Goal: Task Accomplishment & Management: Complete application form

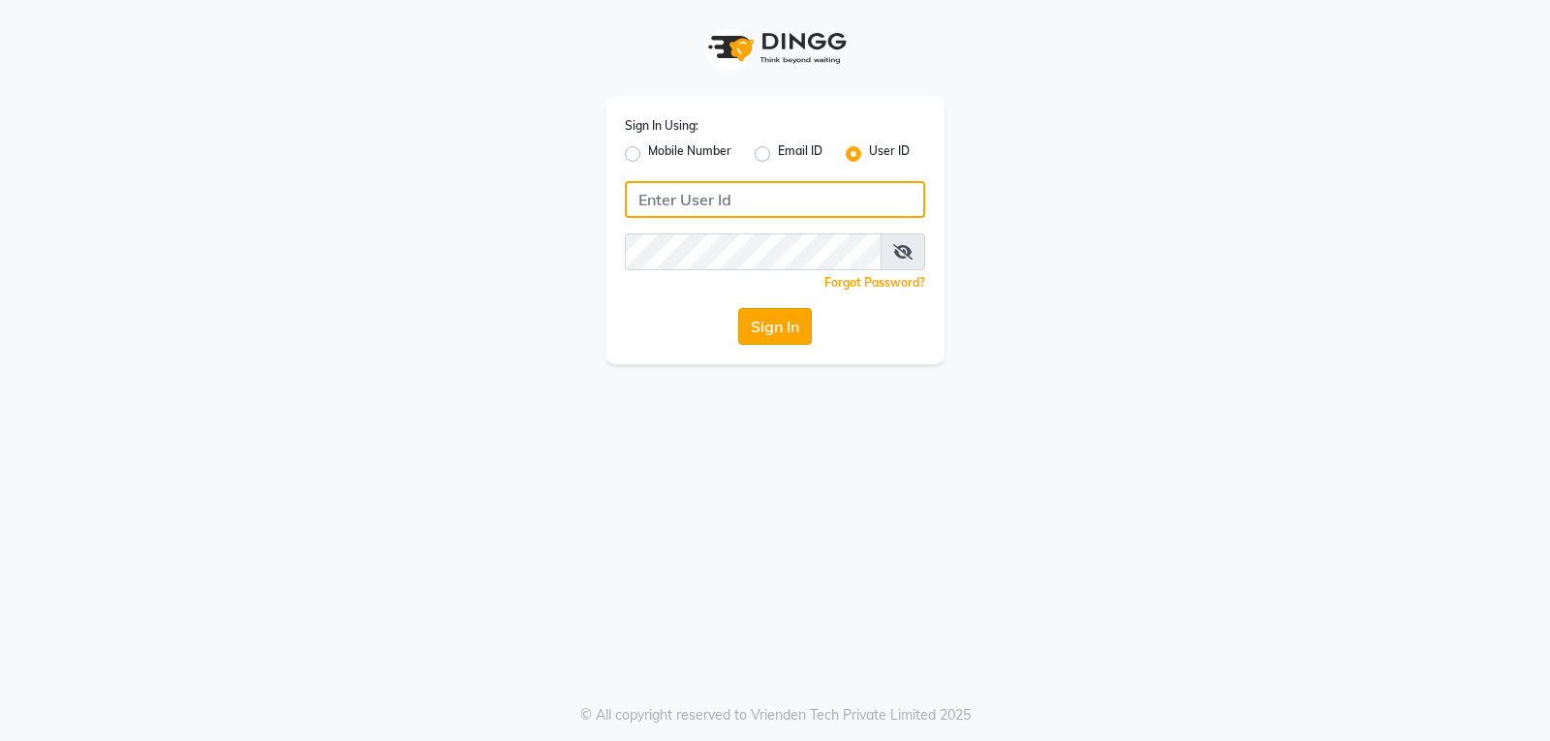
type input "e3901-01"
click at [782, 328] on button "Sign In" at bounding box center [775, 326] width 74 height 37
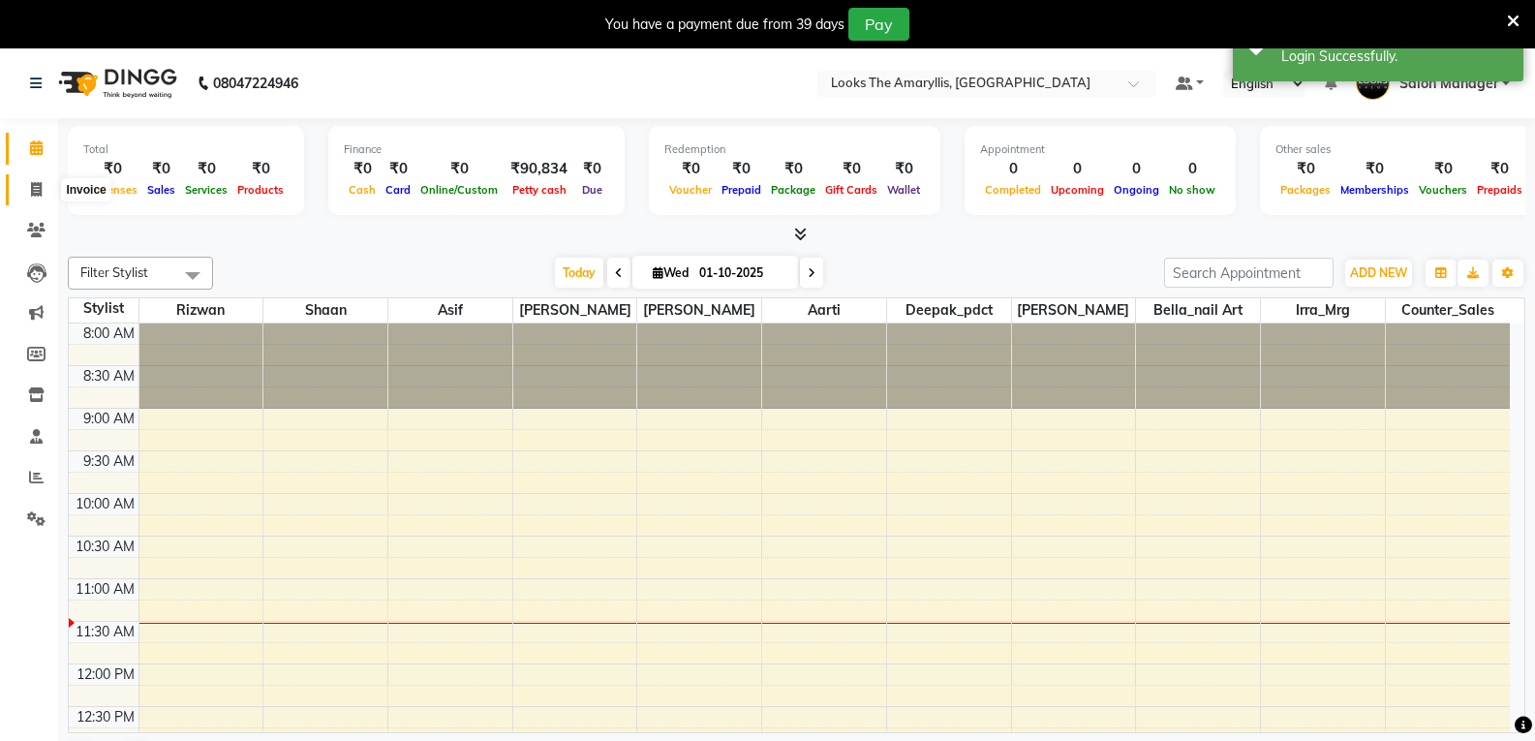
click at [34, 182] on icon at bounding box center [36, 189] width 11 height 15
select select "service"
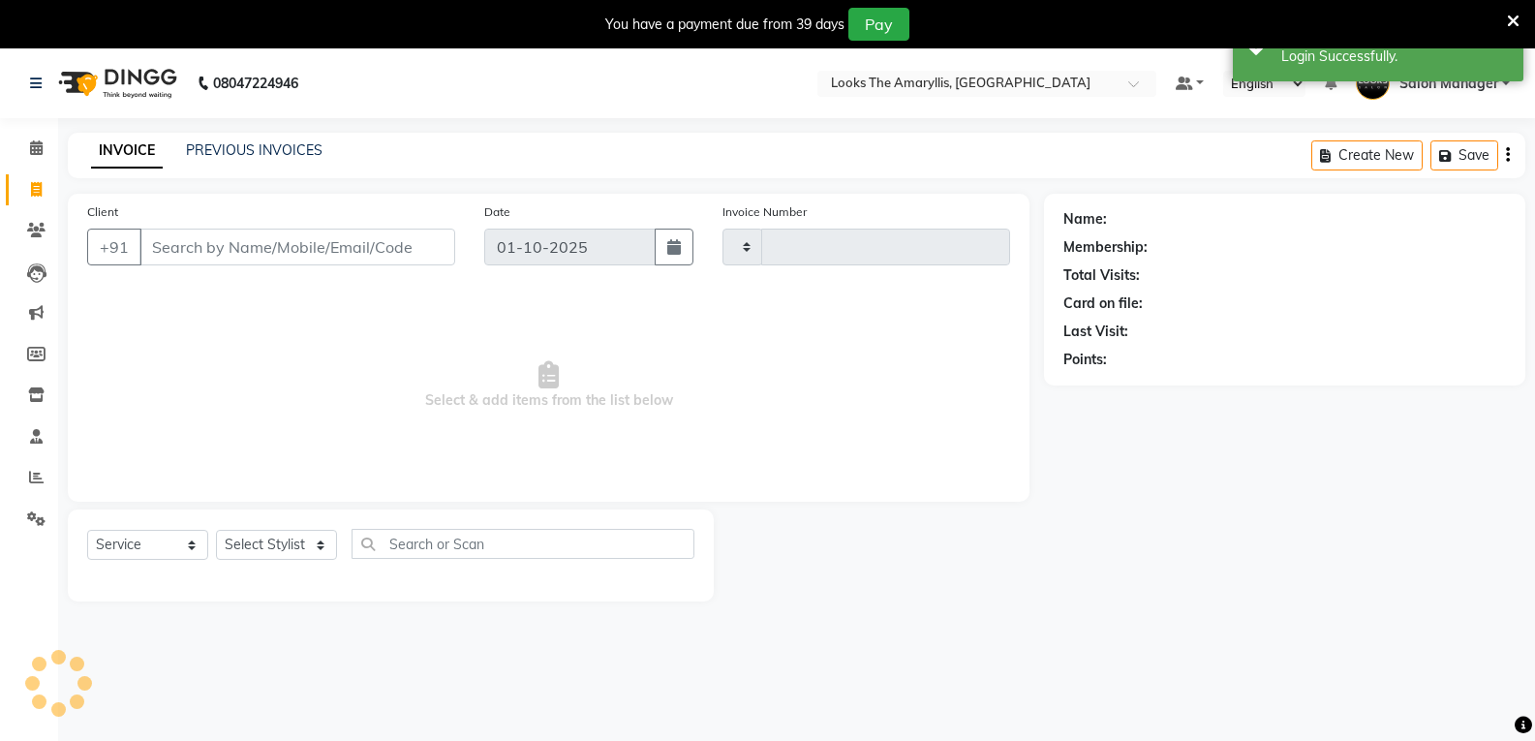
type input "4406"
select select "8939"
click at [318, 251] on input "Client" at bounding box center [297, 247] width 316 height 37
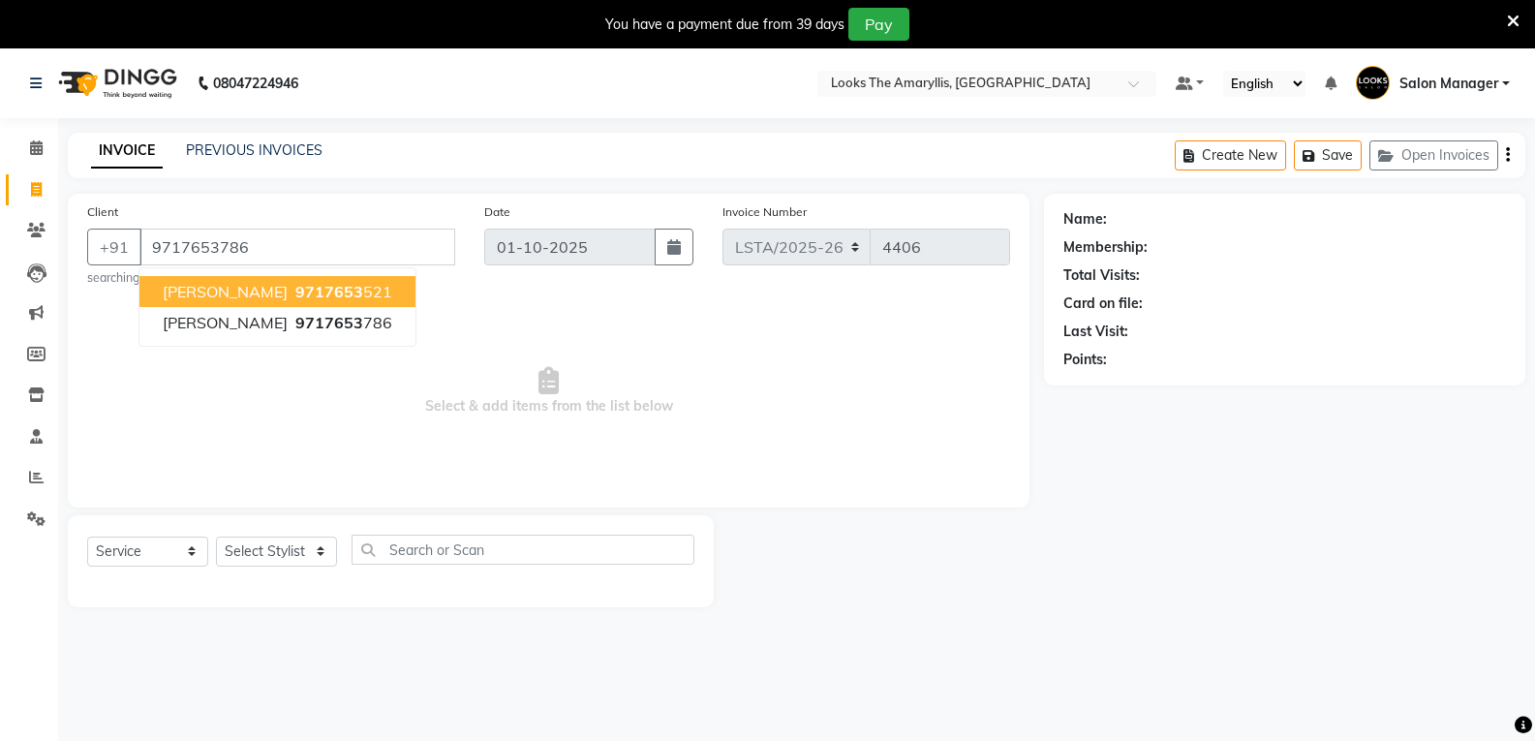
type input "9717653786"
select select "1: Object"
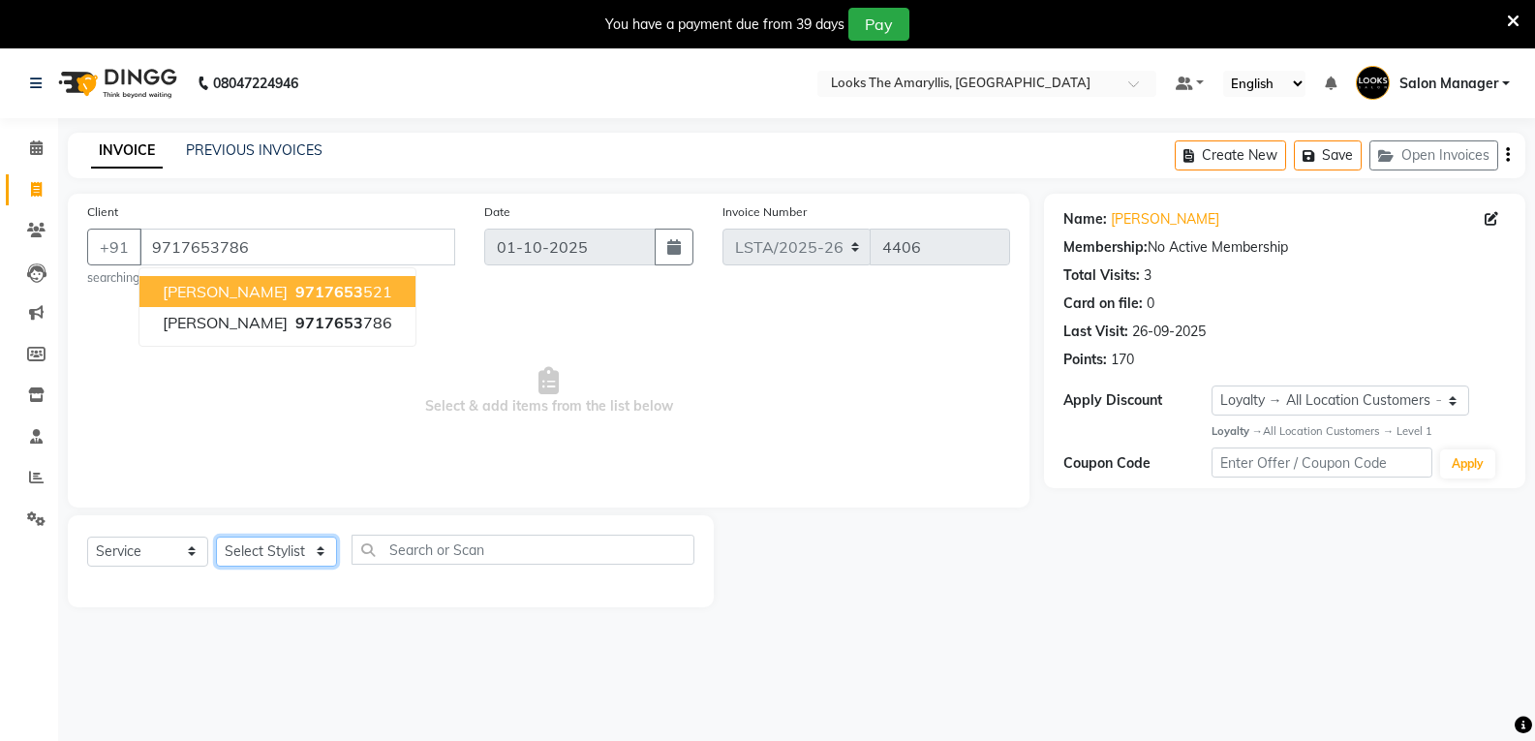
drag, startPoint x: 289, startPoint y: 553, endPoint x: 281, endPoint y: 564, distance: 13.2
click at [289, 553] on select "Select Stylist [PERSON_NAME] art Counter_Sales Deepak_pdct Irra_Mrg [PERSON_NAM…" at bounding box center [276, 552] width 121 height 30
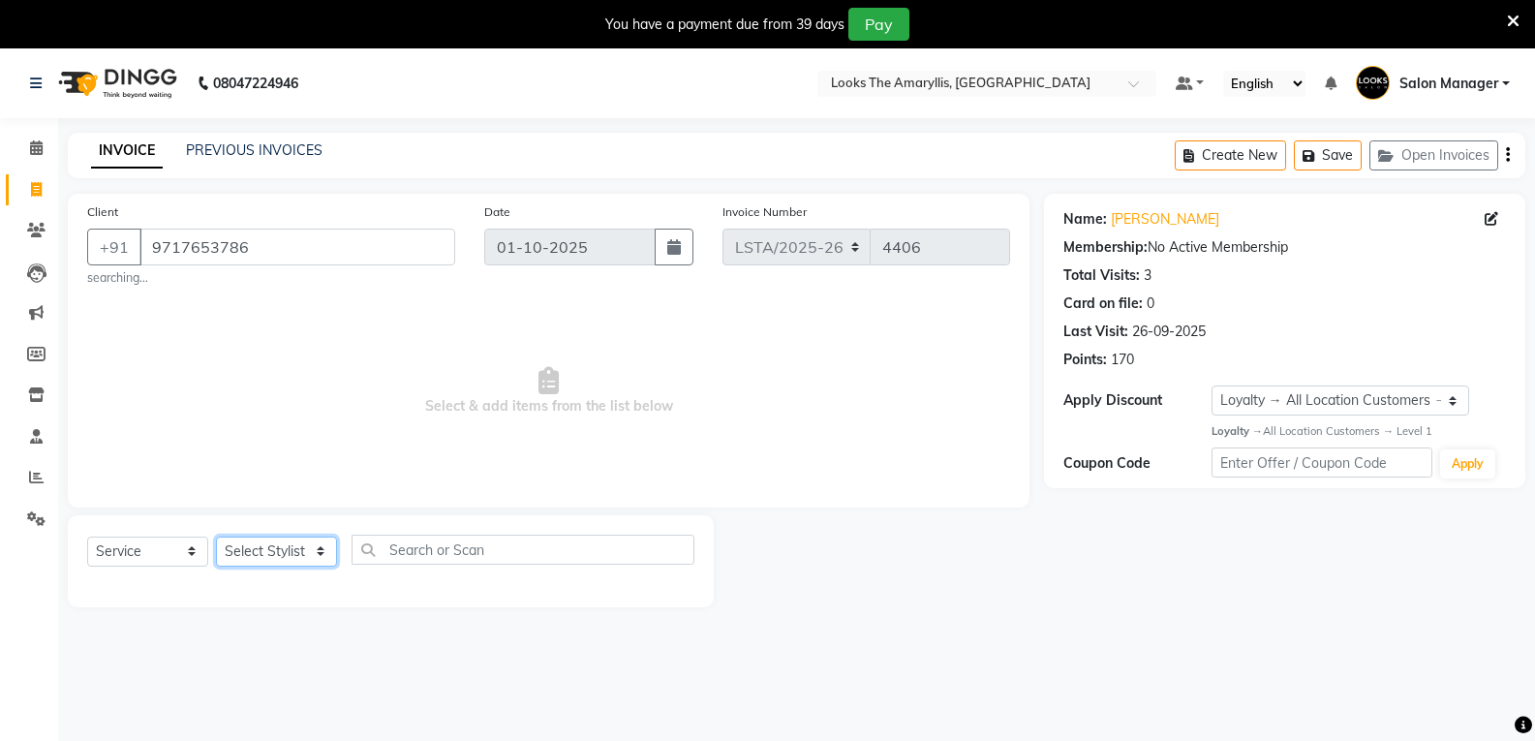
select select "90427"
click at [216, 537] on select "Select Stylist [PERSON_NAME] art Counter_Sales Deepak_pdct Irra_Mrg [PERSON_NAM…" at bounding box center [276, 552] width 121 height 30
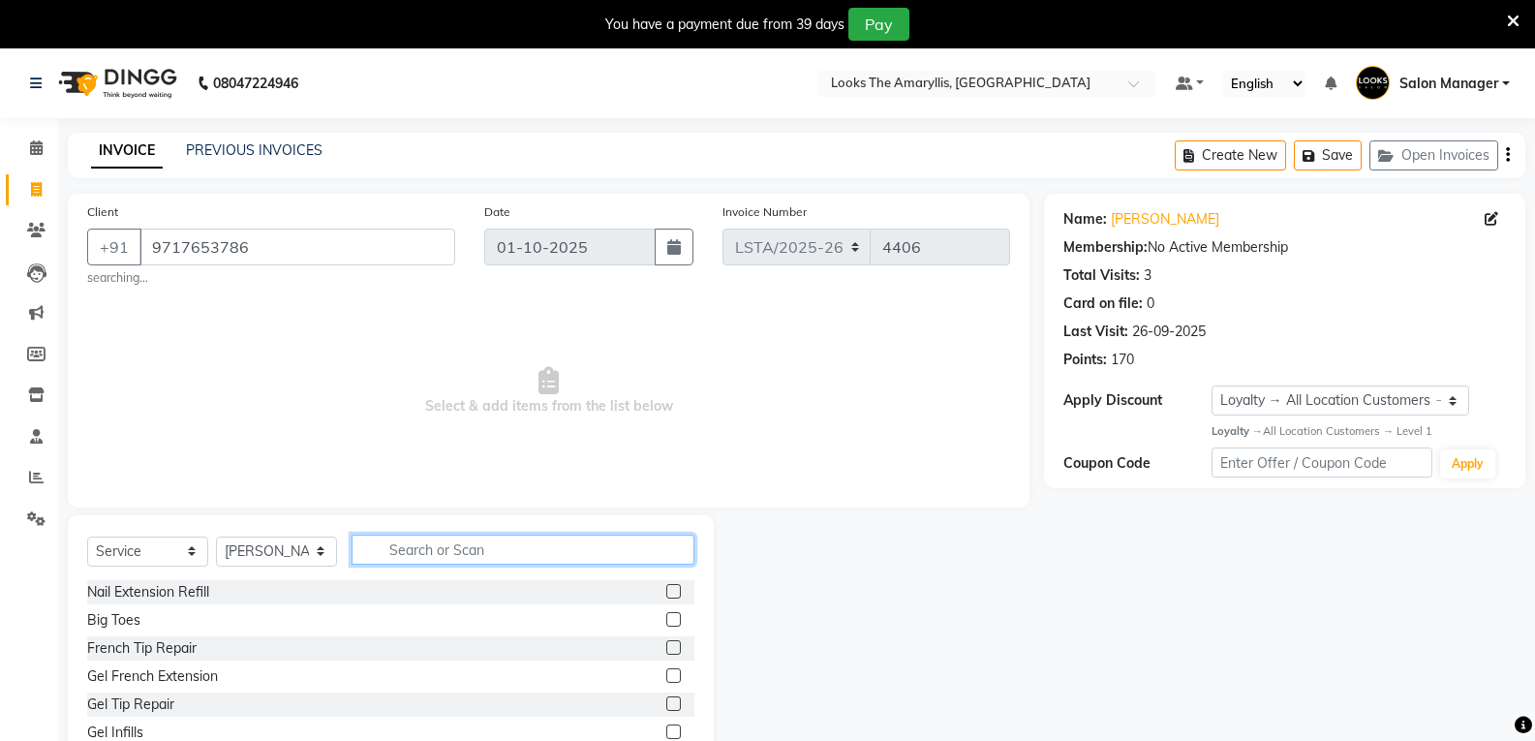
click at [405, 552] on input "text" at bounding box center [523, 550] width 343 height 30
type input "shav"
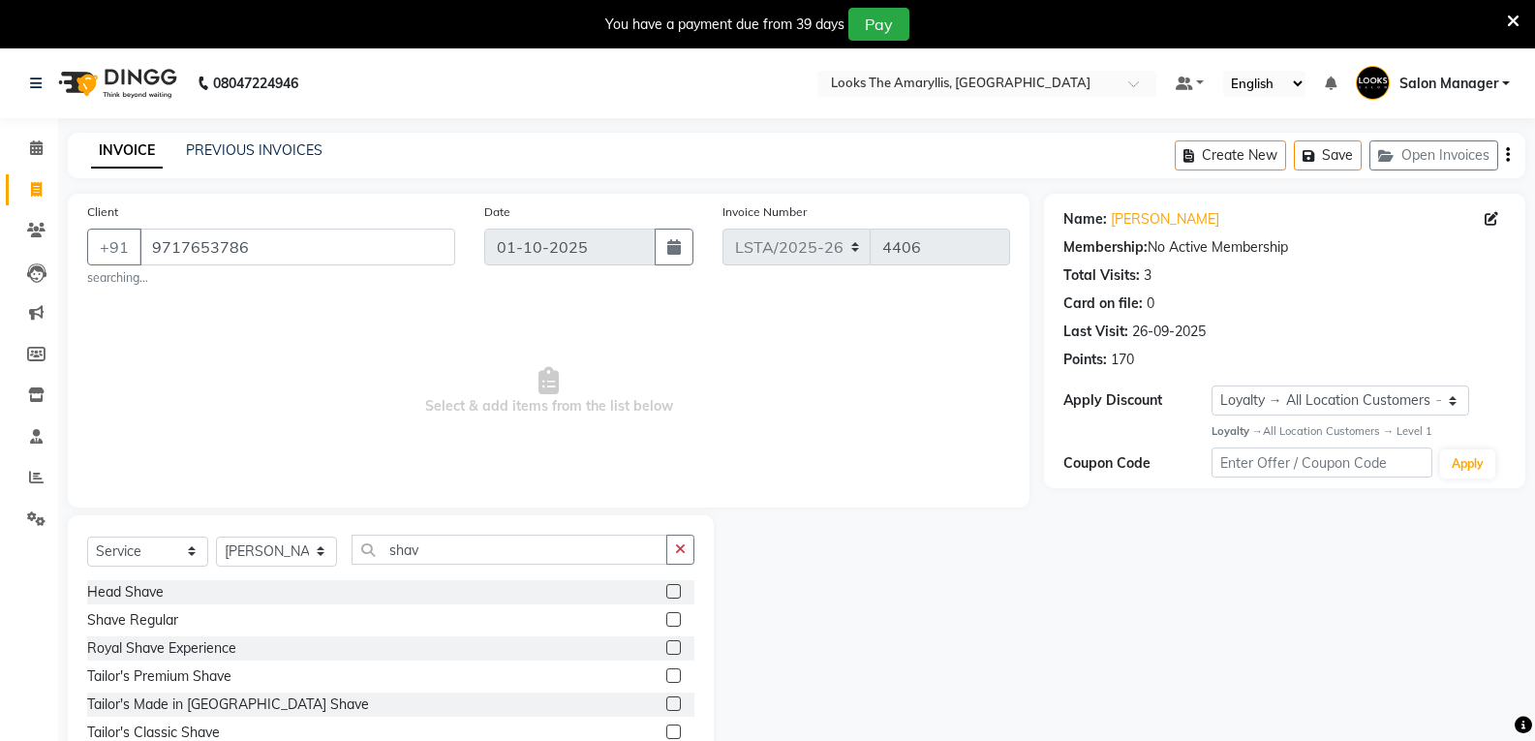
click at [674, 620] on label at bounding box center [673, 619] width 15 height 15
click at [674, 620] on input "checkbox" at bounding box center [672, 620] width 13 height 13
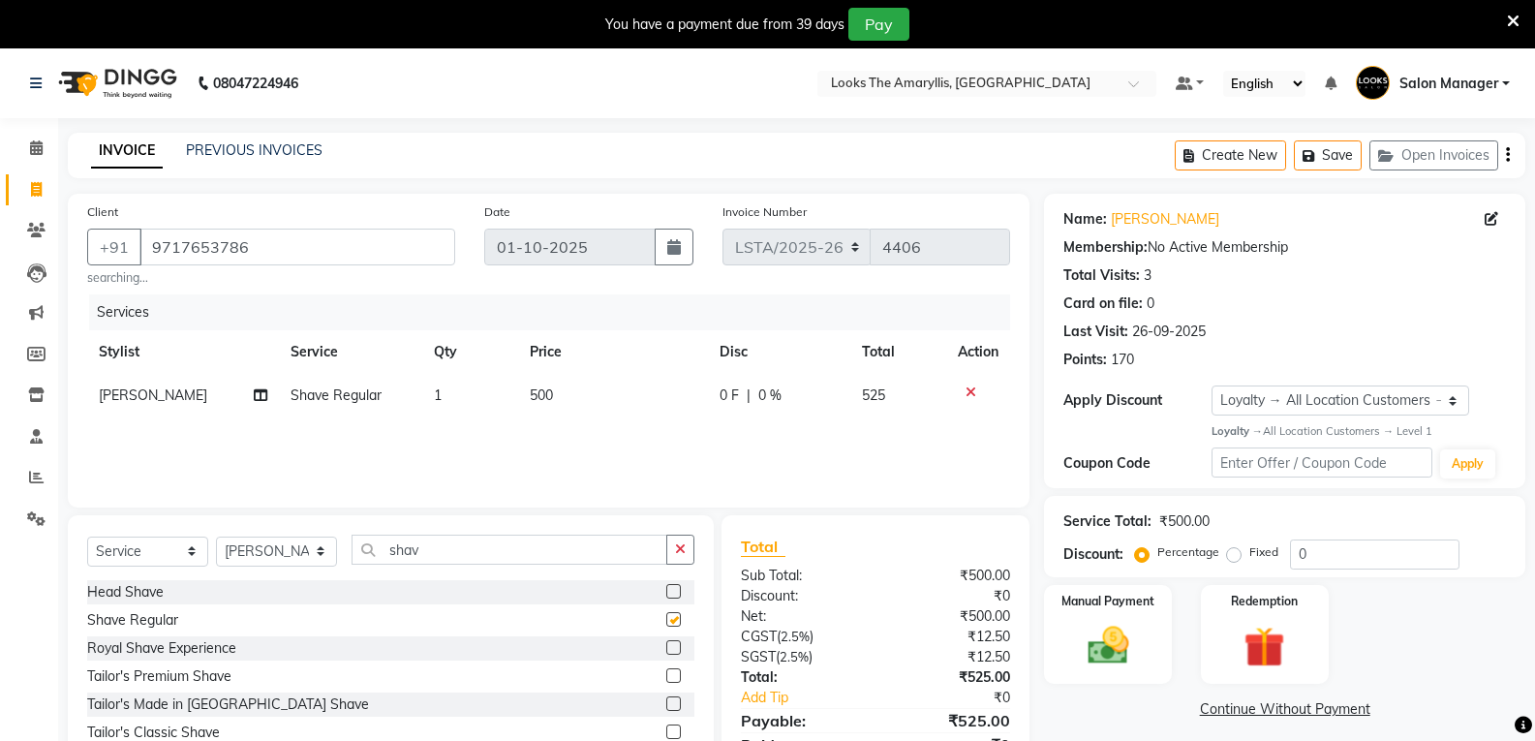
checkbox input "false"
click at [566, 397] on td "500" at bounding box center [613, 396] width 190 height 44
select select "90427"
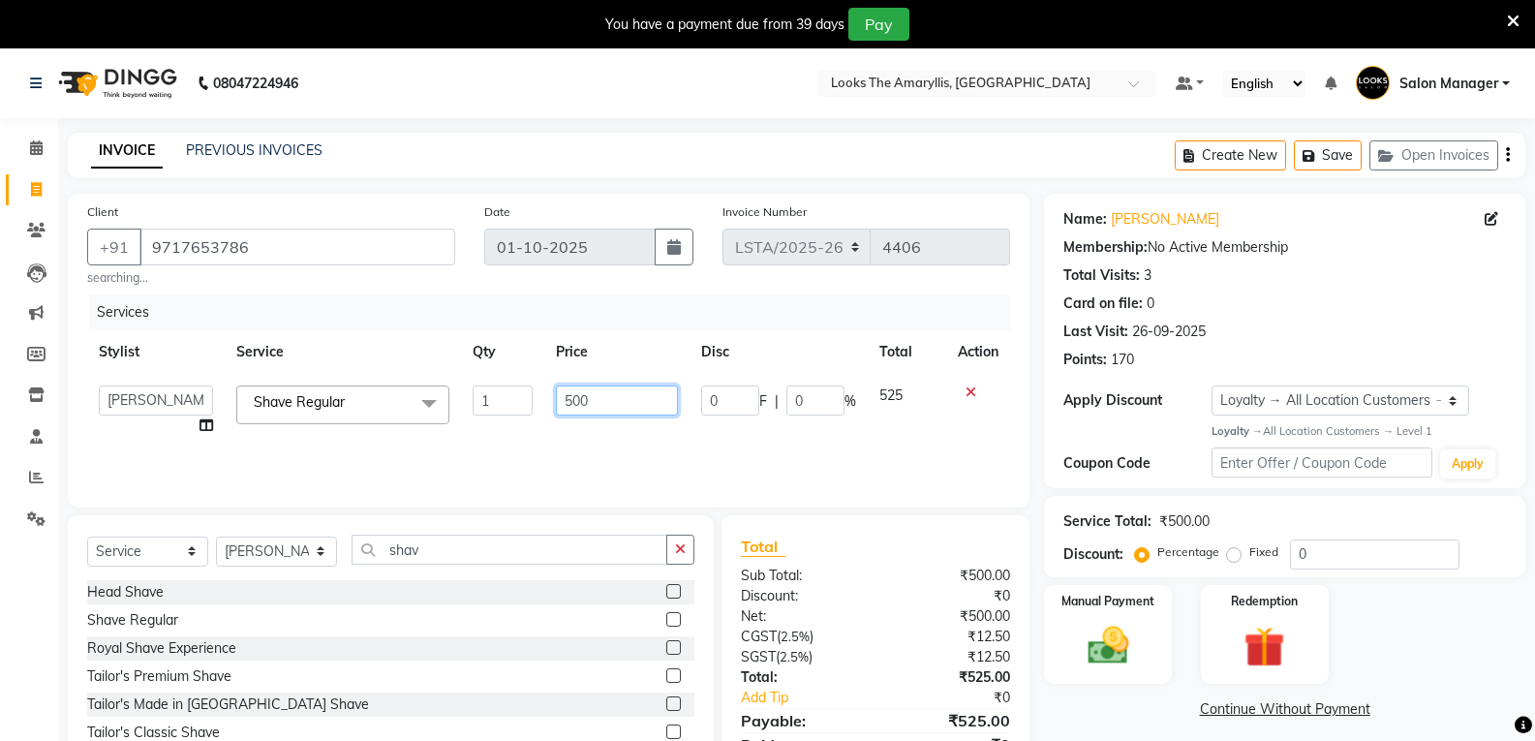
click at [610, 394] on input "500" at bounding box center [616, 400] width 121 height 30
type input "5"
type input "200"
click at [459, 611] on div "Shave Regular" at bounding box center [390, 620] width 607 height 24
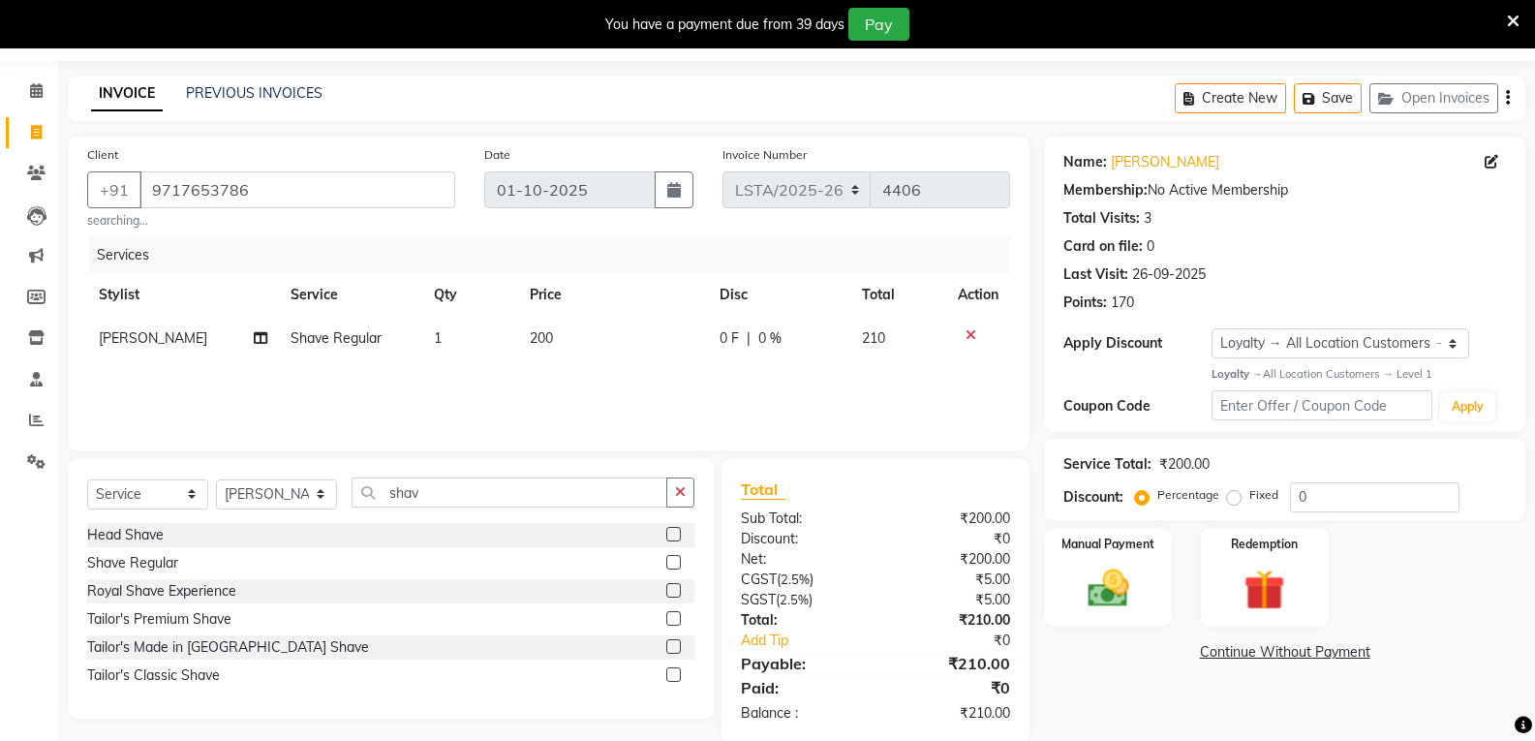
scroll to position [88, 0]
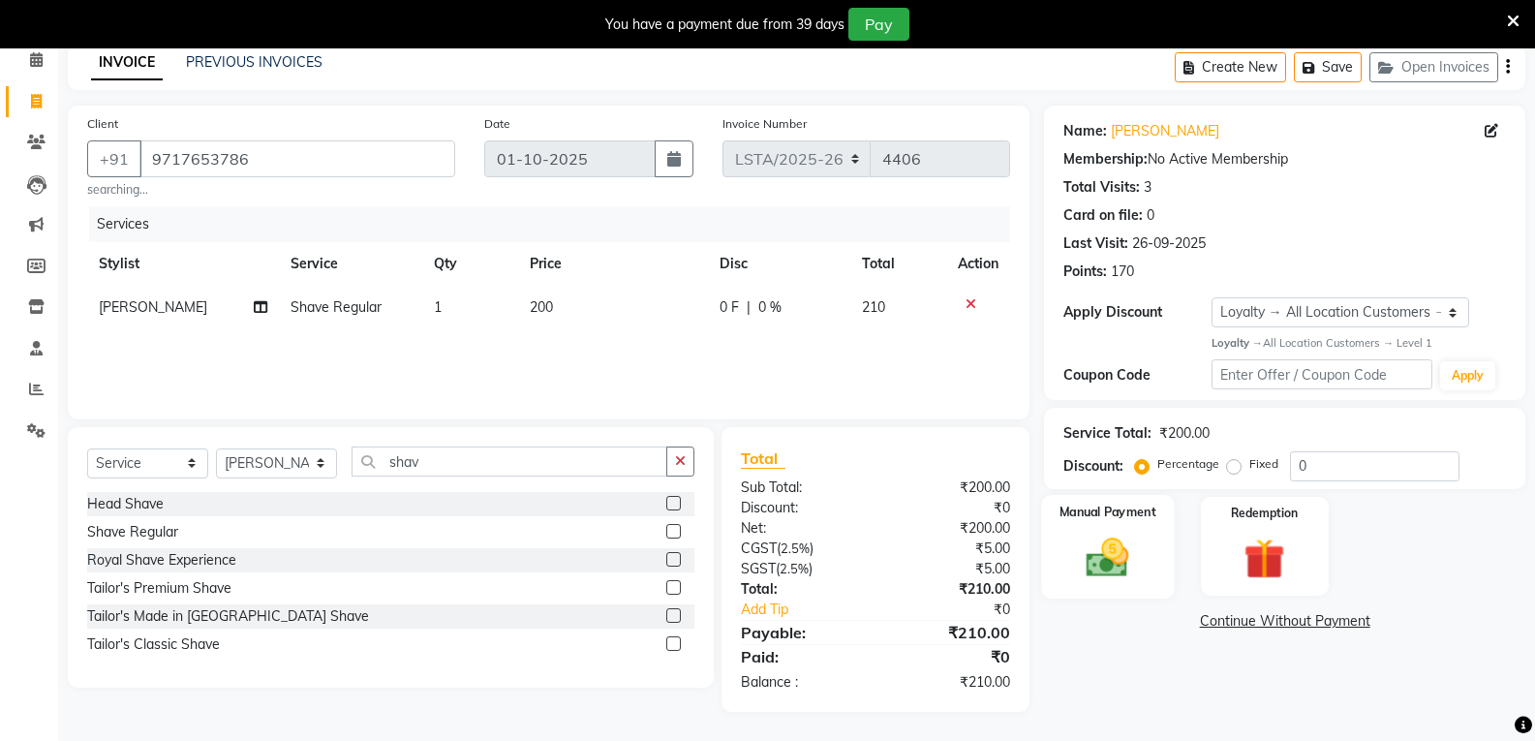
click at [1088, 557] on img at bounding box center [1107, 557] width 69 height 49
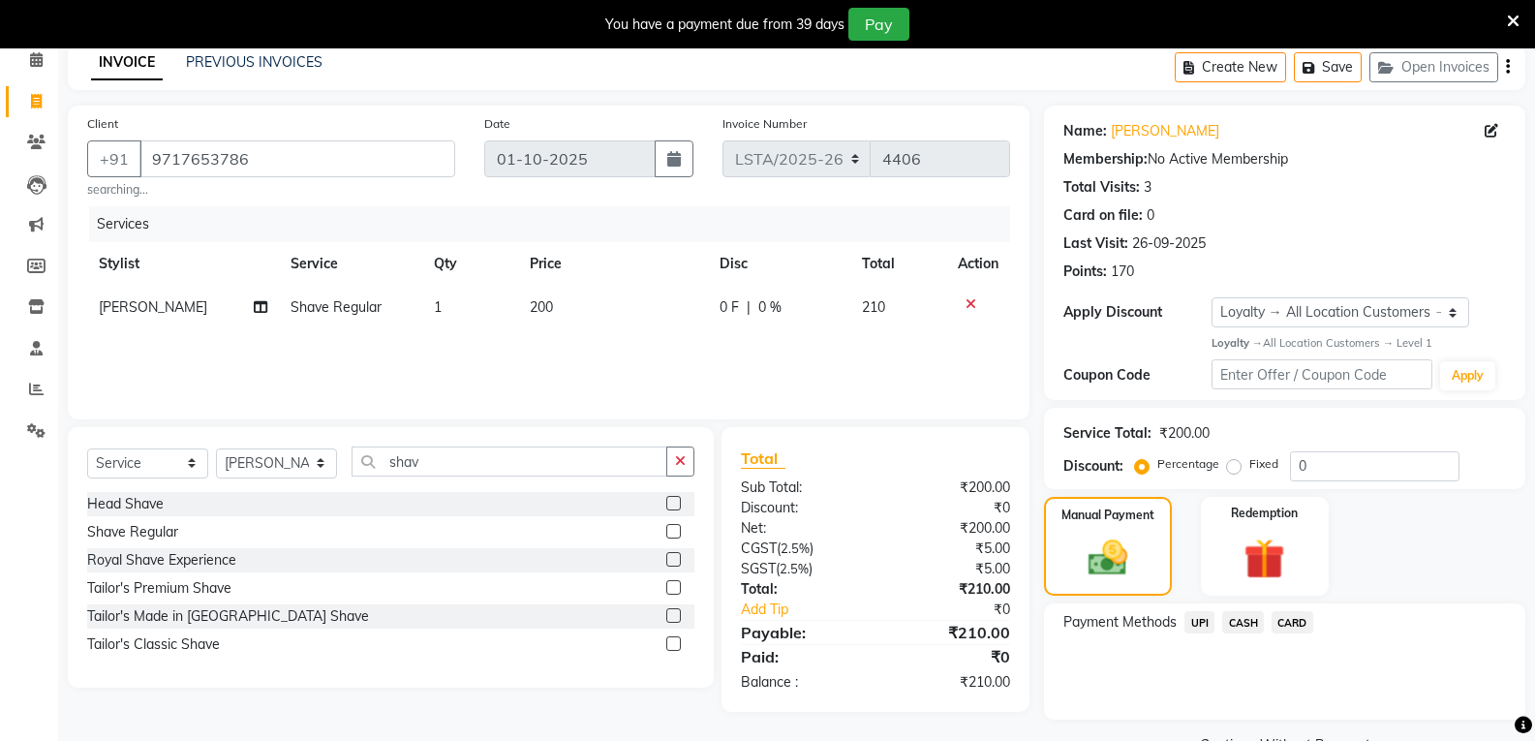
click at [1191, 623] on span "UPI" at bounding box center [1200, 622] width 30 height 22
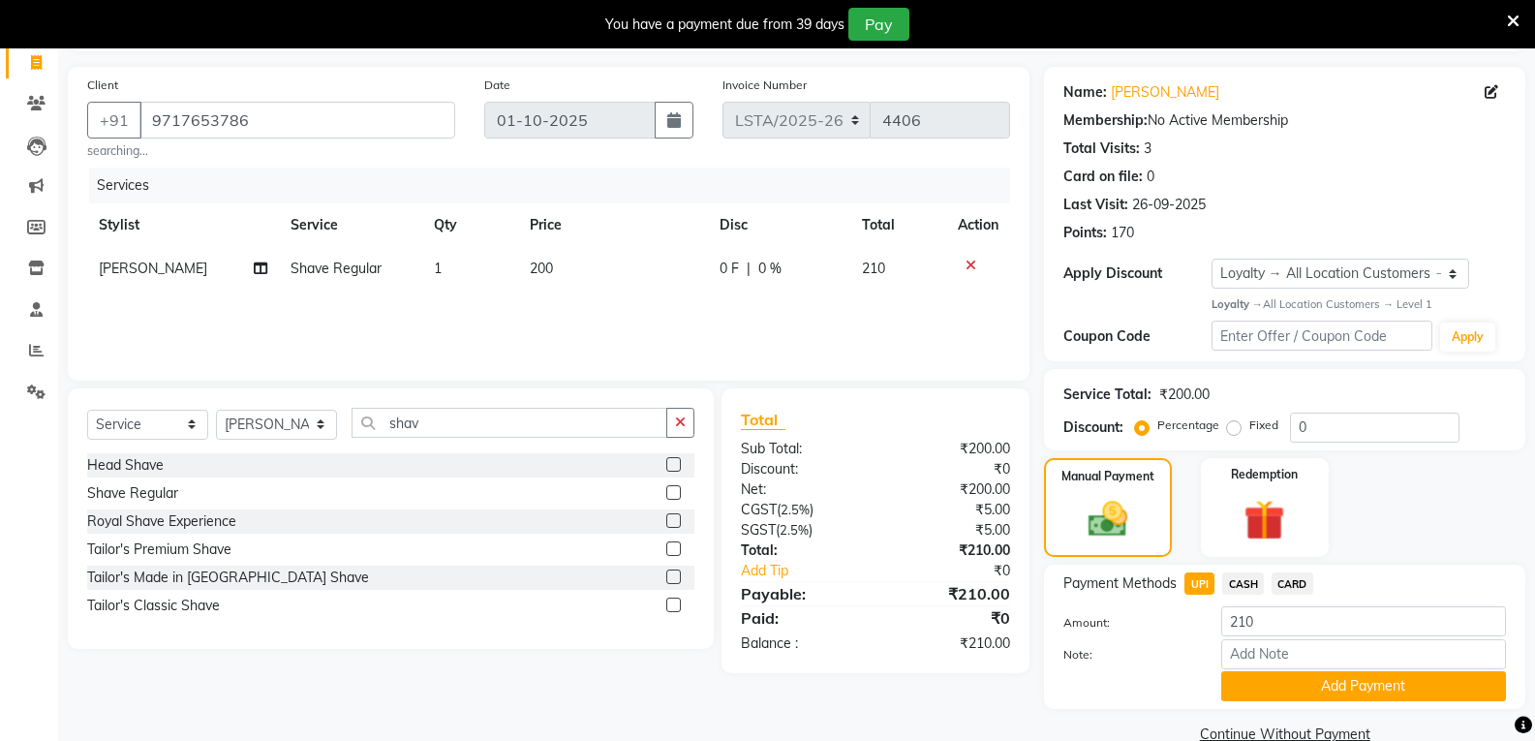
scroll to position [164, 0]
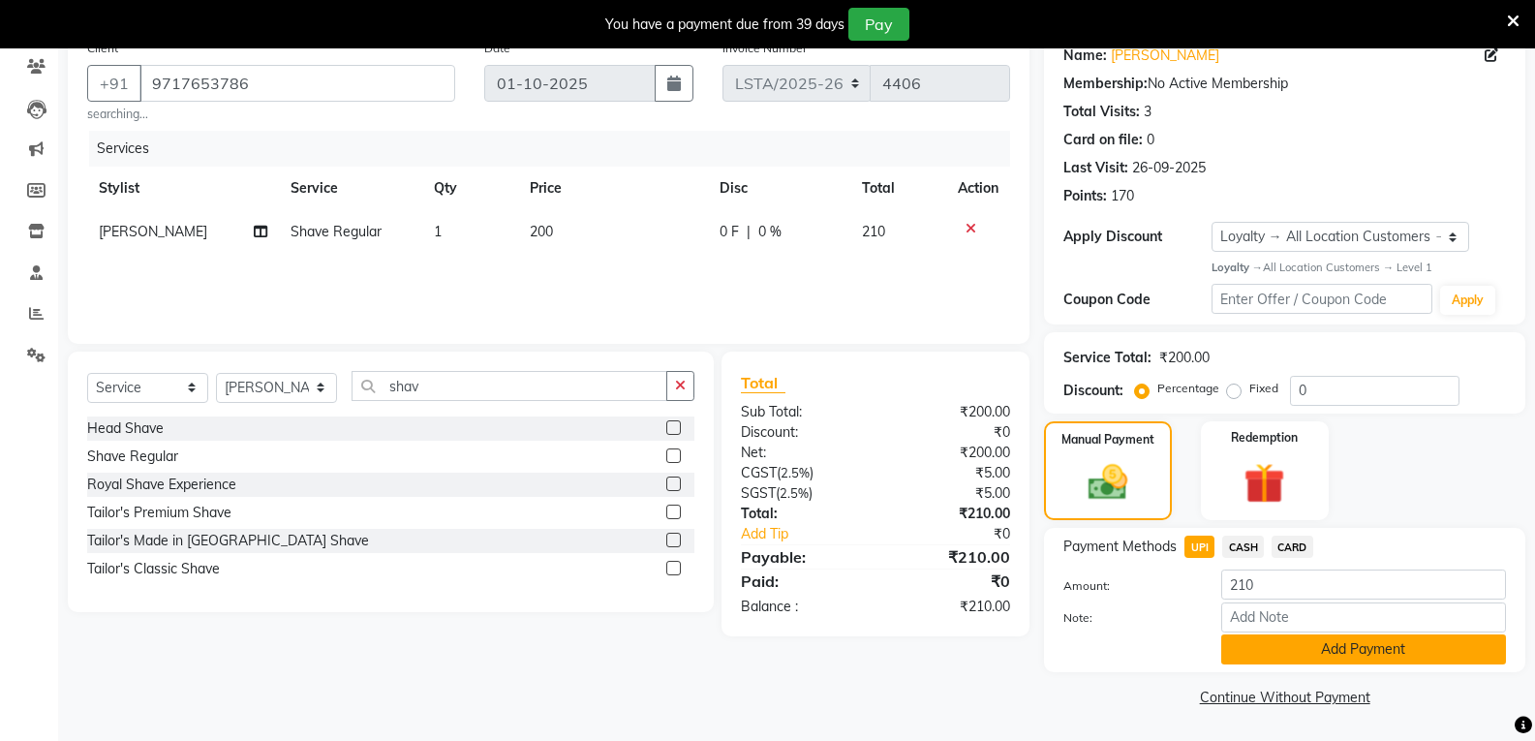
click at [1378, 648] on button "Add Payment" at bounding box center [1363, 649] width 285 height 30
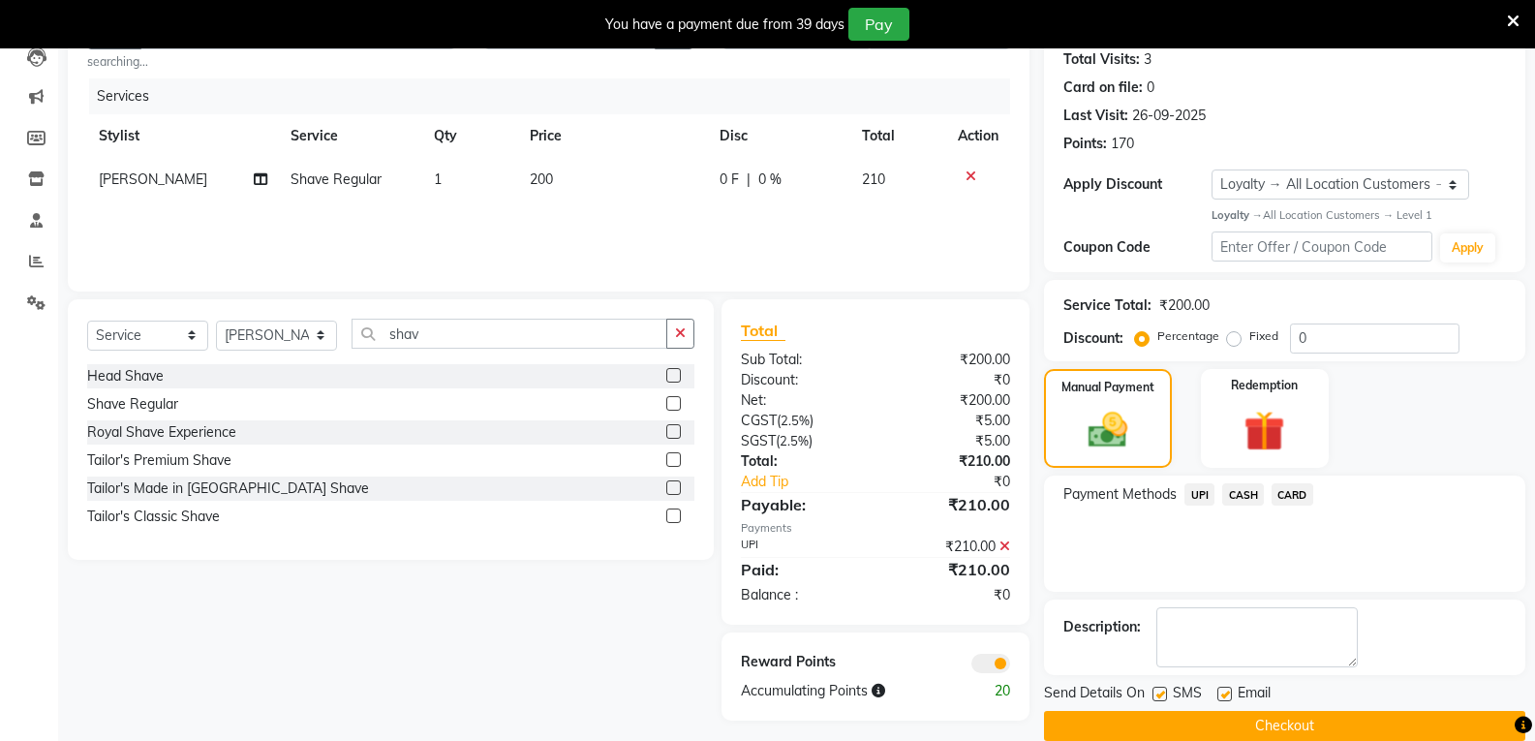
scroll to position [245, 0]
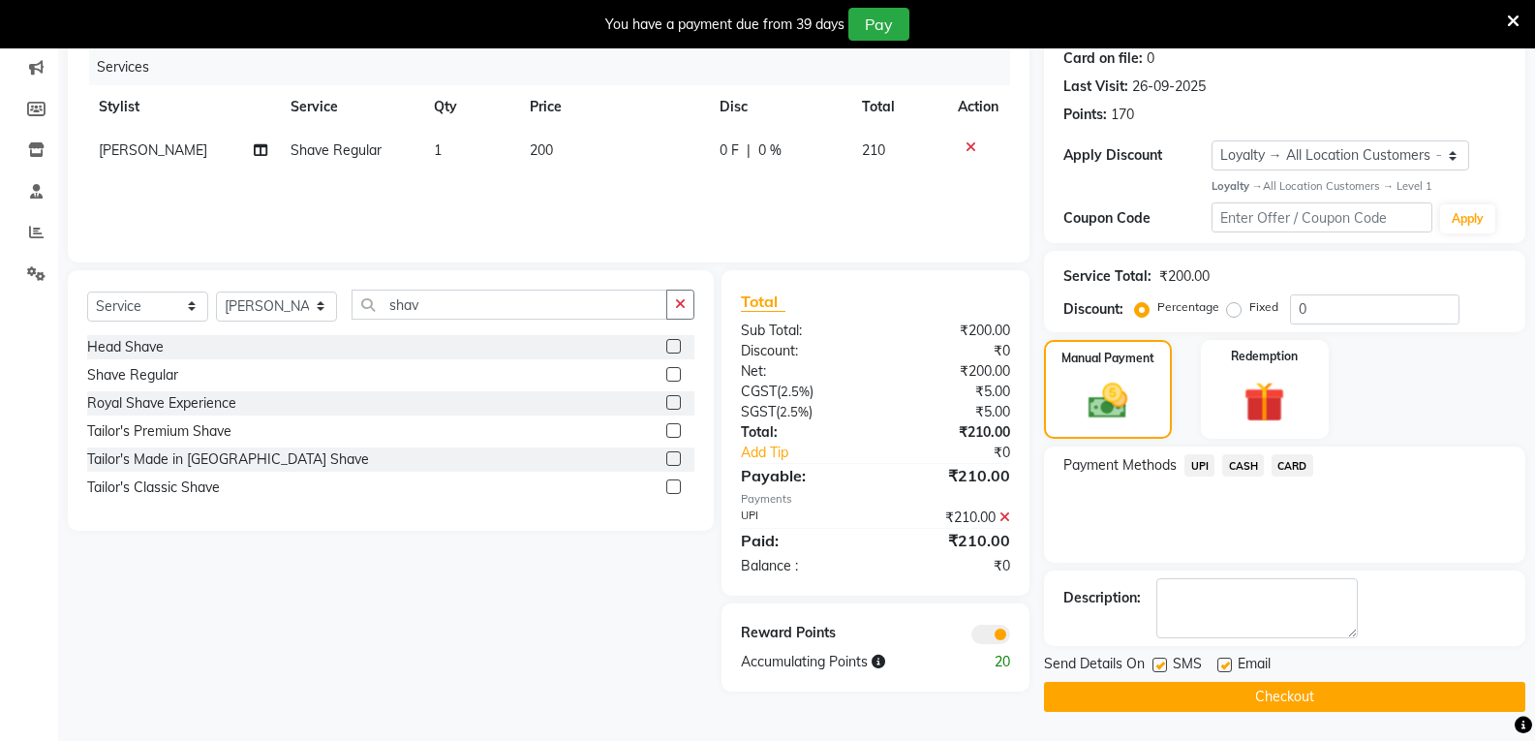
click at [1157, 663] on label at bounding box center [1160, 665] width 15 height 15
click at [1157, 663] on input "checkbox" at bounding box center [1159, 666] width 13 height 13
checkbox input "false"
click at [1225, 662] on label at bounding box center [1224, 665] width 15 height 15
click at [1225, 662] on input "checkbox" at bounding box center [1223, 666] width 13 height 13
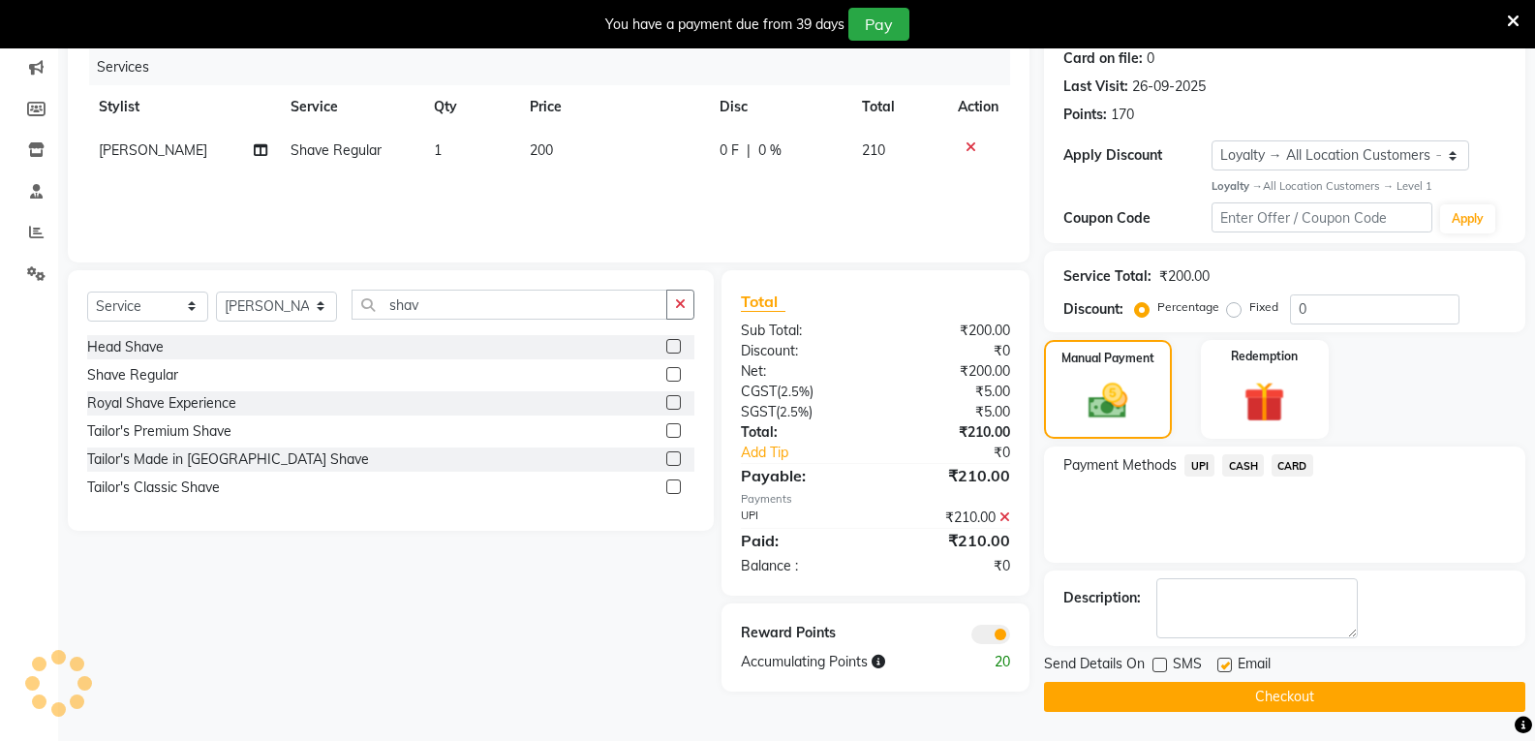
checkbox input "false"
click at [1219, 707] on button "Checkout" at bounding box center [1284, 697] width 481 height 30
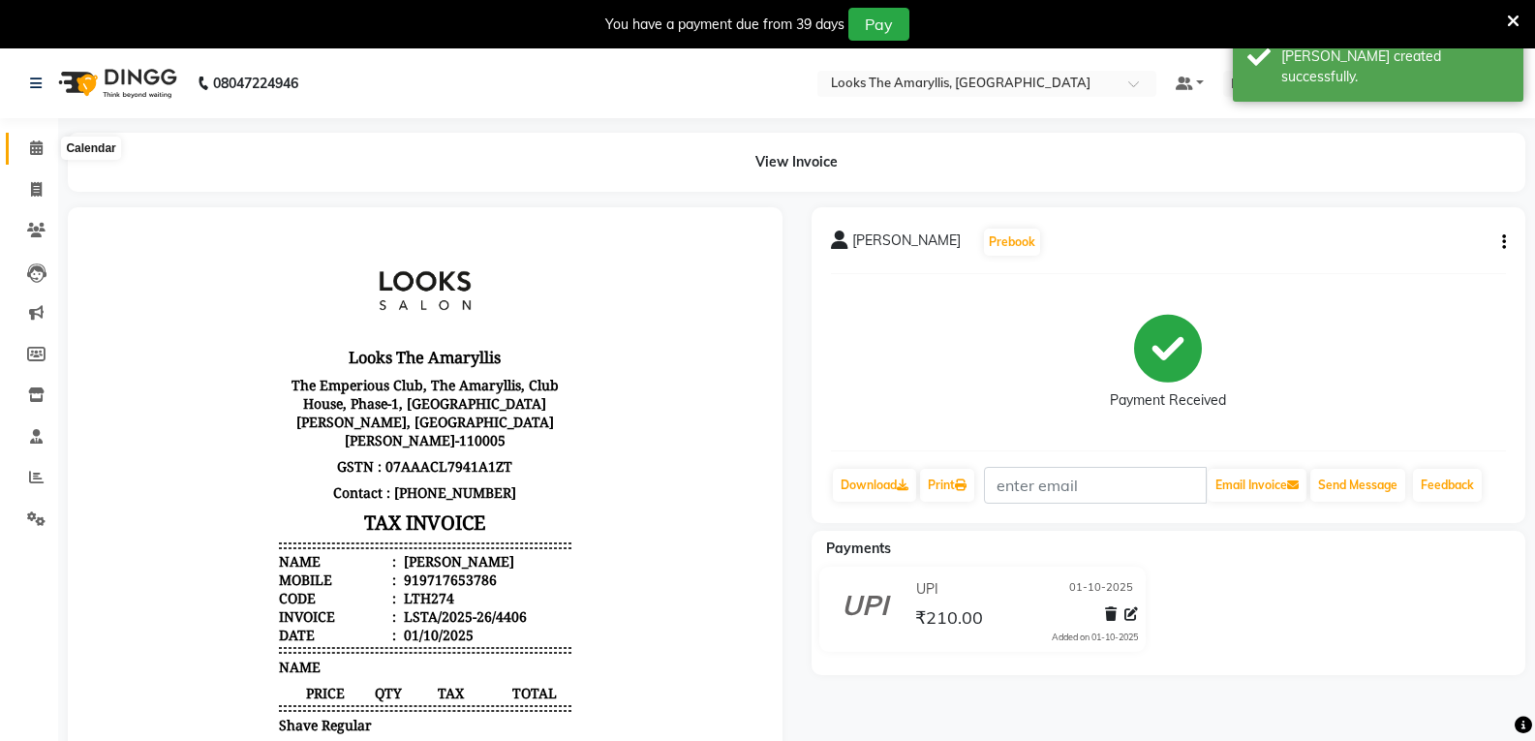
click at [32, 147] on icon at bounding box center [36, 147] width 13 height 15
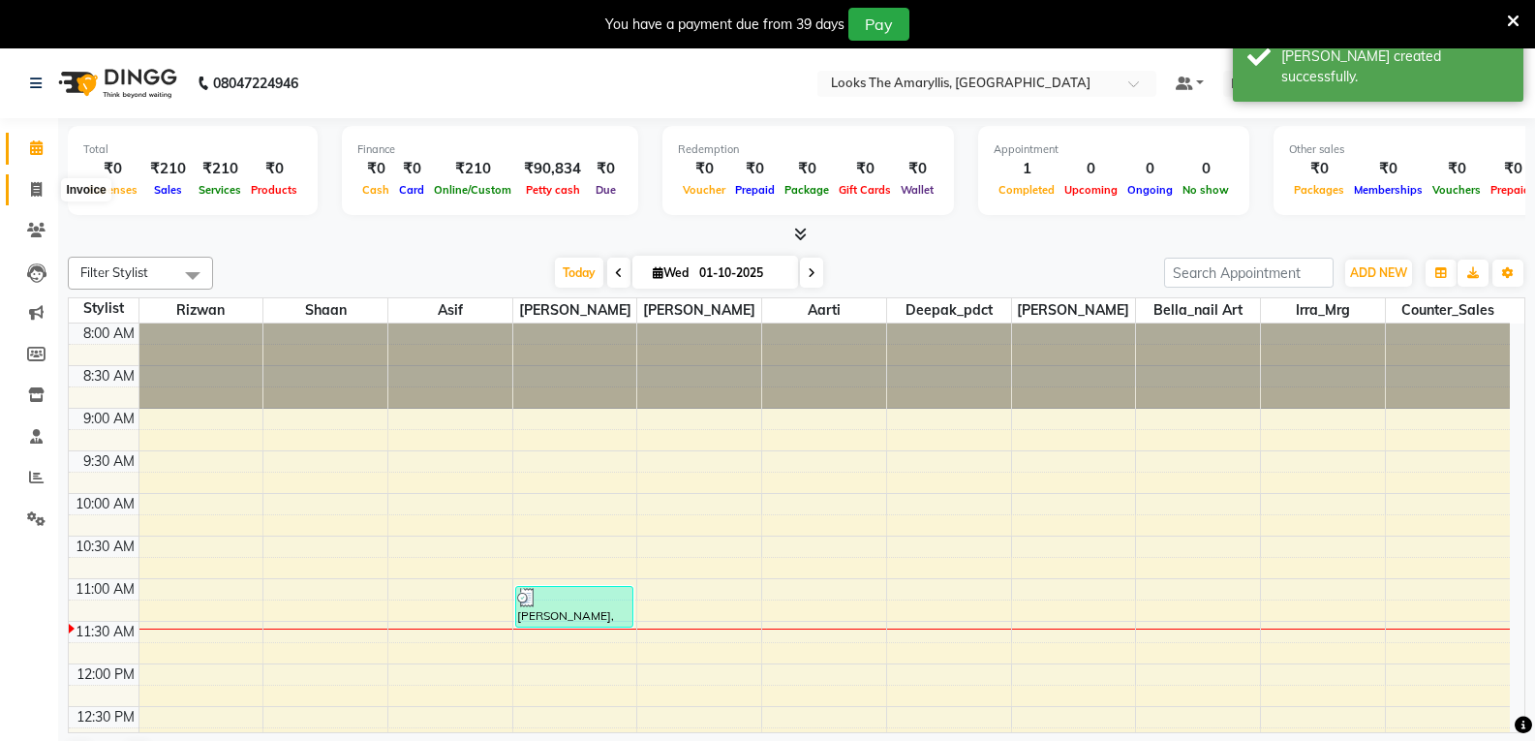
click at [33, 193] on icon at bounding box center [36, 189] width 11 height 15
select select "service"
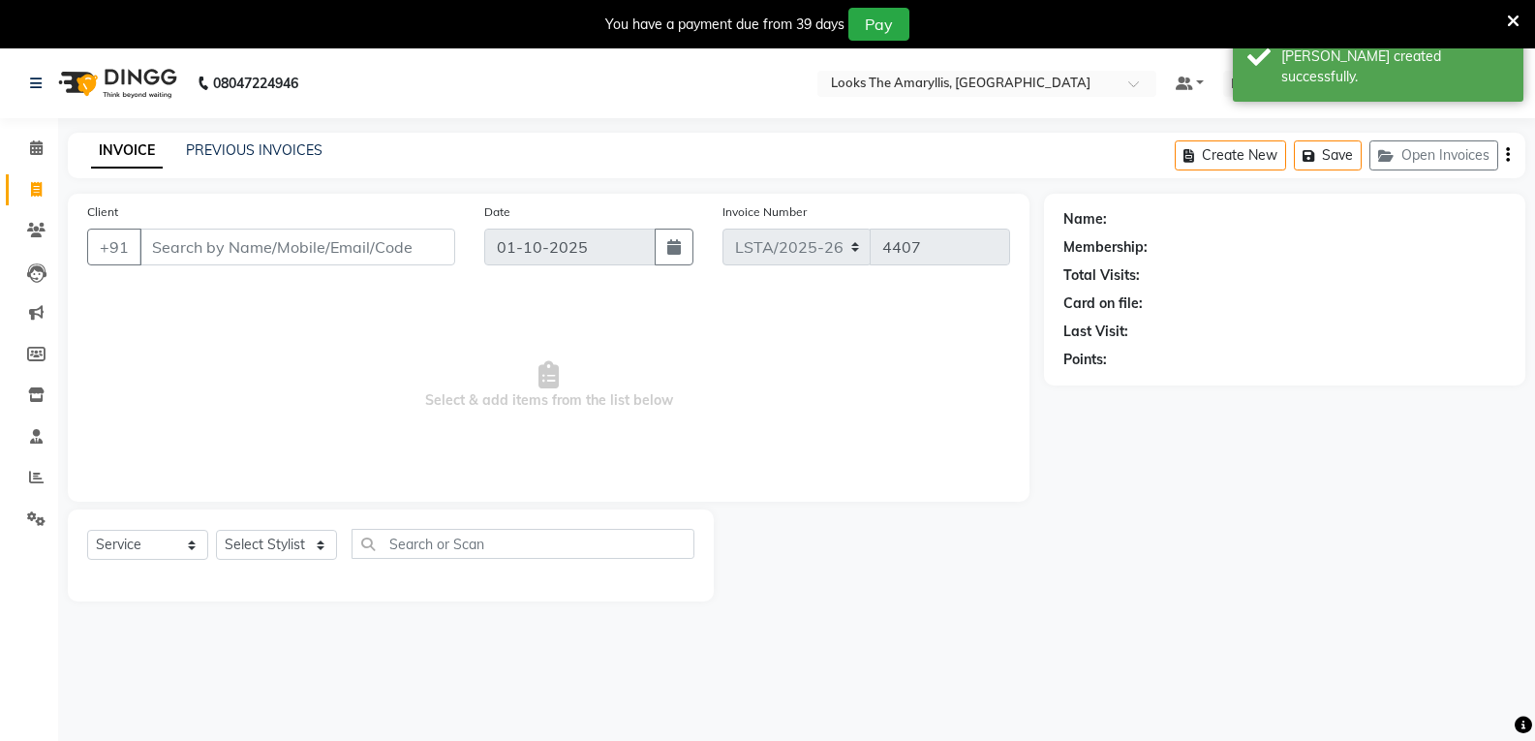
click at [221, 245] on input "Client" at bounding box center [297, 247] width 316 height 37
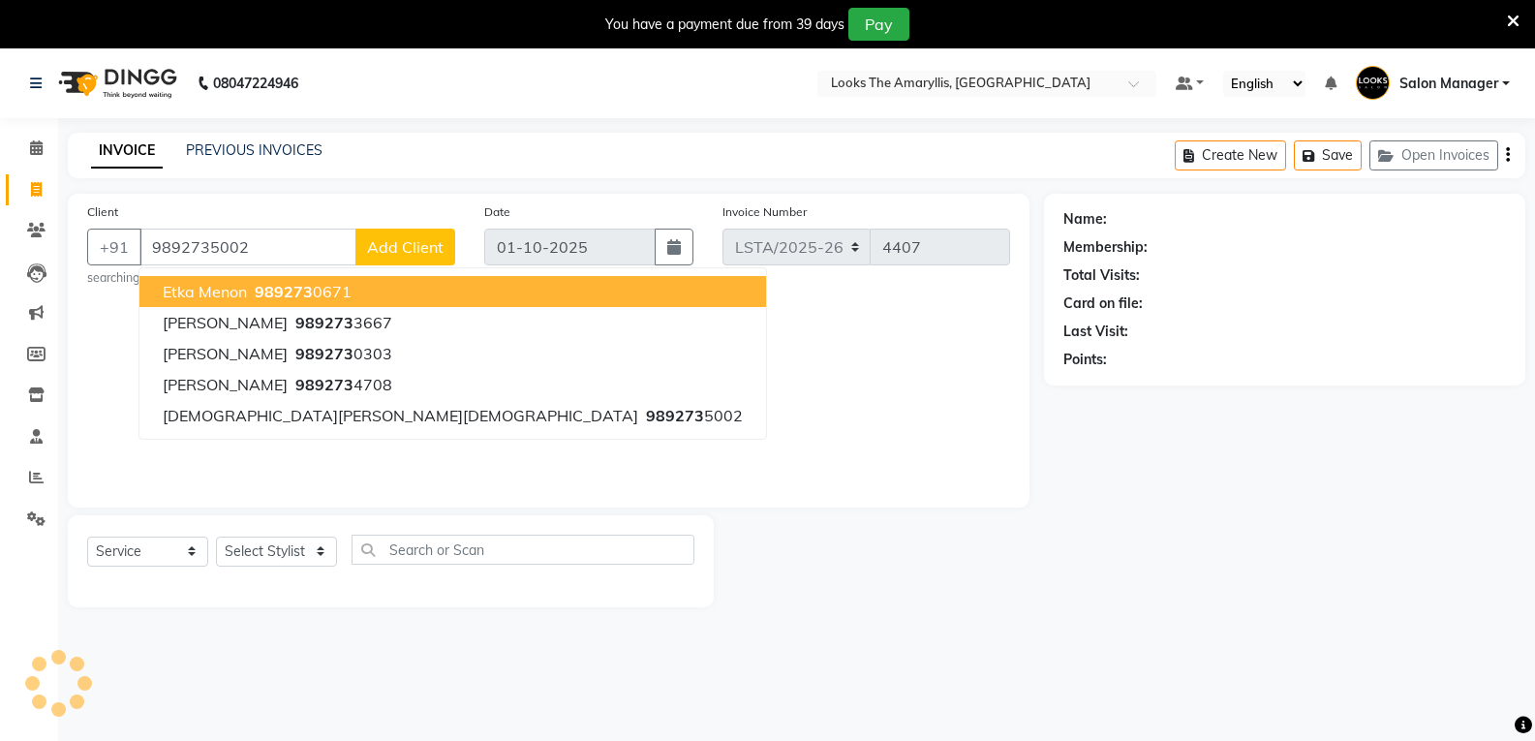
type input "9892735002"
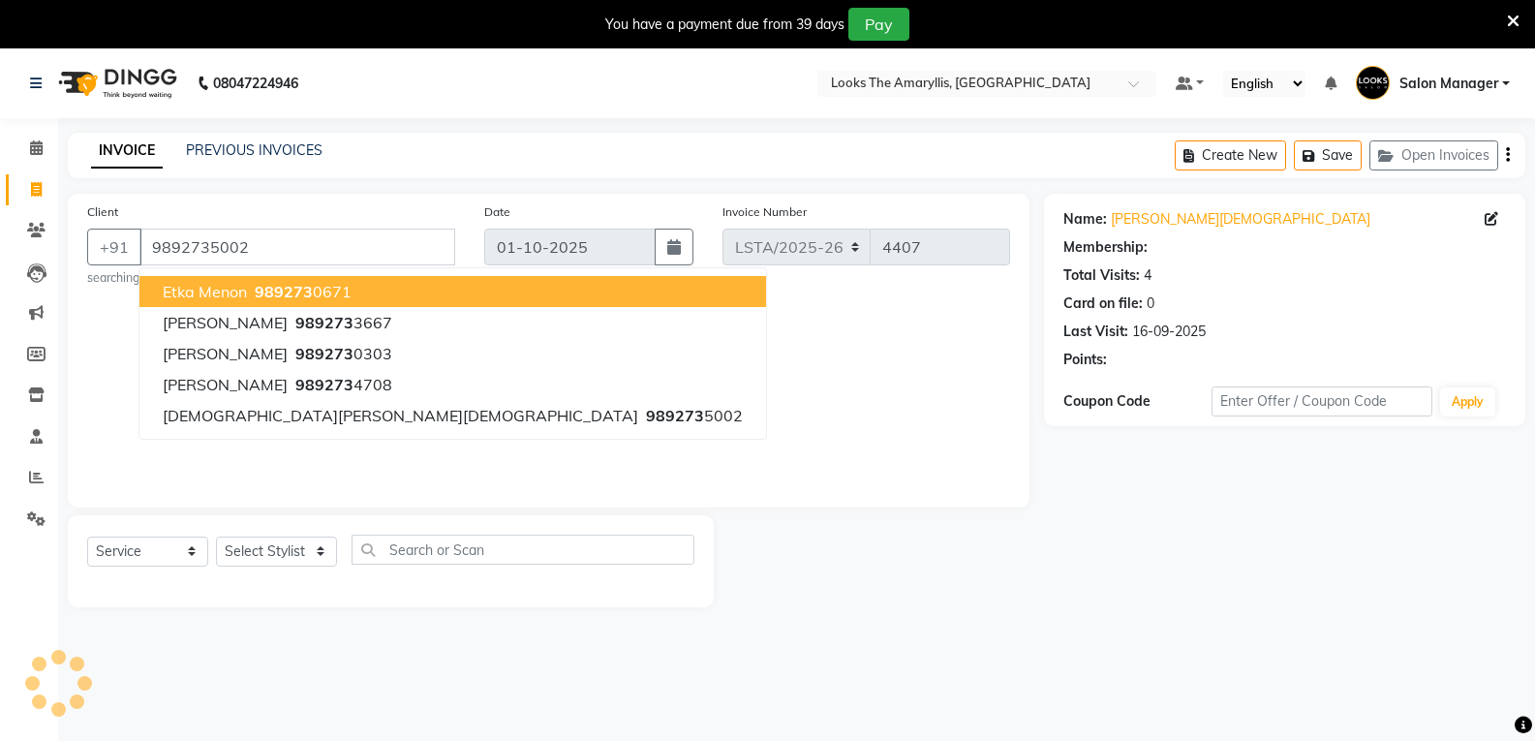
select select "1: Object"
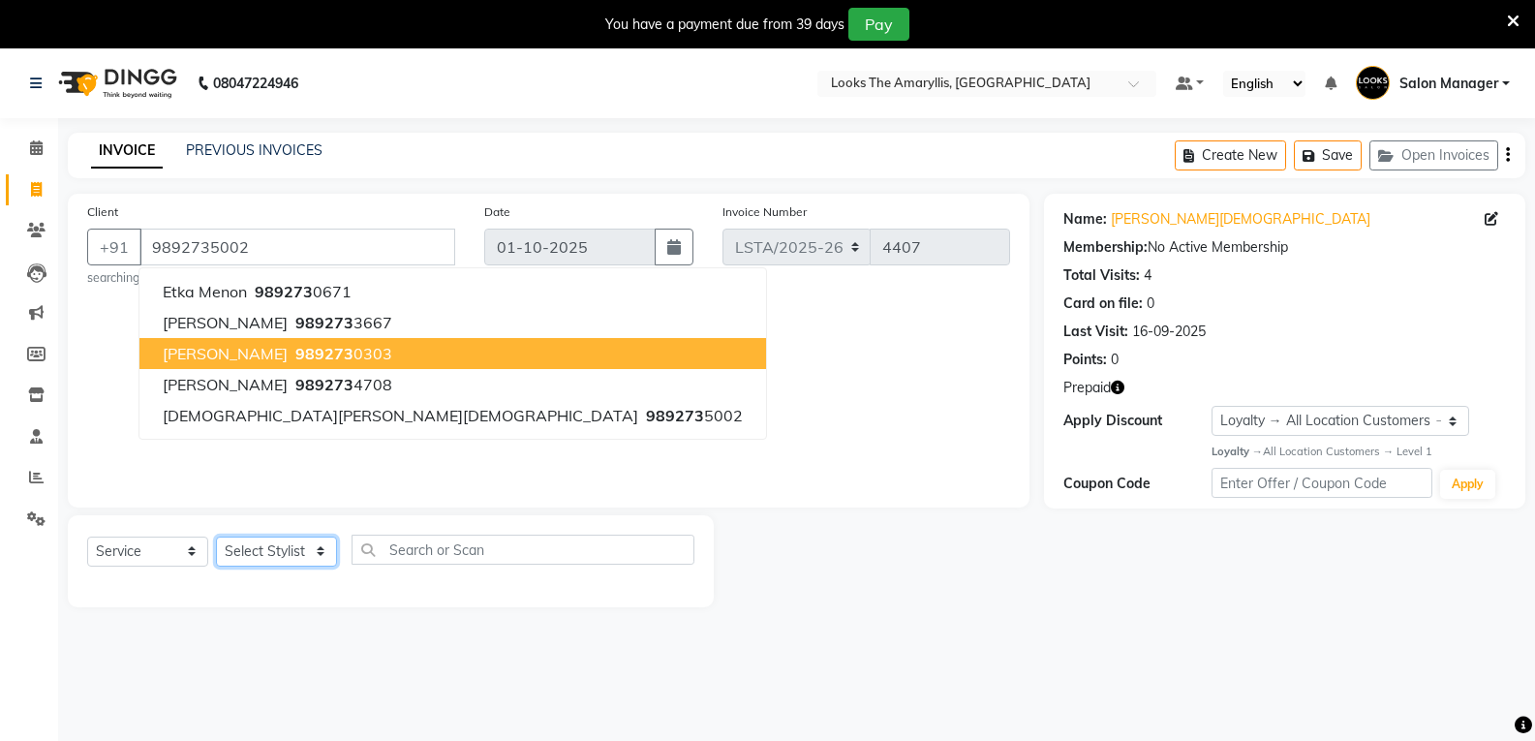
click at [281, 548] on select "Select Stylist [PERSON_NAME] art Counter_Sales Deepak_pdct Irra_Mrg [PERSON_NAM…" at bounding box center [276, 552] width 121 height 30
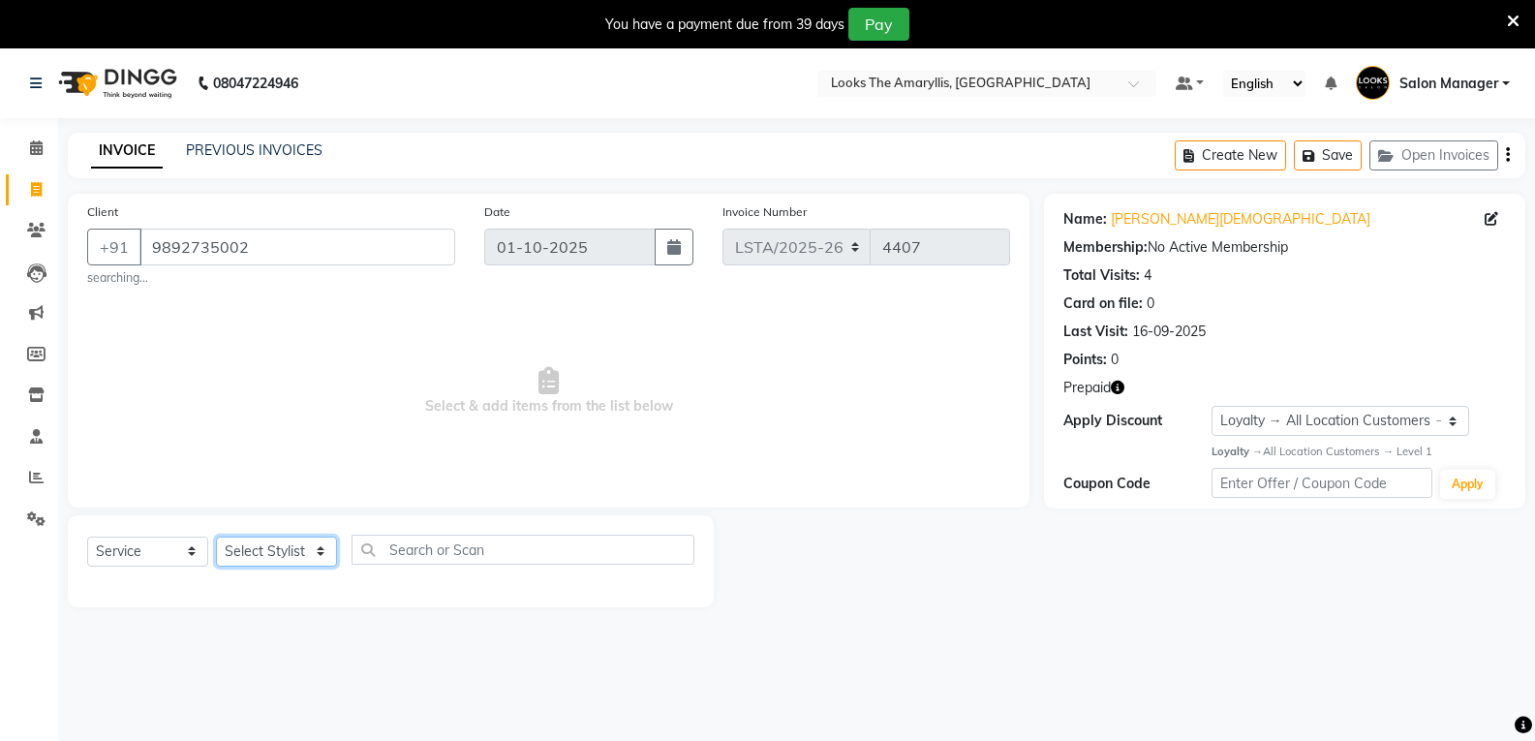
select select "90426"
click at [216, 537] on select "Select Stylist [PERSON_NAME] art Counter_Sales Deepak_pdct Irra_Mrg [PERSON_NAM…" at bounding box center [276, 552] width 121 height 30
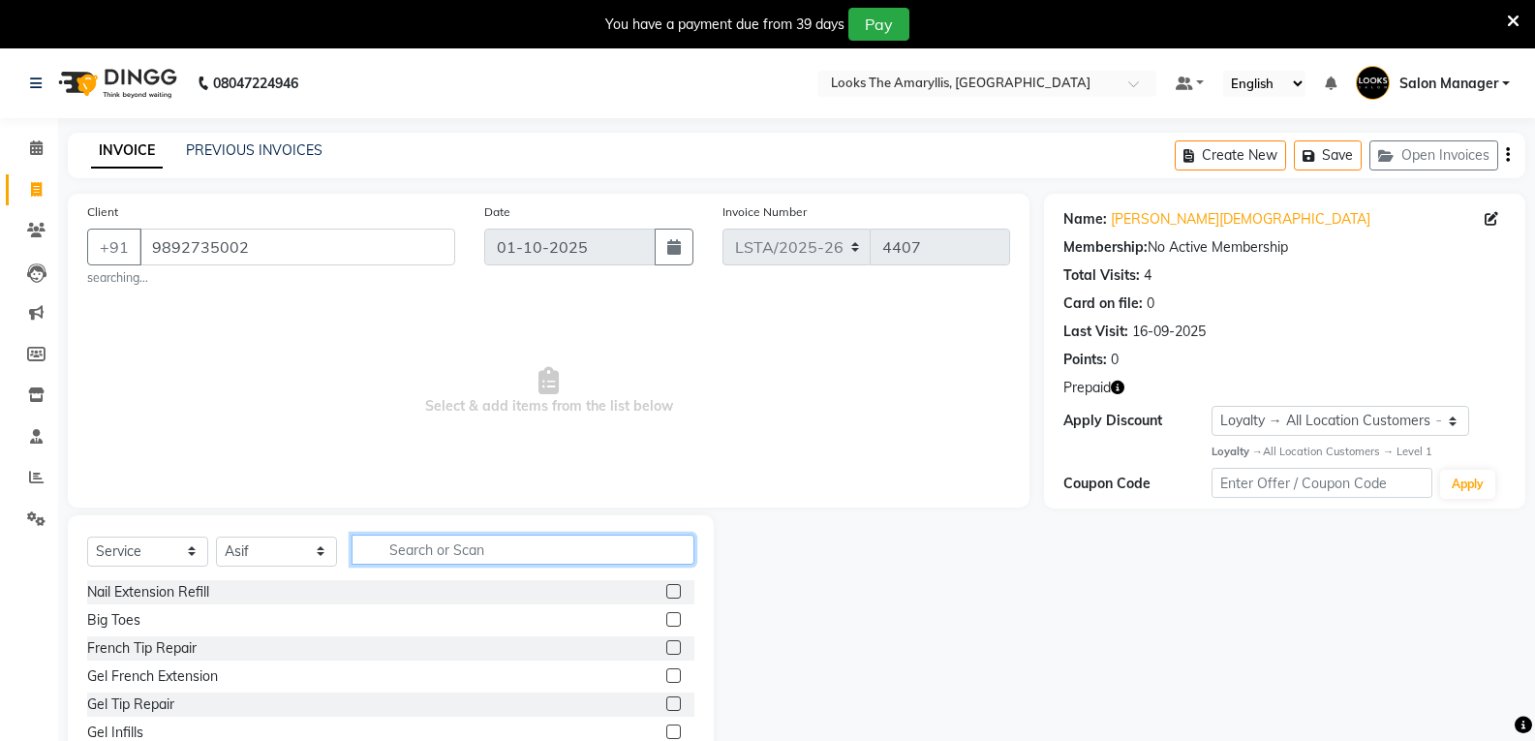
click at [489, 544] on input "text" at bounding box center [523, 550] width 343 height 30
type input "shave"
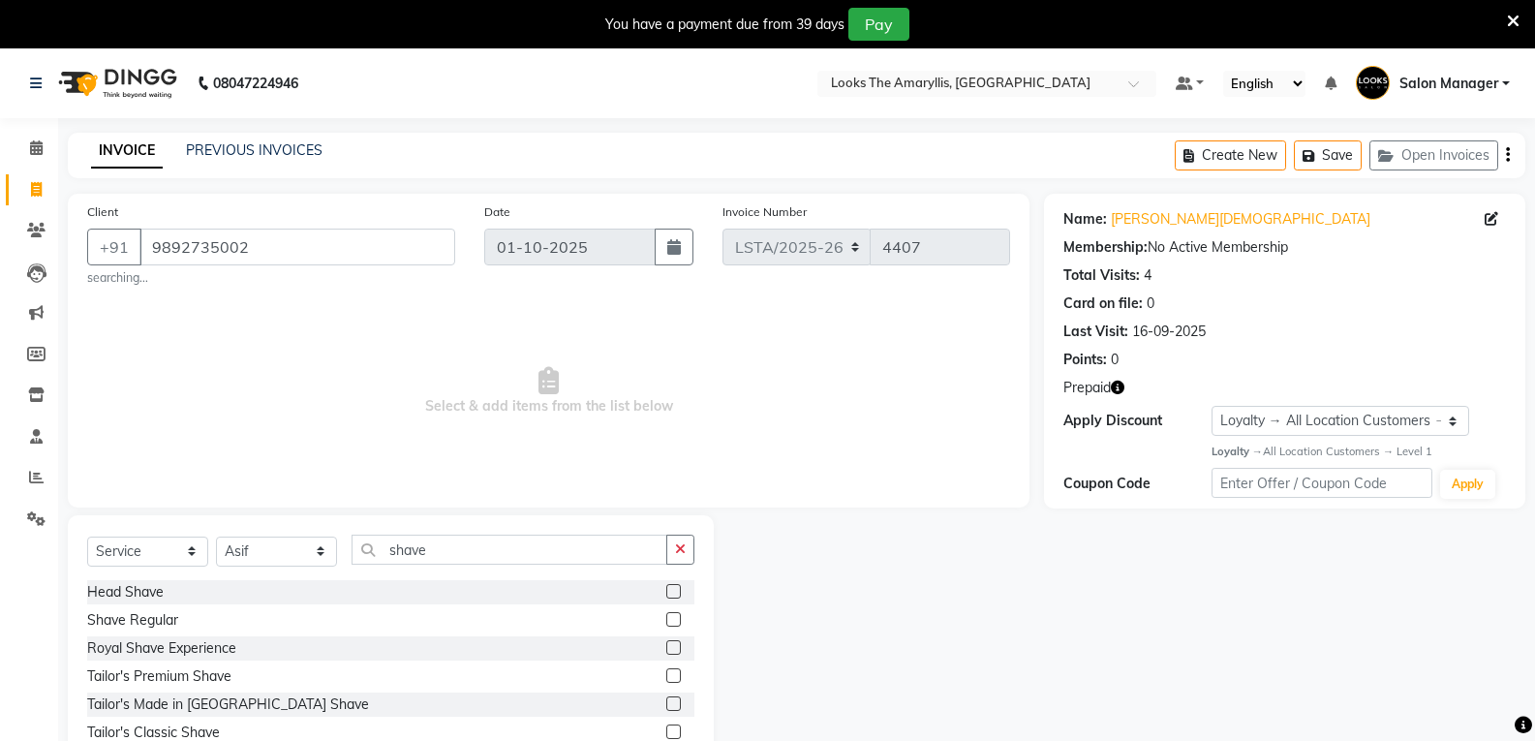
click at [674, 618] on label at bounding box center [673, 619] width 15 height 15
click at [674, 618] on input "checkbox" at bounding box center [672, 620] width 13 height 13
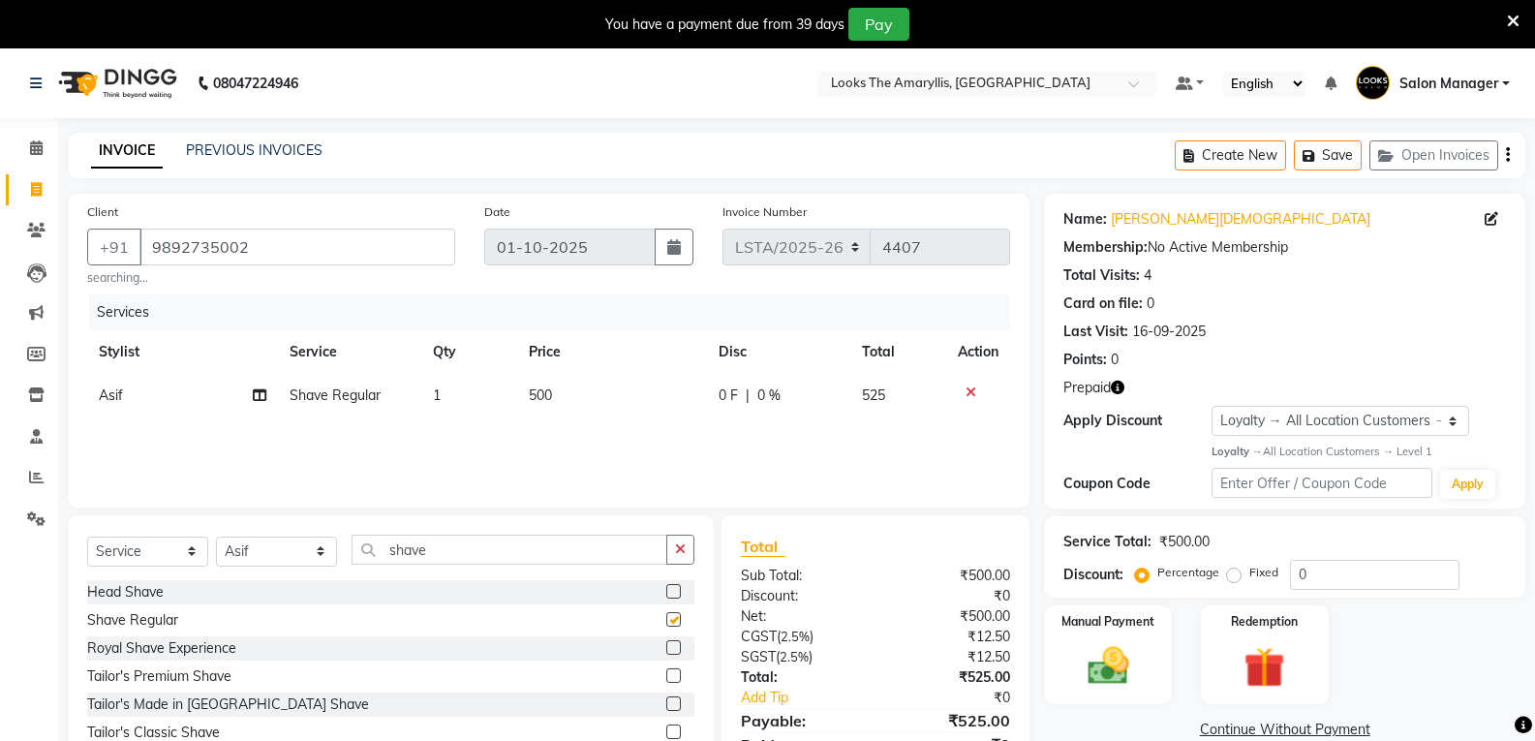
checkbox input "false"
click at [572, 395] on td "500" at bounding box center [612, 396] width 191 height 44
select select "90426"
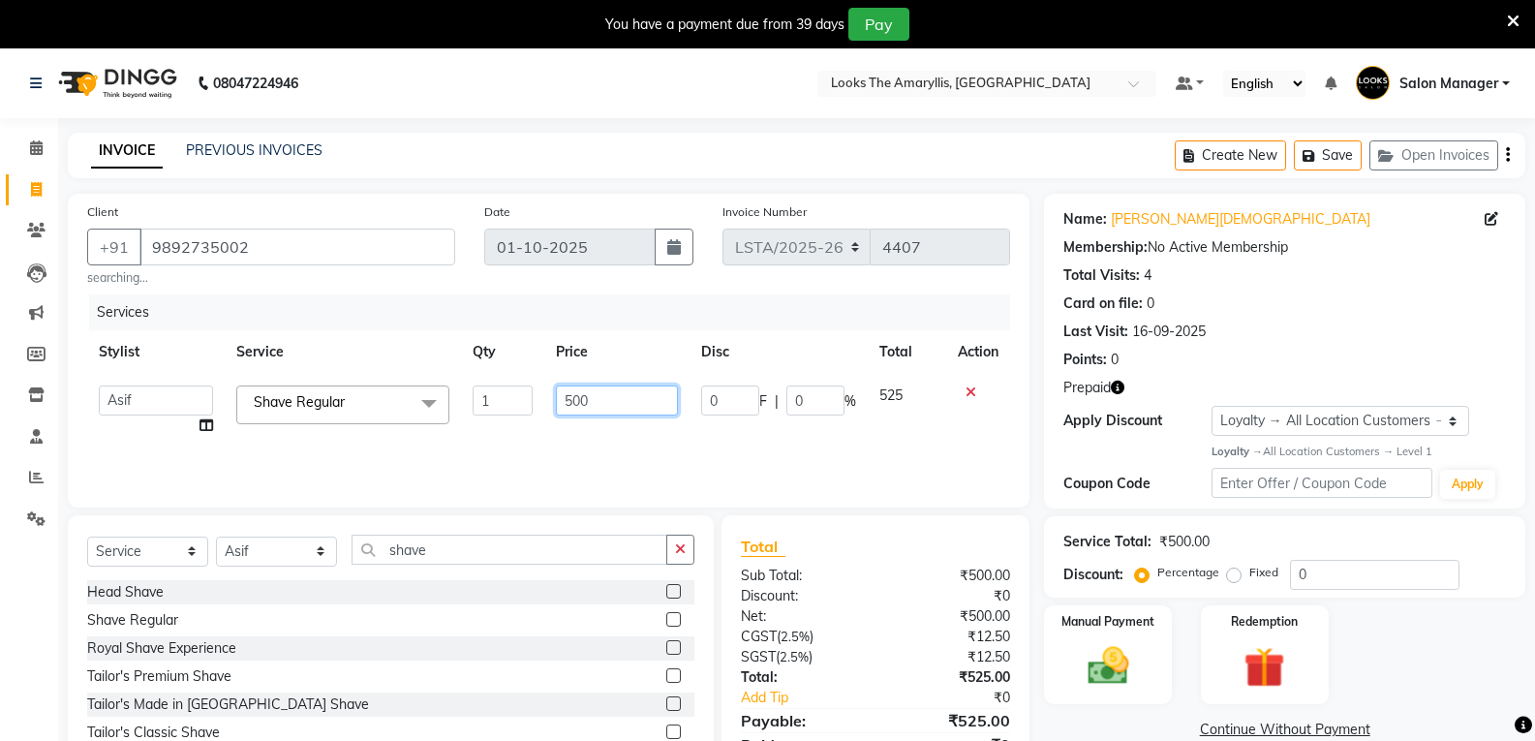
drag, startPoint x: 607, startPoint y: 403, endPoint x: 561, endPoint y: 425, distance: 51.6
click at [606, 409] on input "500" at bounding box center [616, 400] width 121 height 30
type input "5"
type input "200"
click at [489, 662] on div "Head Shave Shave Regular Royal Shave Experience Tailor's Premium Shave Tailor's…" at bounding box center [390, 664] width 607 height 169
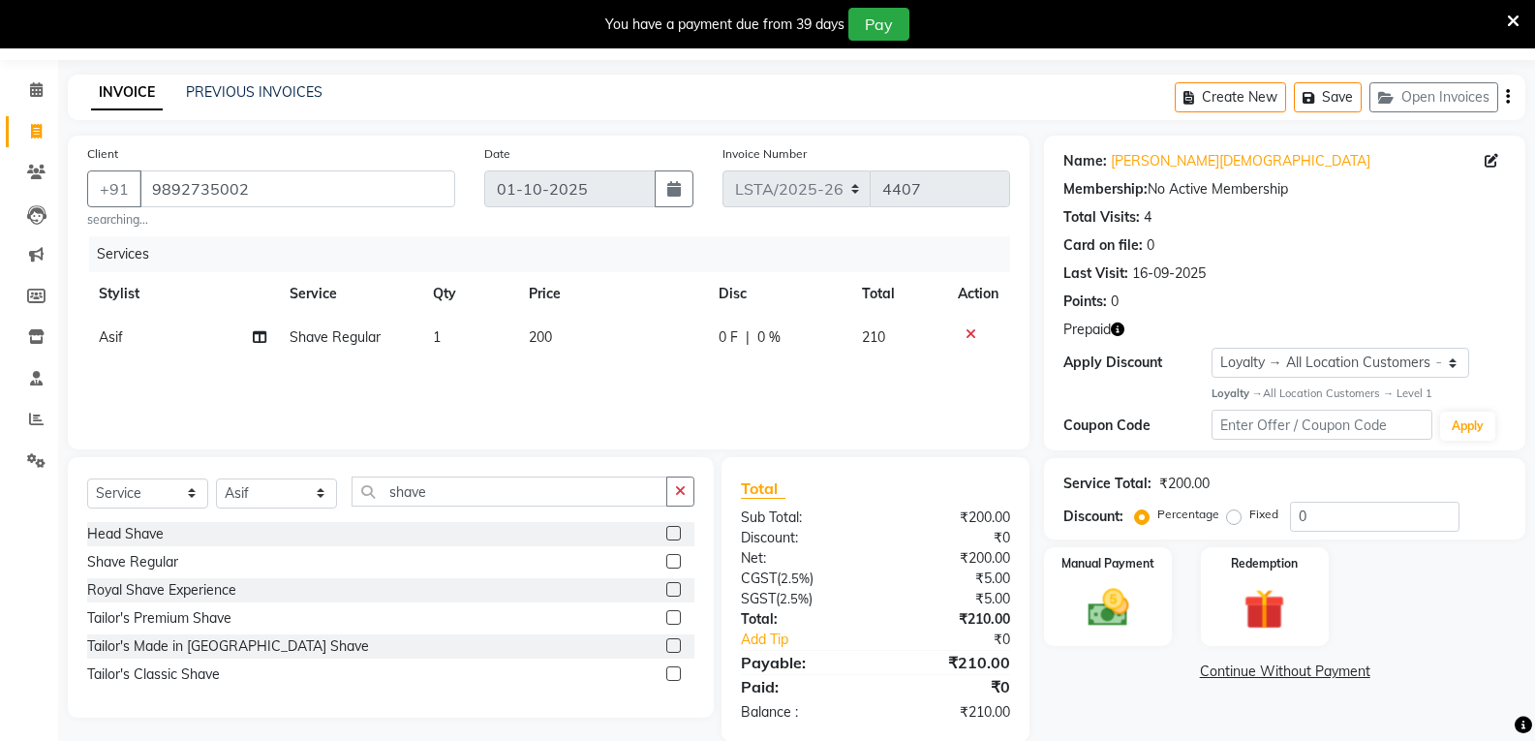
scroll to position [88, 0]
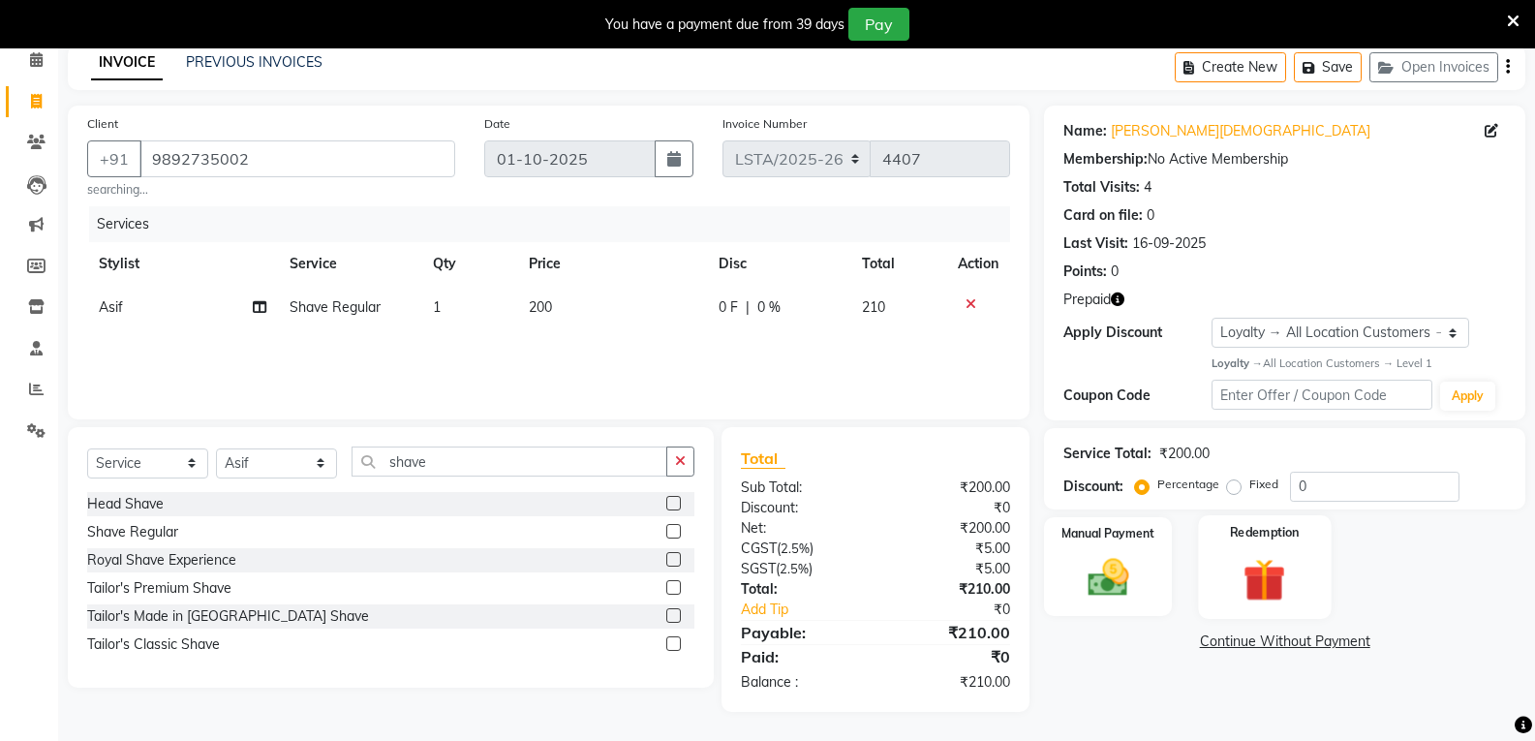
click at [1248, 592] on img at bounding box center [1264, 579] width 69 height 53
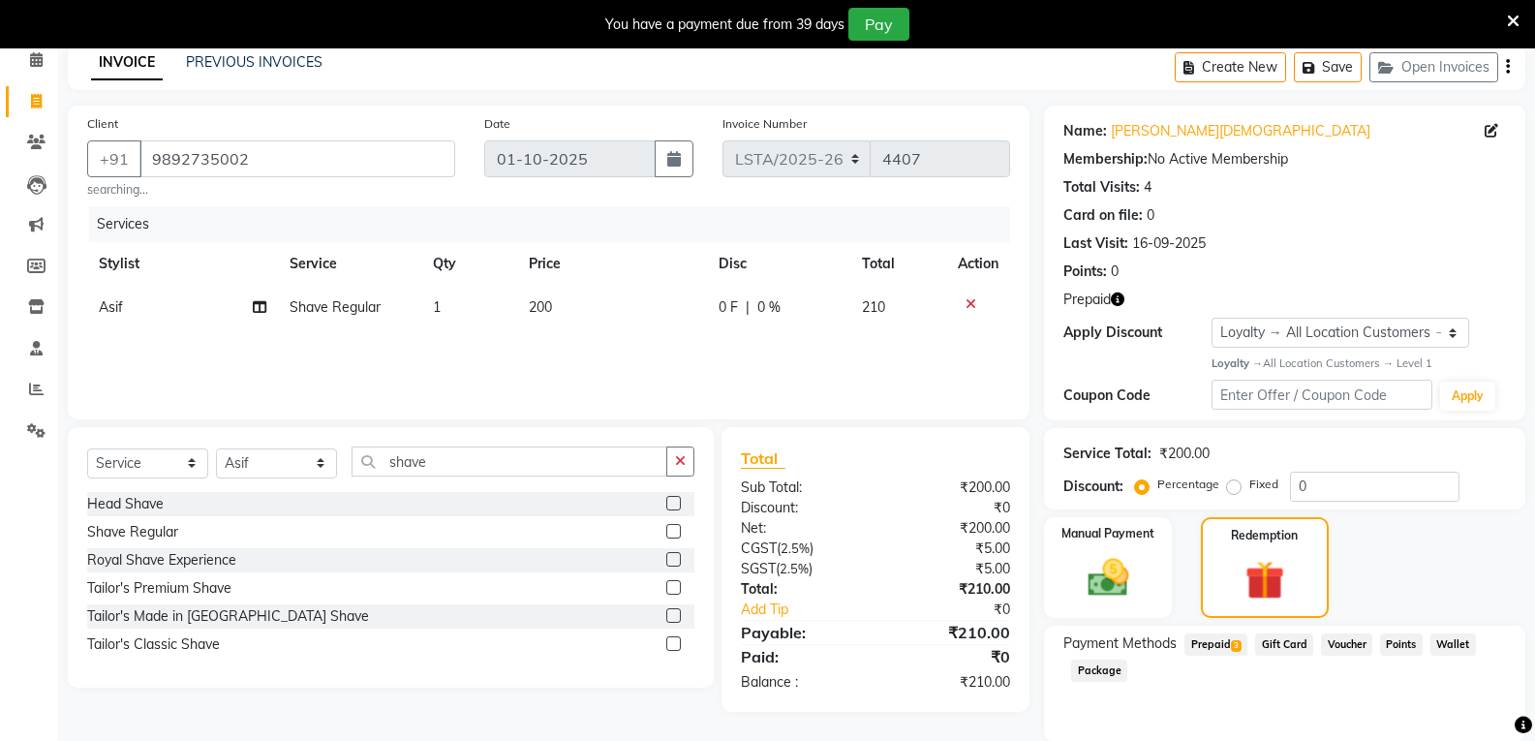
click at [1215, 647] on span "Prepaid 3" at bounding box center [1216, 644] width 63 height 22
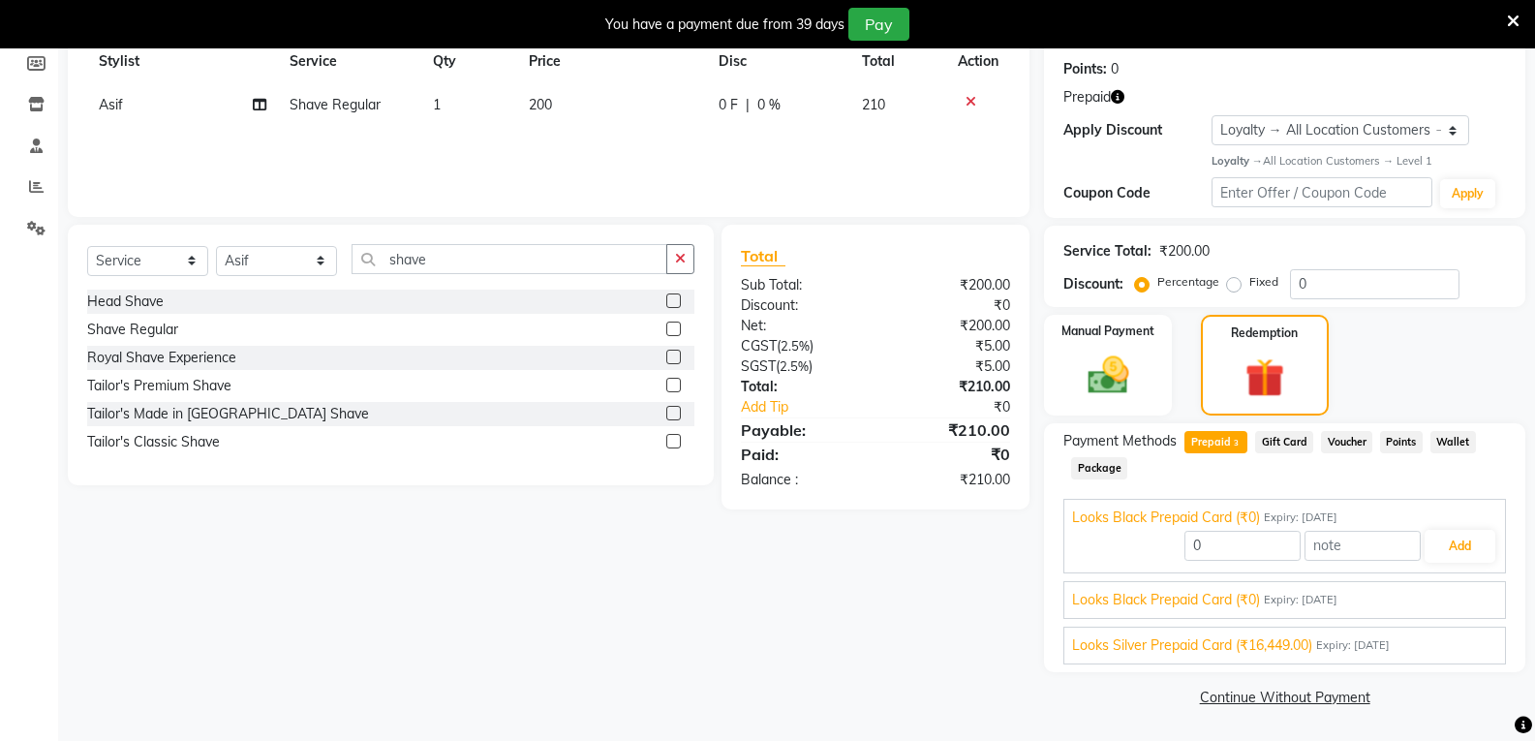
scroll to position [0, 0]
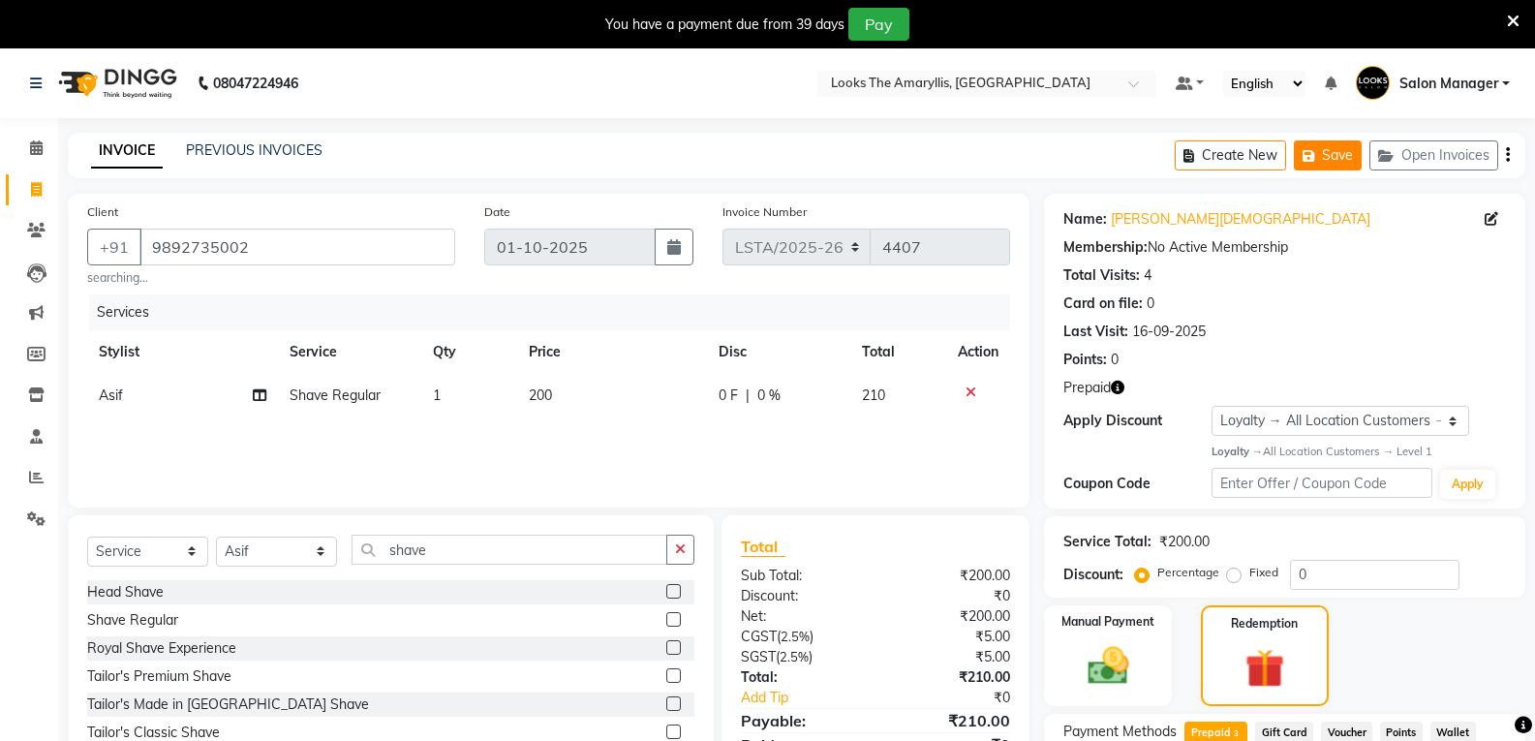
click at [1318, 145] on button "Save" at bounding box center [1328, 155] width 68 height 30
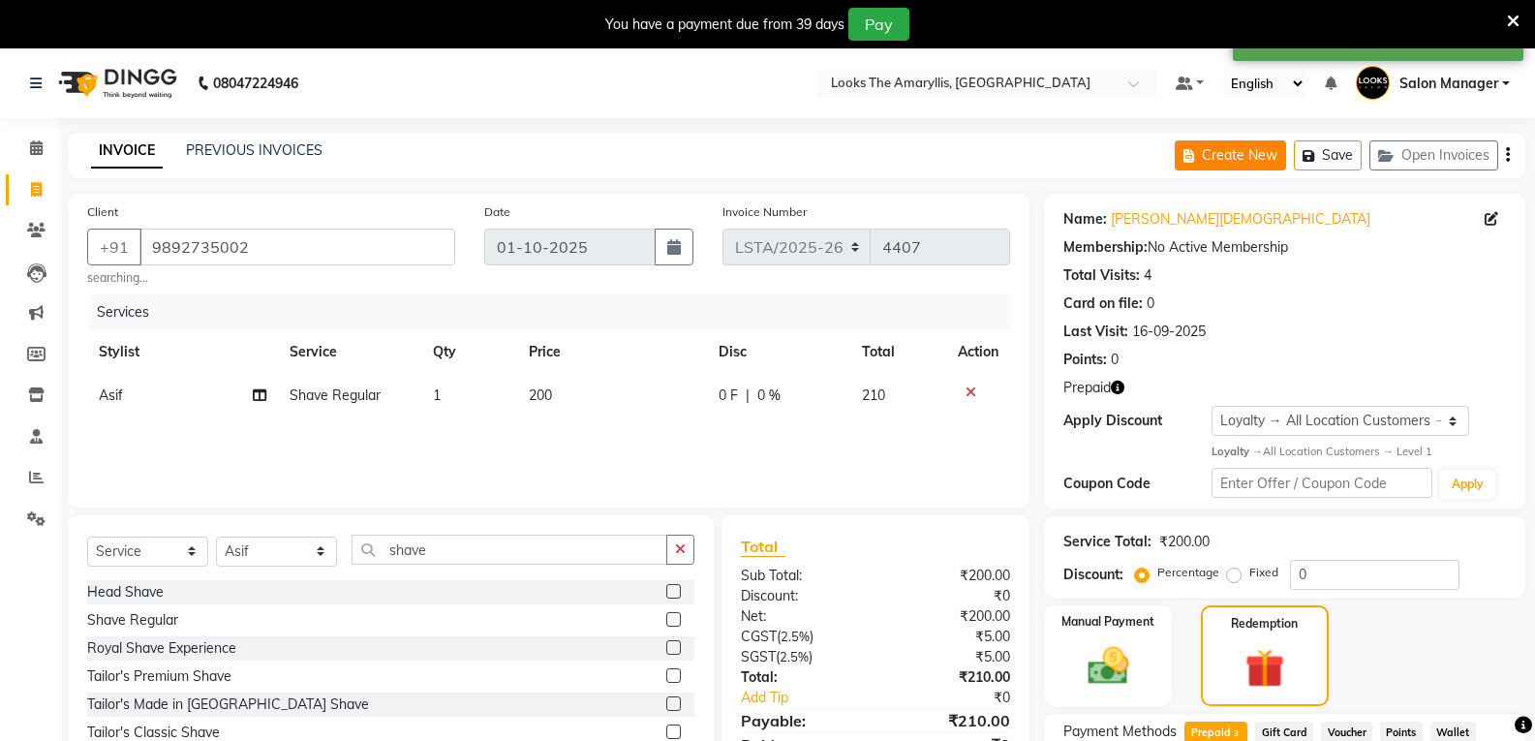
click at [1253, 160] on button "Create New" at bounding box center [1230, 155] width 111 height 30
select select "service"
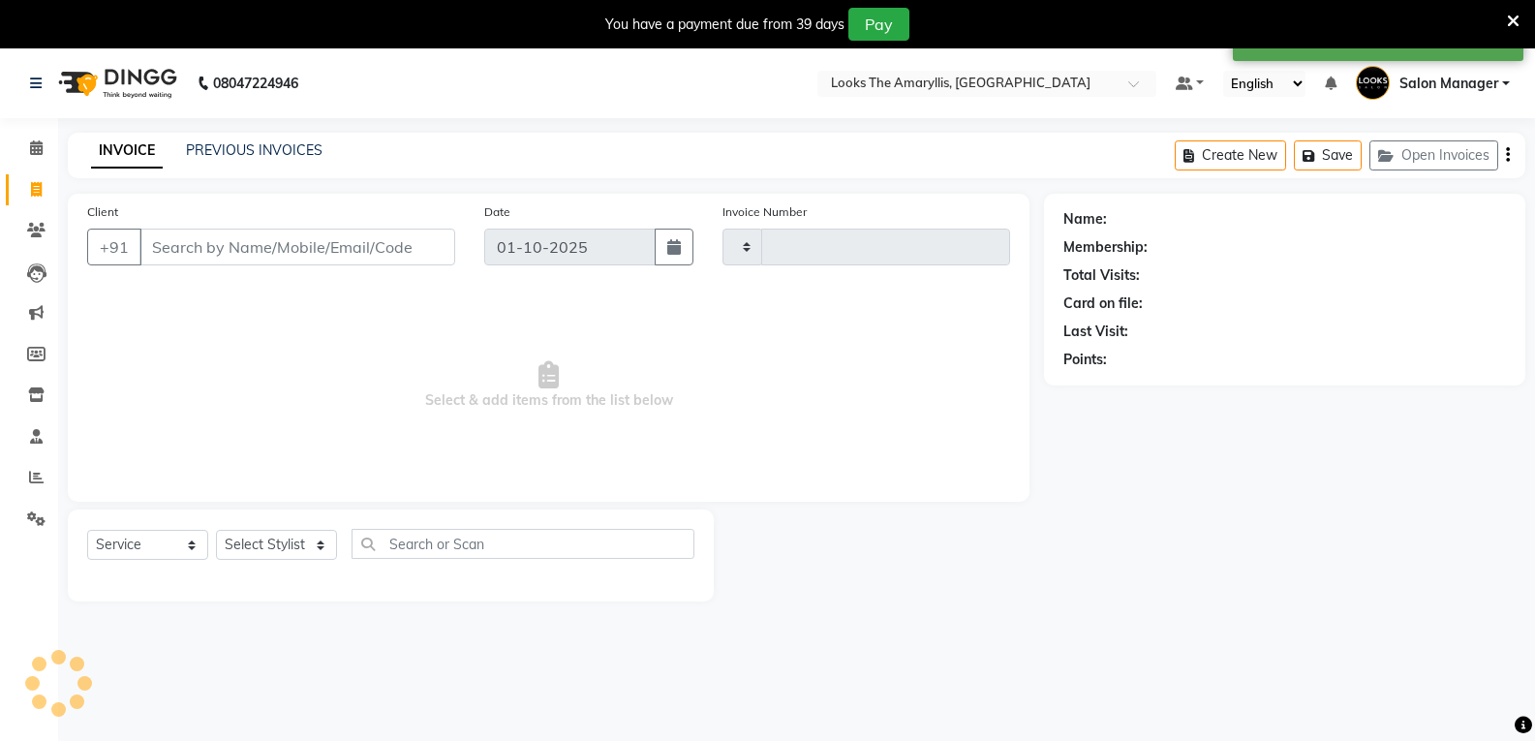
type input "4407"
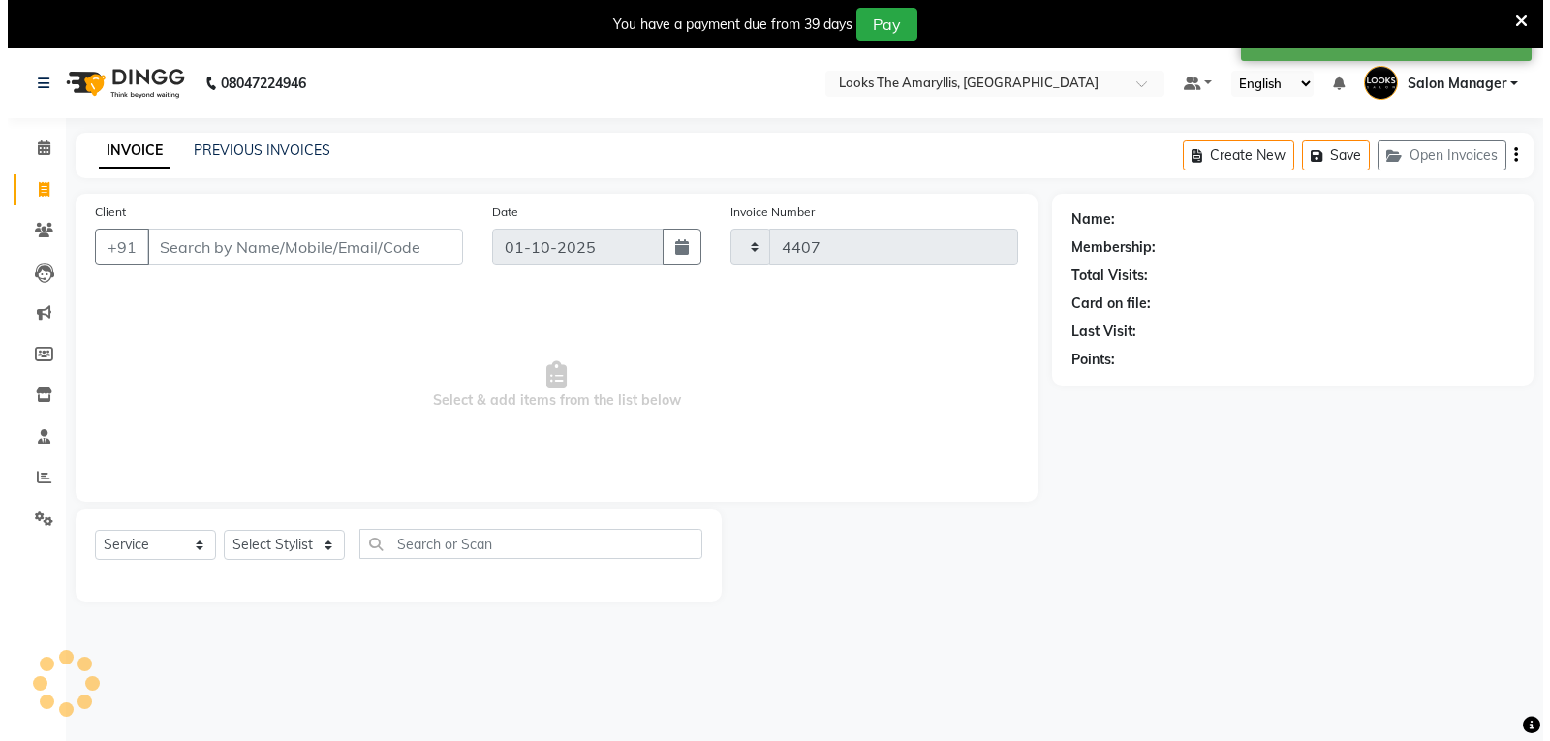
scroll to position [48, 0]
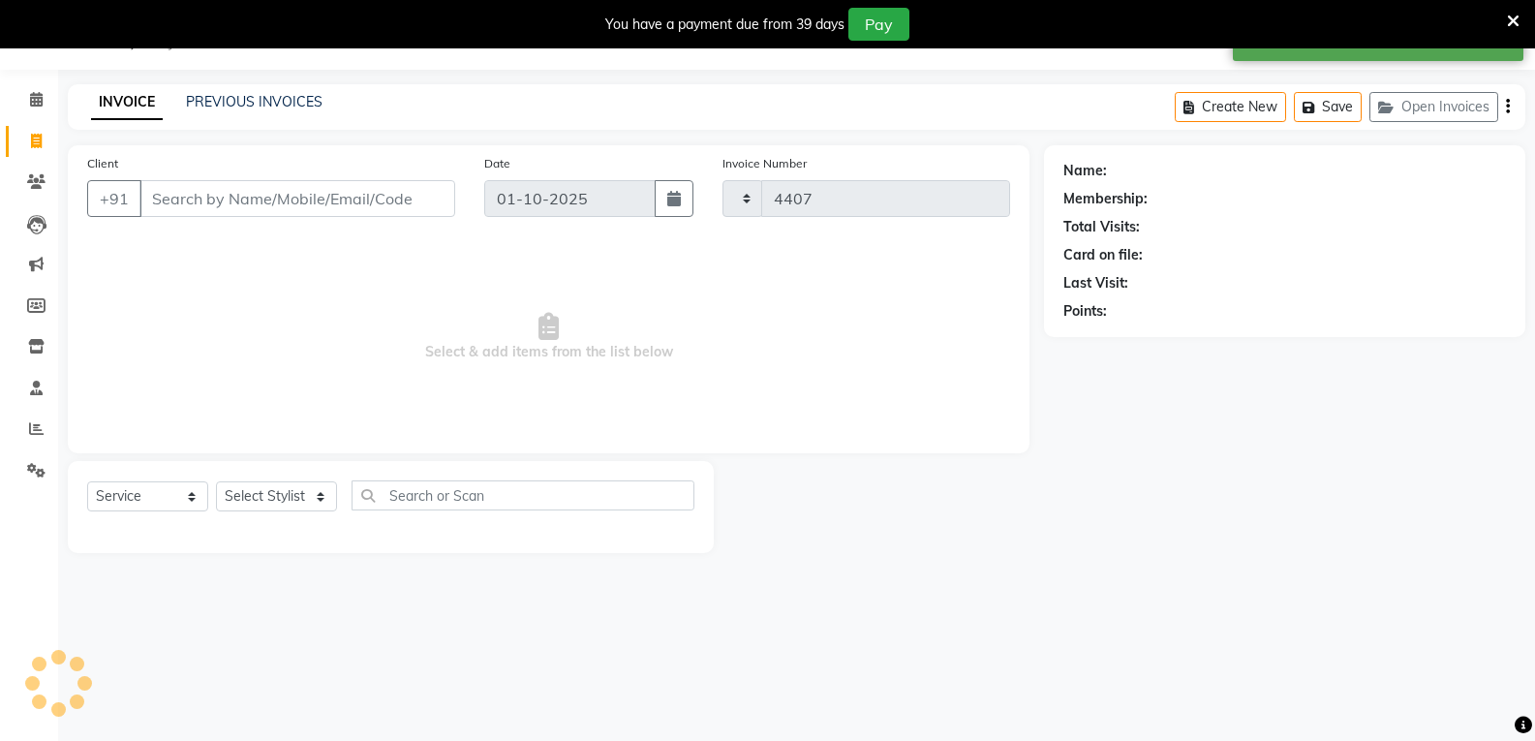
select select "8939"
click at [28, 100] on span at bounding box center [36, 100] width 34 height 22
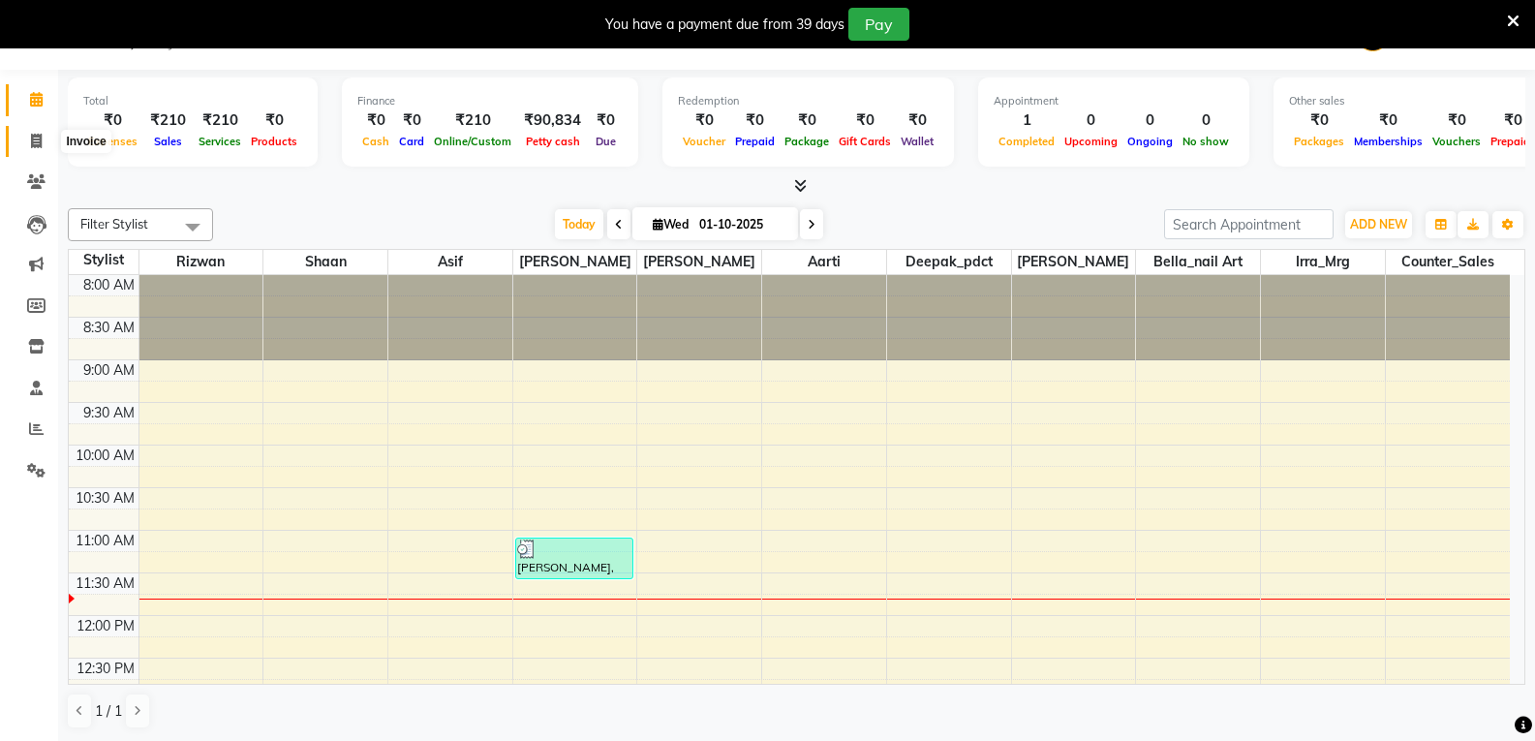
click at [42, 142] on icon at bounding box center [36, 141] width 11 height 15
select select "service"
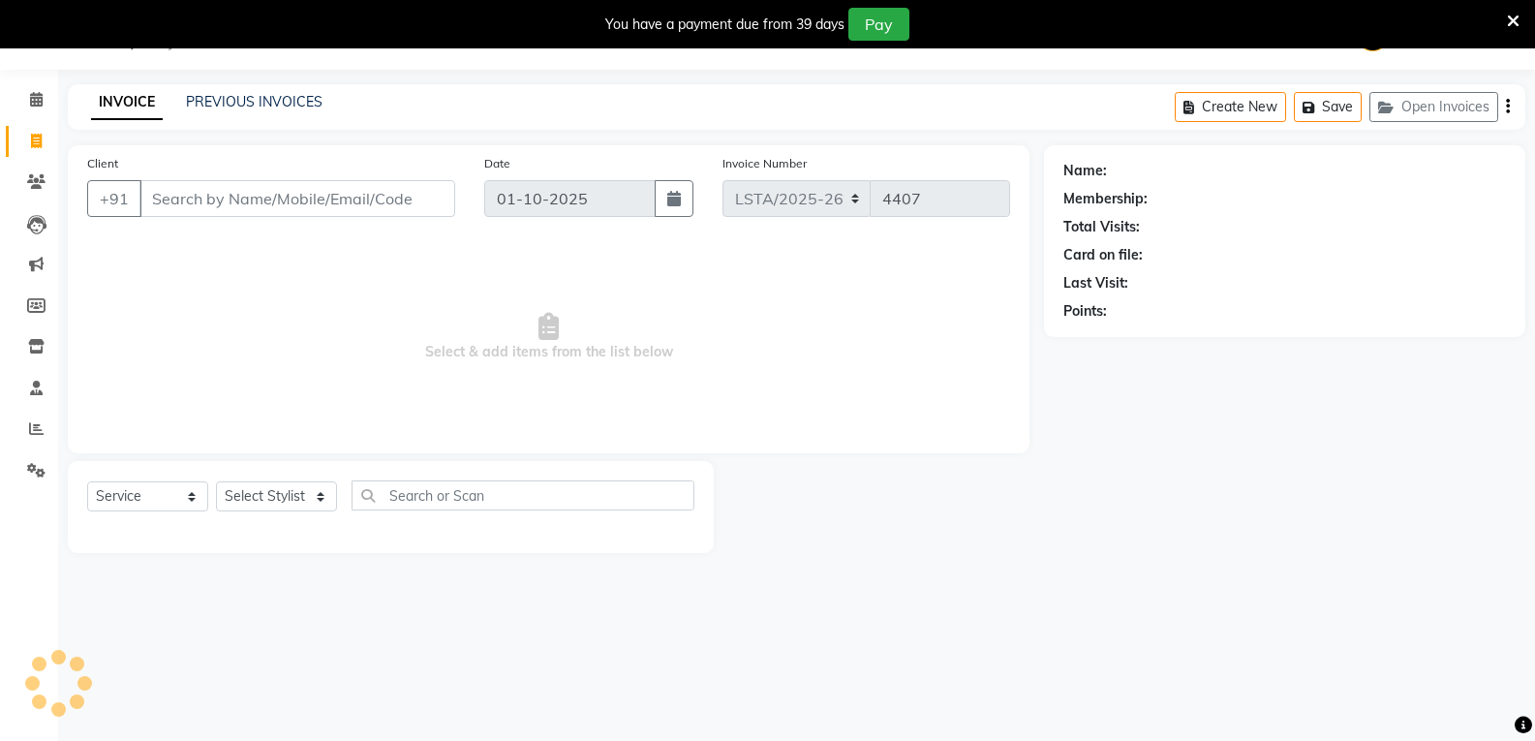
click at [235, 200] on input "Client" at bounding box center [297, 198] width 316 height 37
type input "9599332440"
click at [412, 199] on span "Add Client" at bounding box center [405, 198] width 77 height 19
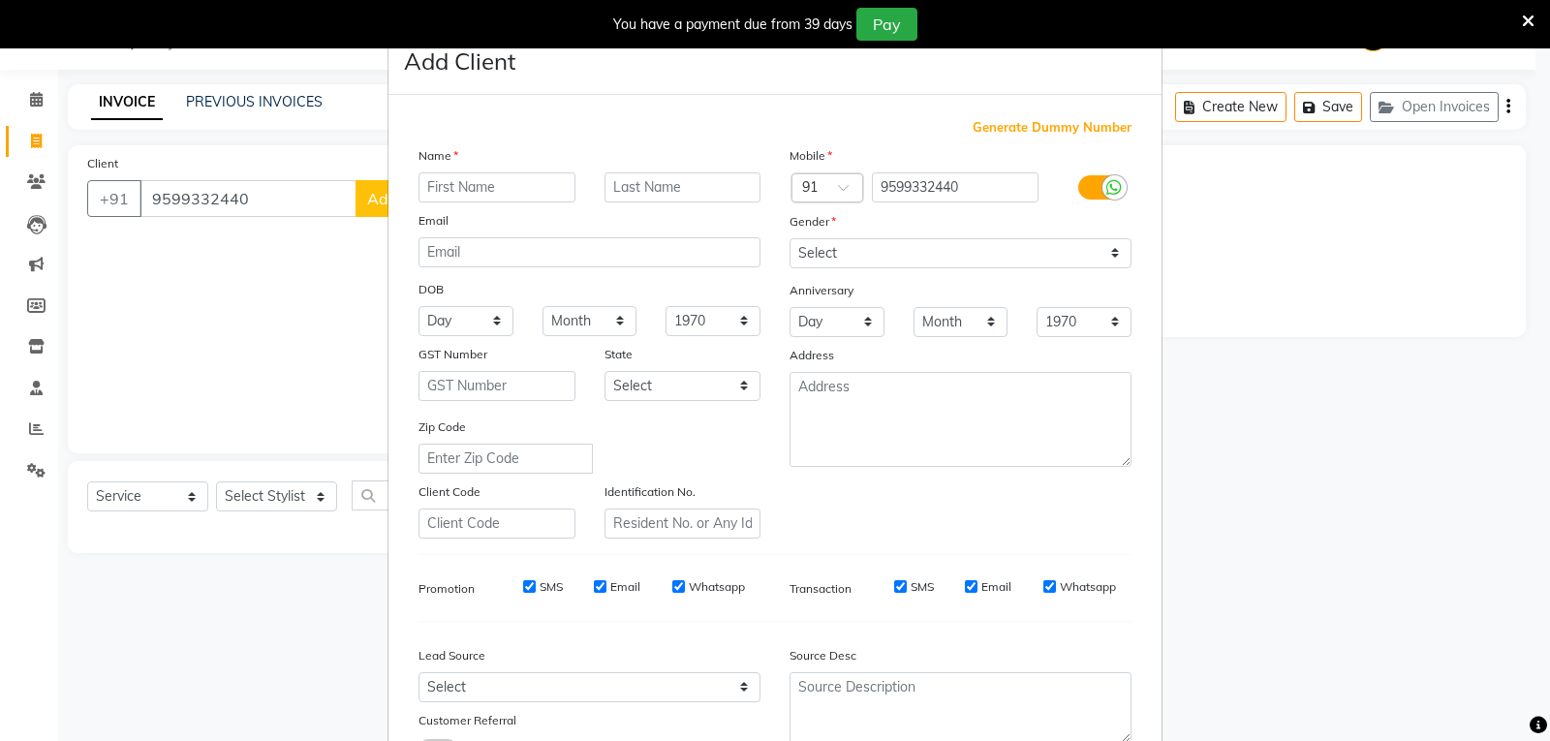
click at [502, 195] on input "text" at bounding box center [496, 187] width 157 height 30
type input "[DEMOGRAPHIC_DATA]"
click at [865, 255] on select "Select [DEMOGRAPHIC_DATA] [DEMOGRAPHIC_DATA] Other Prefer Not To Say" at bounding box center [960, 253] width 342 height 30
select select "[DEMOGRAPHIC_DATA]"
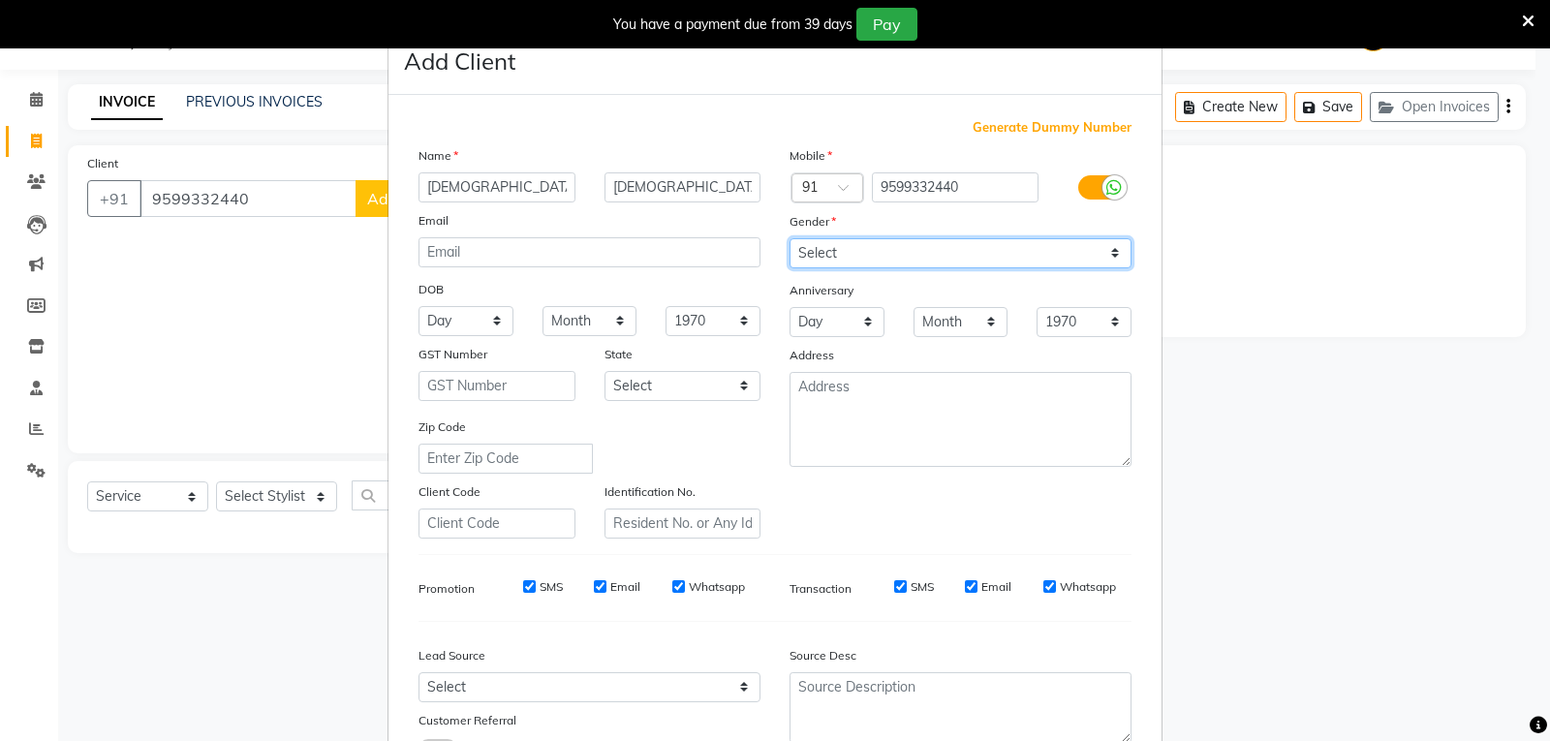
click at [789, 238] on select "Select [DEMOGRAPHIC_DATA] [DEMOGRAPHIC_DATA] Other Prefer Not To Say" at bounding box center [960, 253] width 342 height 30
click at [523, 587] on input "SMS" at bounding box center [529, 586] width 13 height 13
checkbox input "false"
click at [594, 584] on input "Email" at bounding box center [600, 586] width 13 height 13
checkbox input "false"
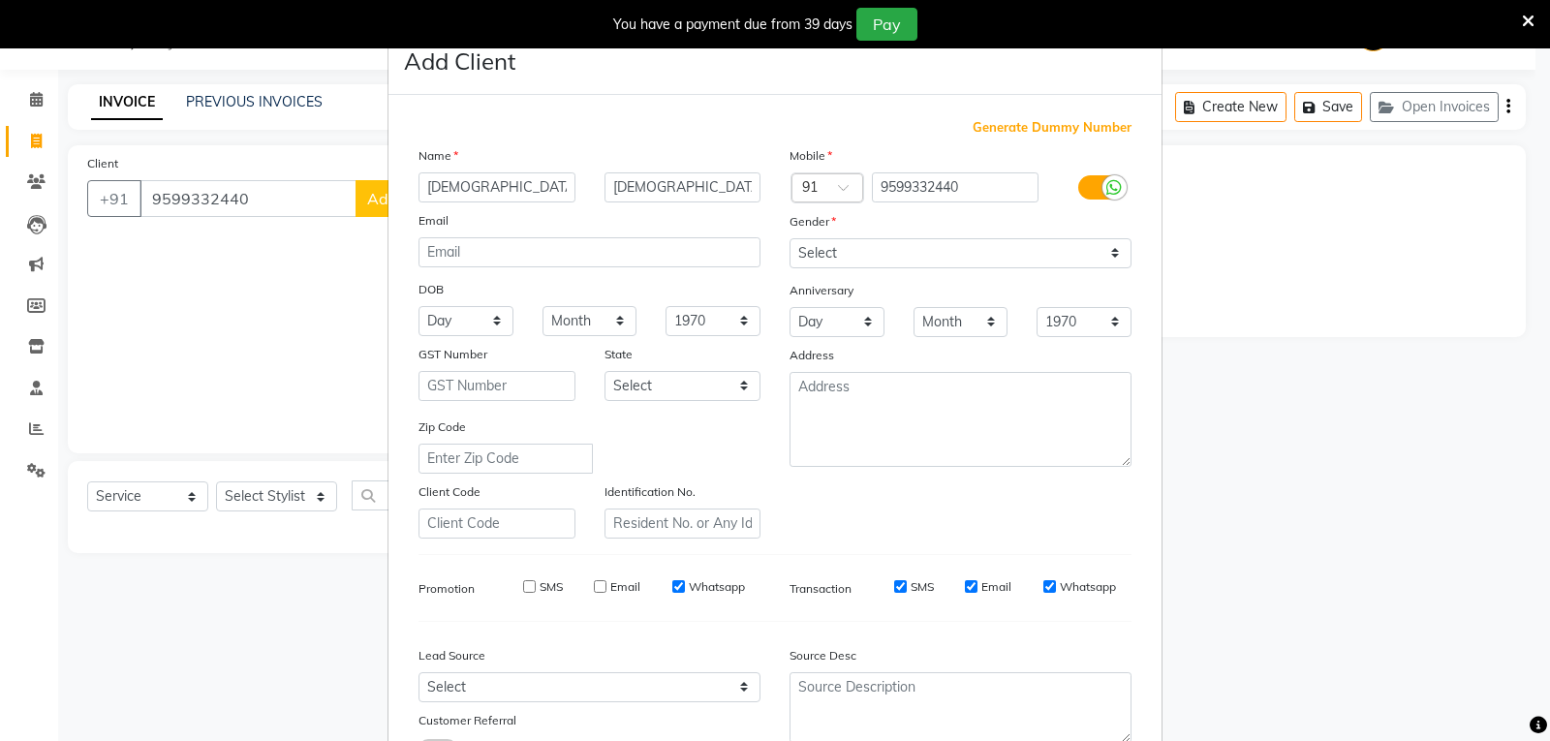
click at [965, 585] on input "Email" at bounding box center [971, 586] width 13 height 13
checkbox input "false"
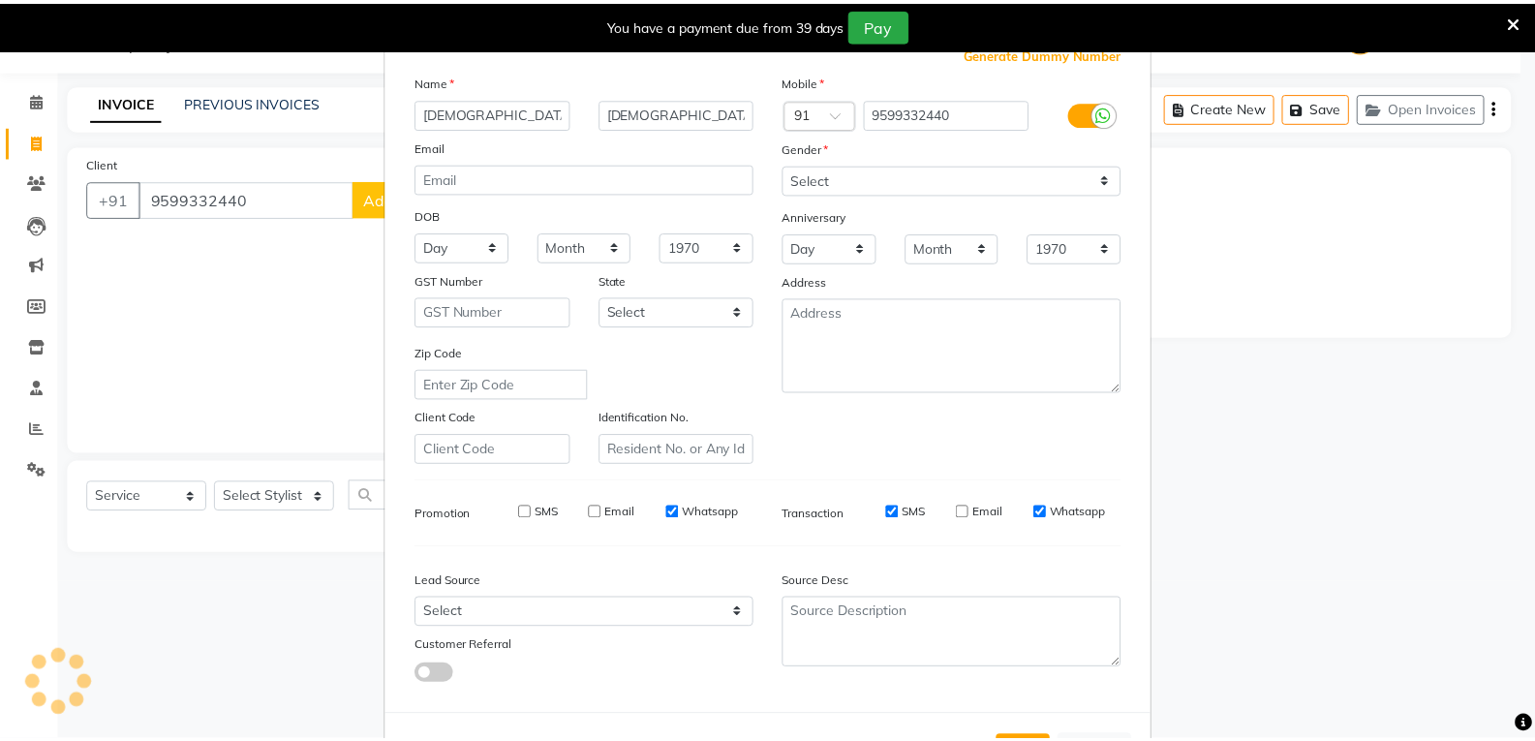
scroll to position [153, 0]
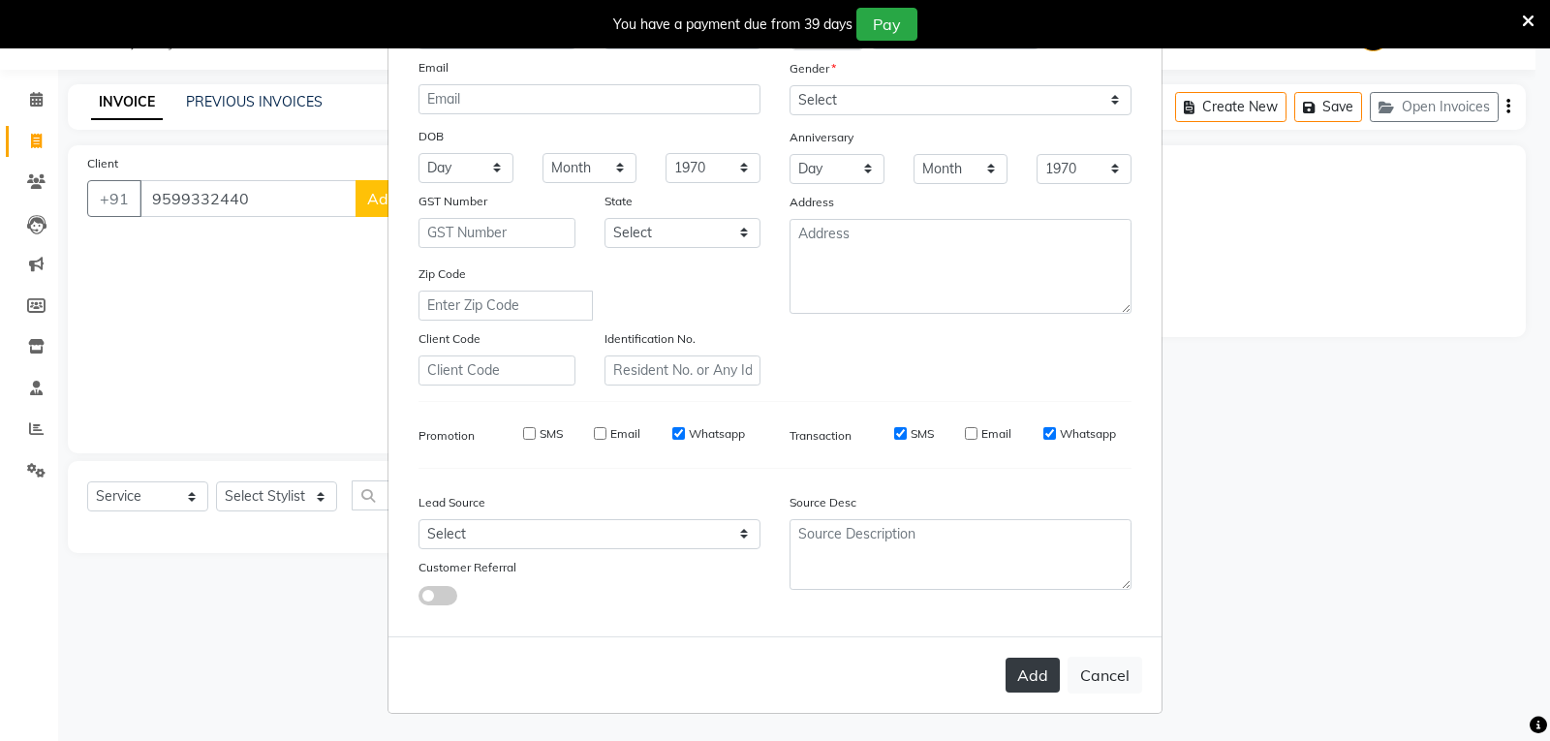
click at [1010, 678] on button "Add" at bounding box center [1032, 675] width 54 height 35
select select
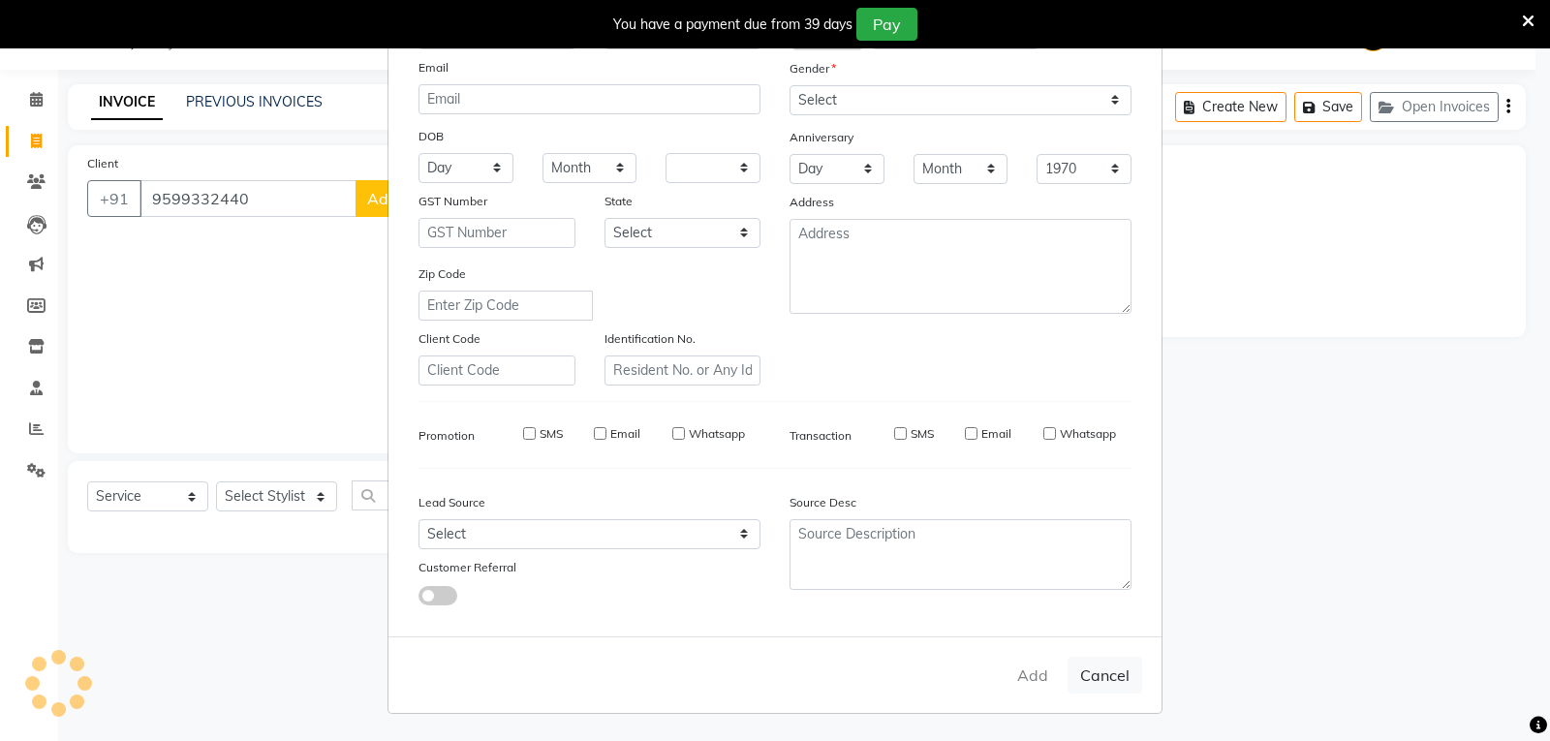
select select
checkbox input "false"
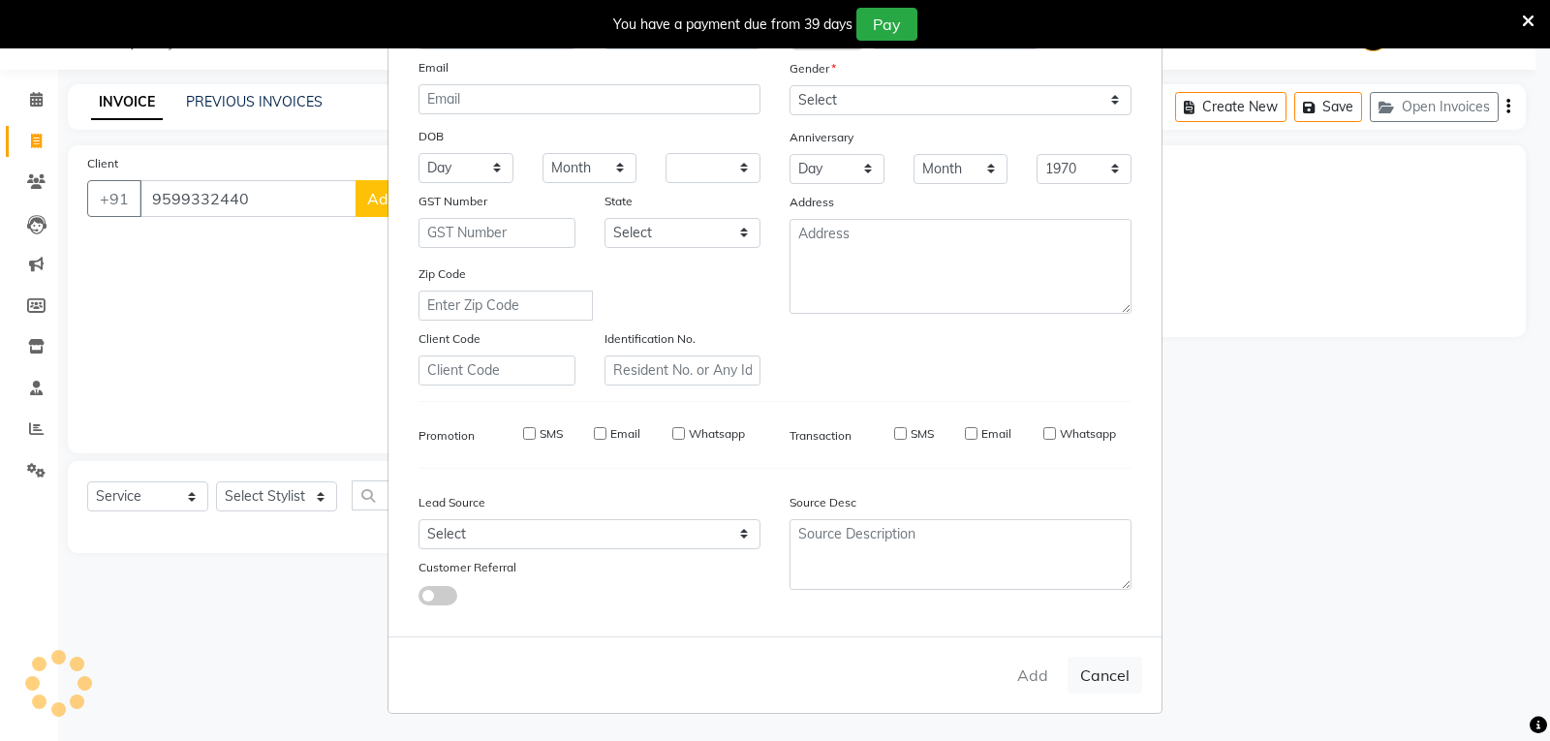
checkbox input "false"
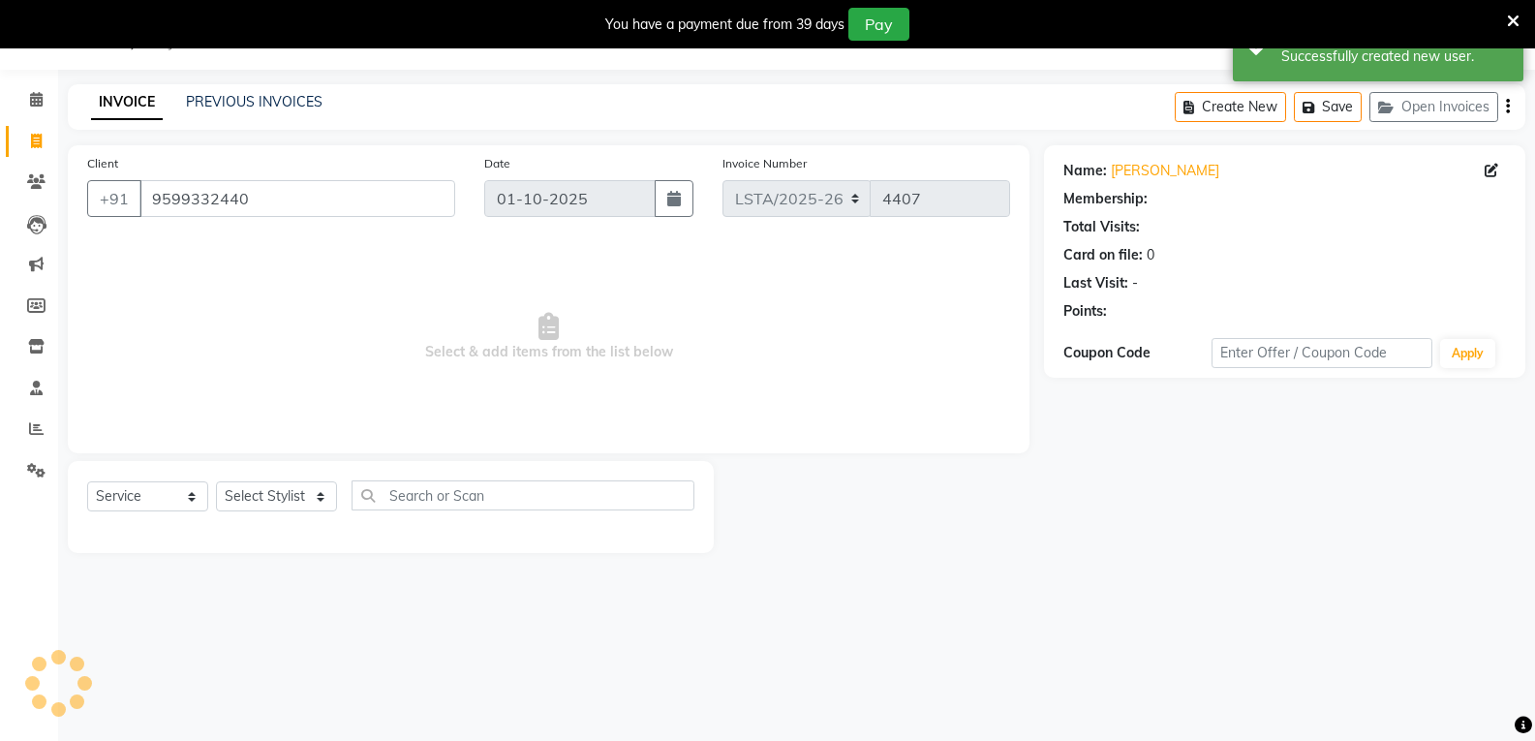
select select "1: Object"
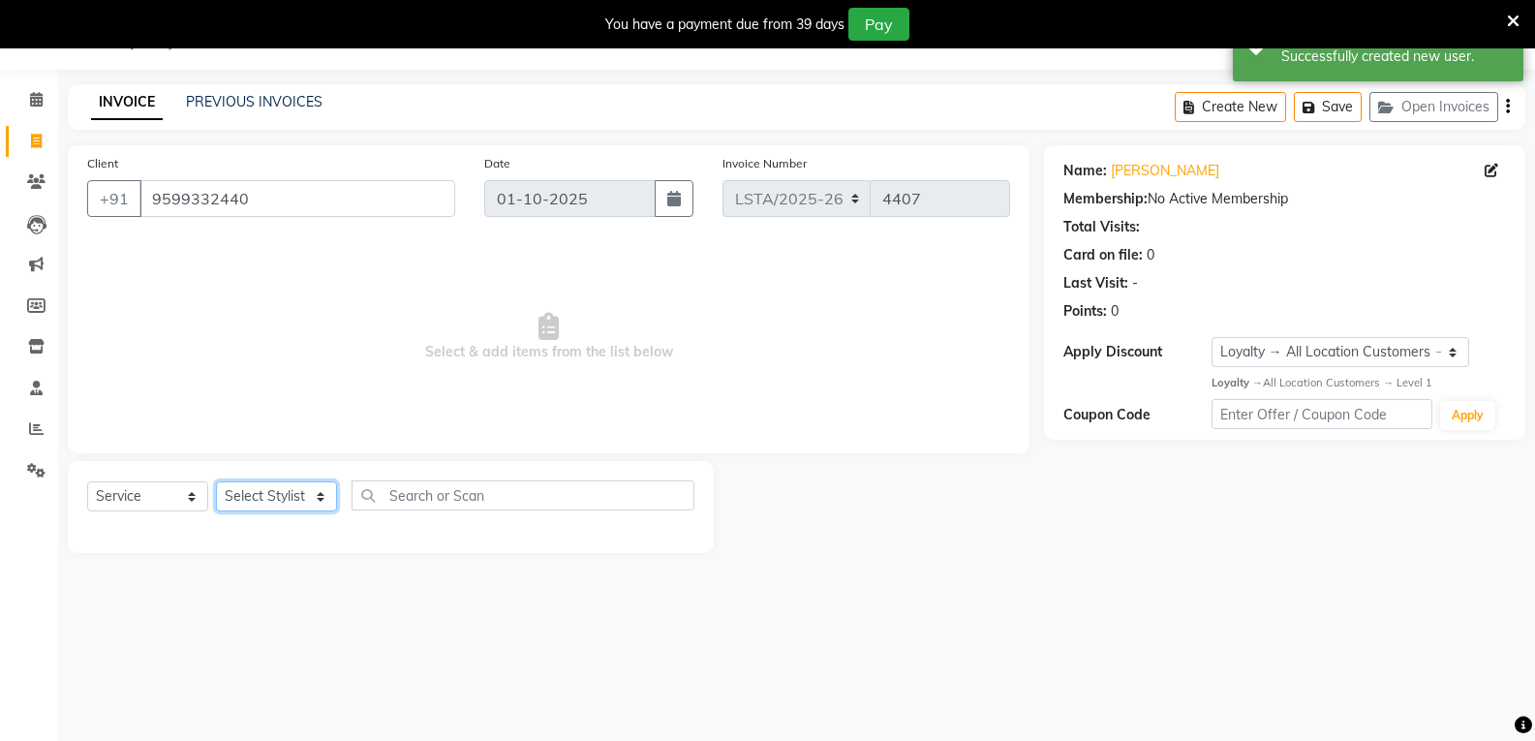
click at [250, 488] on select "Select Stylist [PERSON_NAME] art Counter_Sales Deepak_pdct Irra_Mrg [PERSON_NAM…" at bounding box center [276, 496] width 121 height 30
select select "90426"
click at [216, 481] on select "Select Stylist [PERSON_NAME] art Counter_Sales Deepak_pdct Irra_Mrg [PERSON_NAM…" at bounding box center [276, 496] width 121 height 30
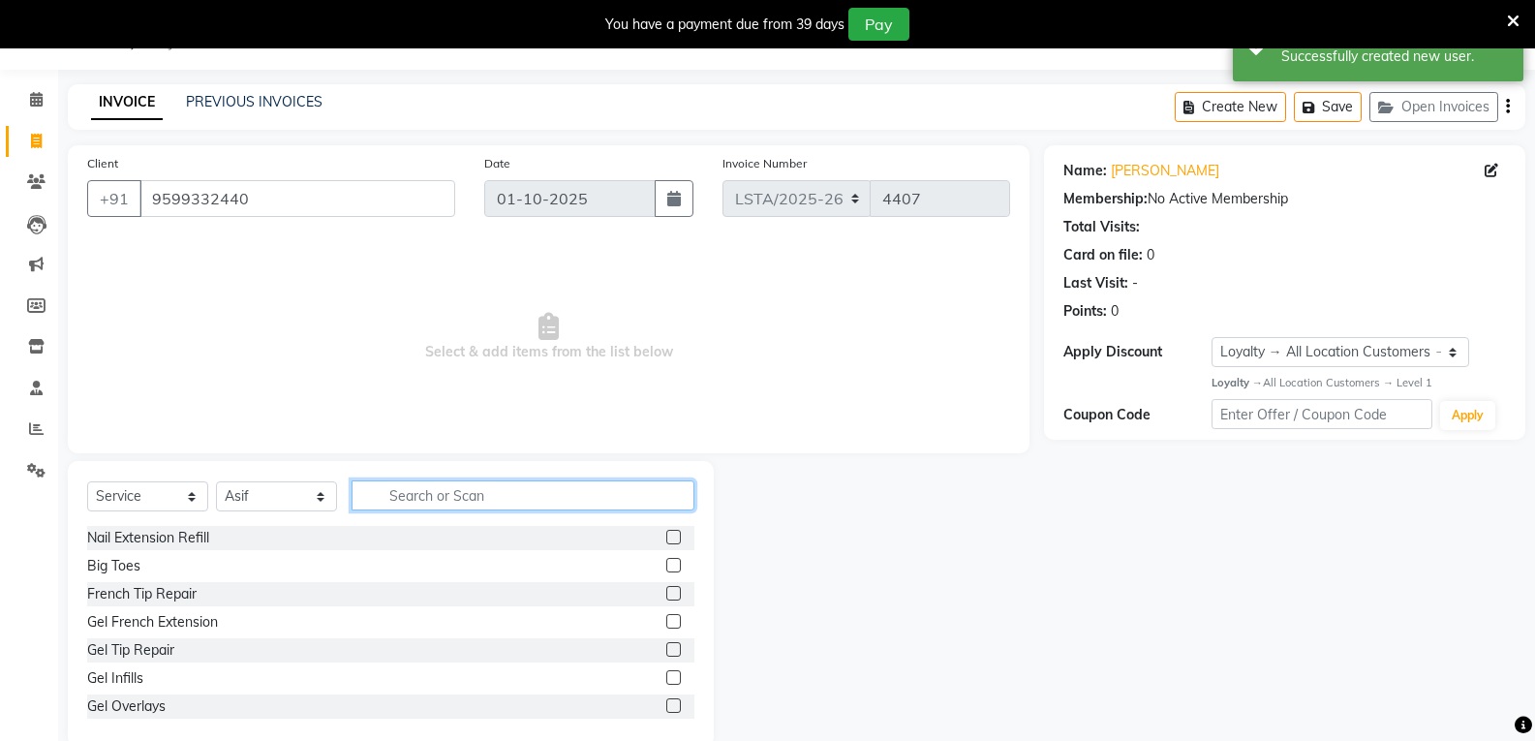
click at [442, 495] on input "text" at bounding box center [523, 495] width 343 height 30
type input "STY"
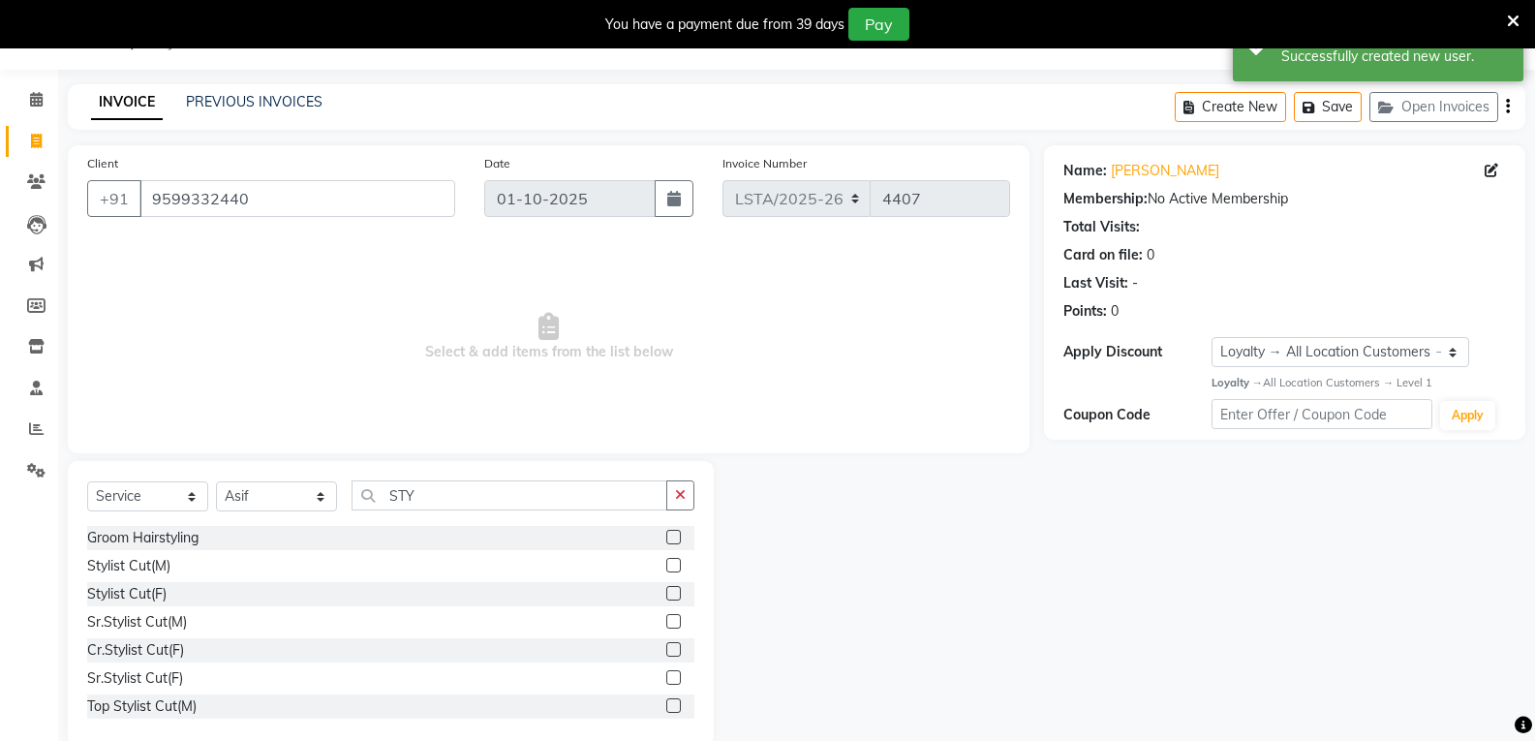
click at [666, 565] on label at bounding box center [673, 565] width 15 height 15
click at [666, 565] on input "checkbox" at bounding box center [672, 566] width 13 height 13
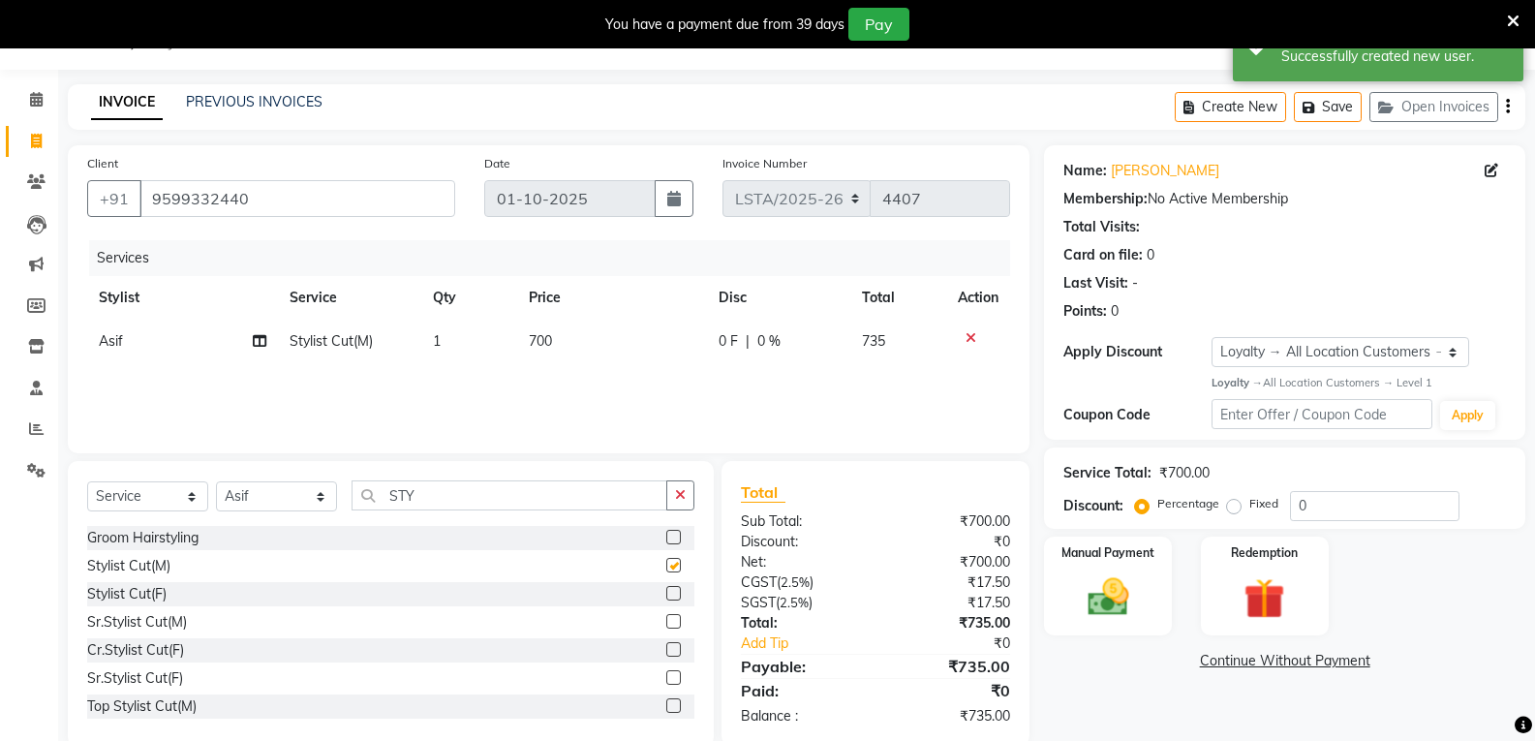
checkbox input "false"
click at [563, 334] on td "700" at bounding box center [612, 342] width 191 height 44
select select "90426"
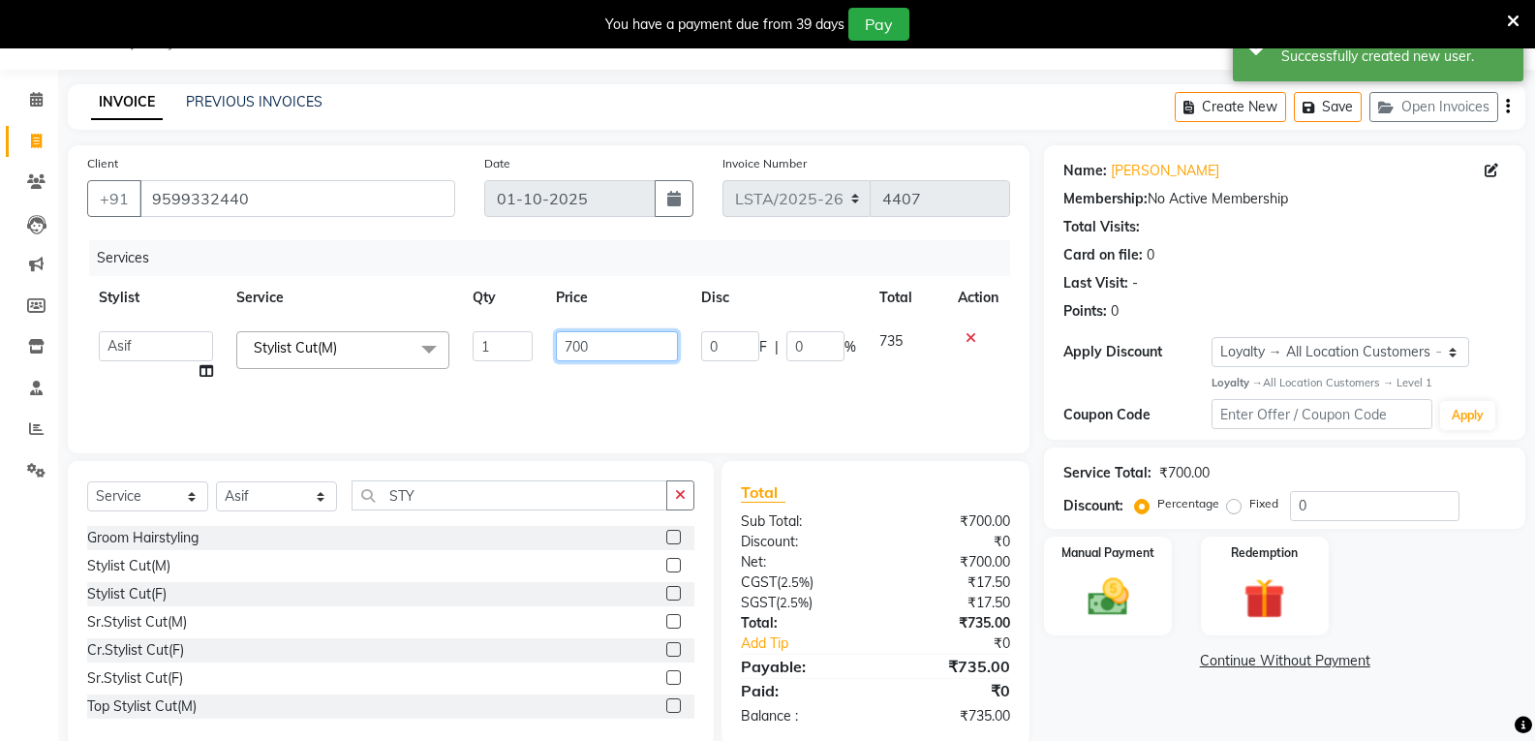
click at [611, 342] on input "700" at bounding box center [616, 346] width 121 height 30
type input "7"
type input "300"
click at [392, 662] on div "Cr.Stylist Cut(F)" at bounding box center [390, 650] width 607 height 24
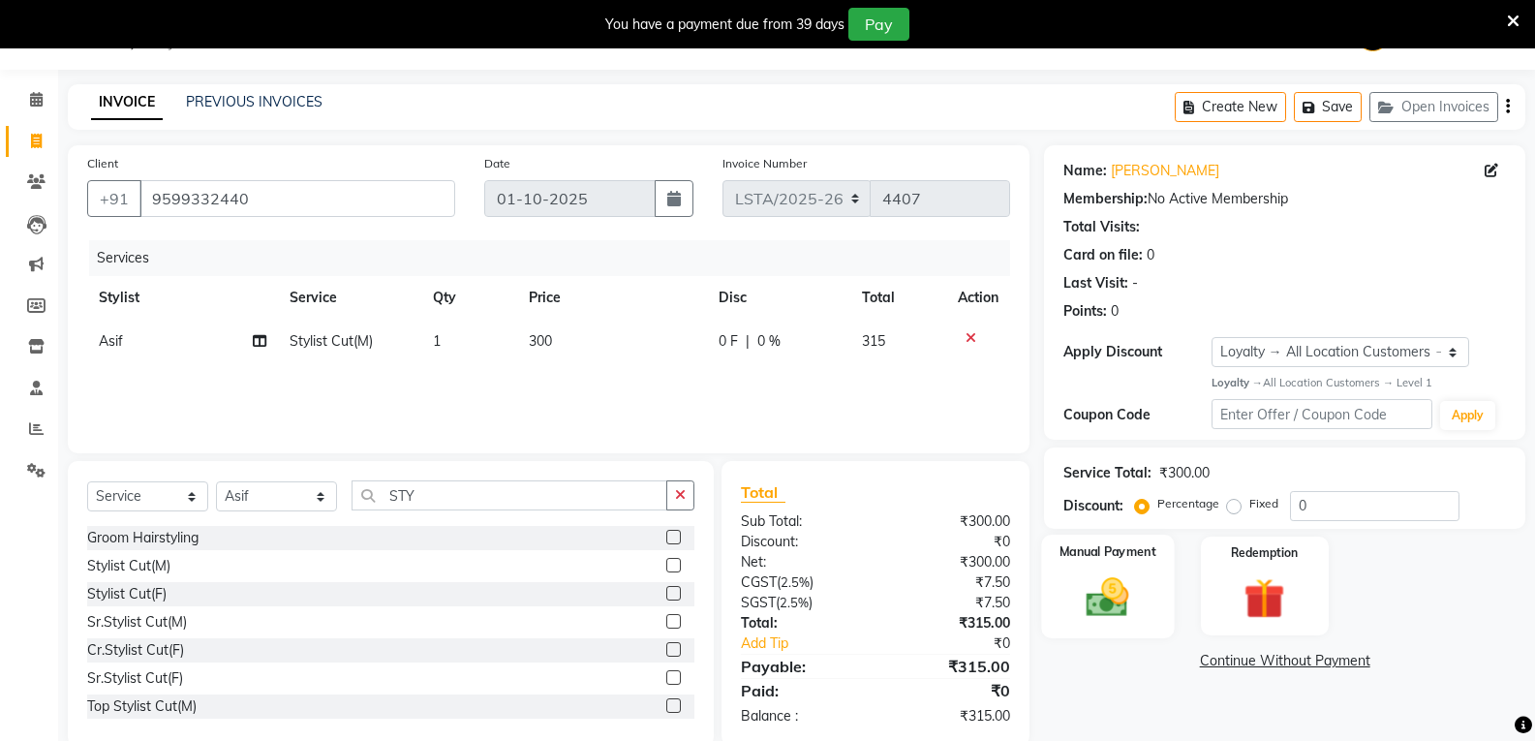
click at [1092, 606] on img at bounding box center [1107, 596] width 69 height 49
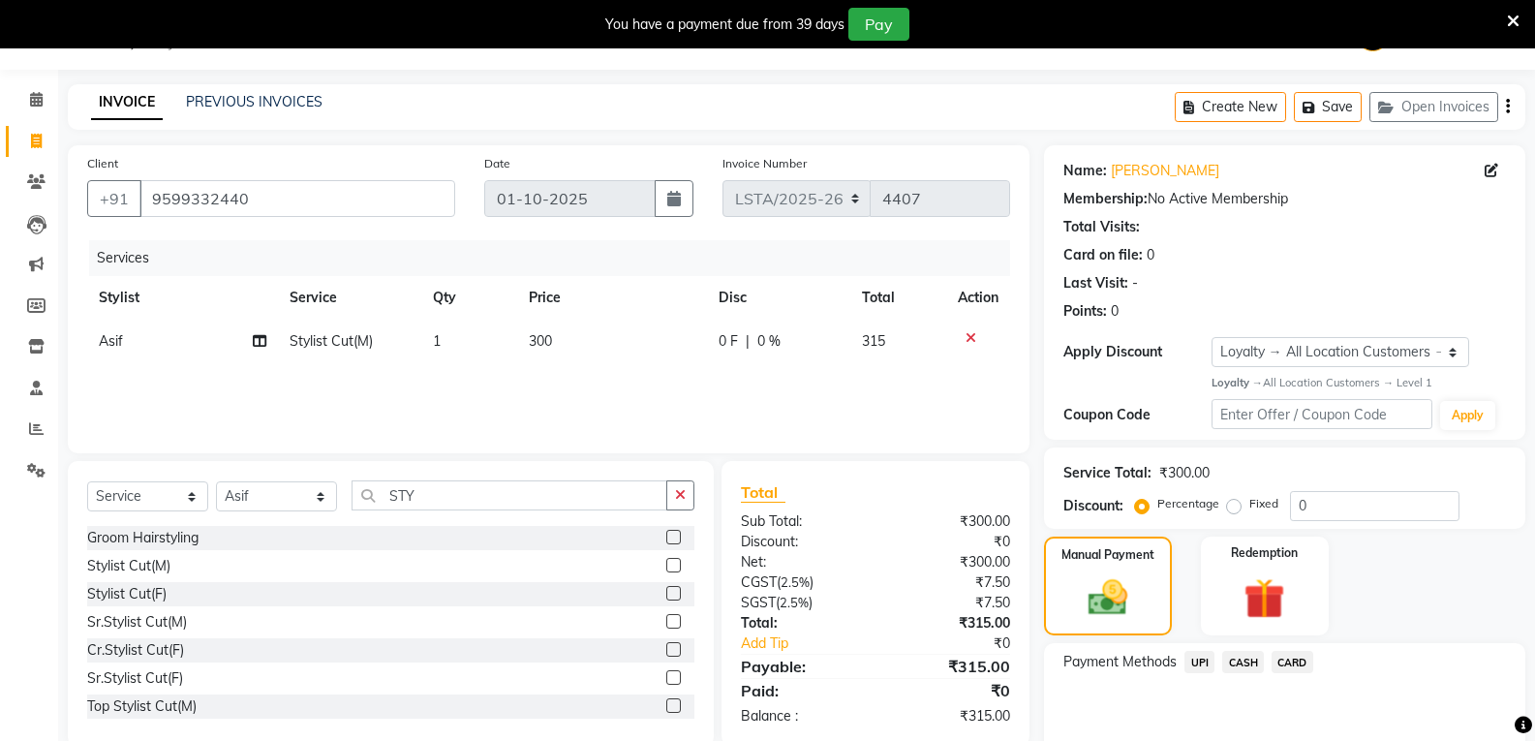
click at [1206, 665] on span "UPI" at bounding box center [1200, 662] width 30 height 22
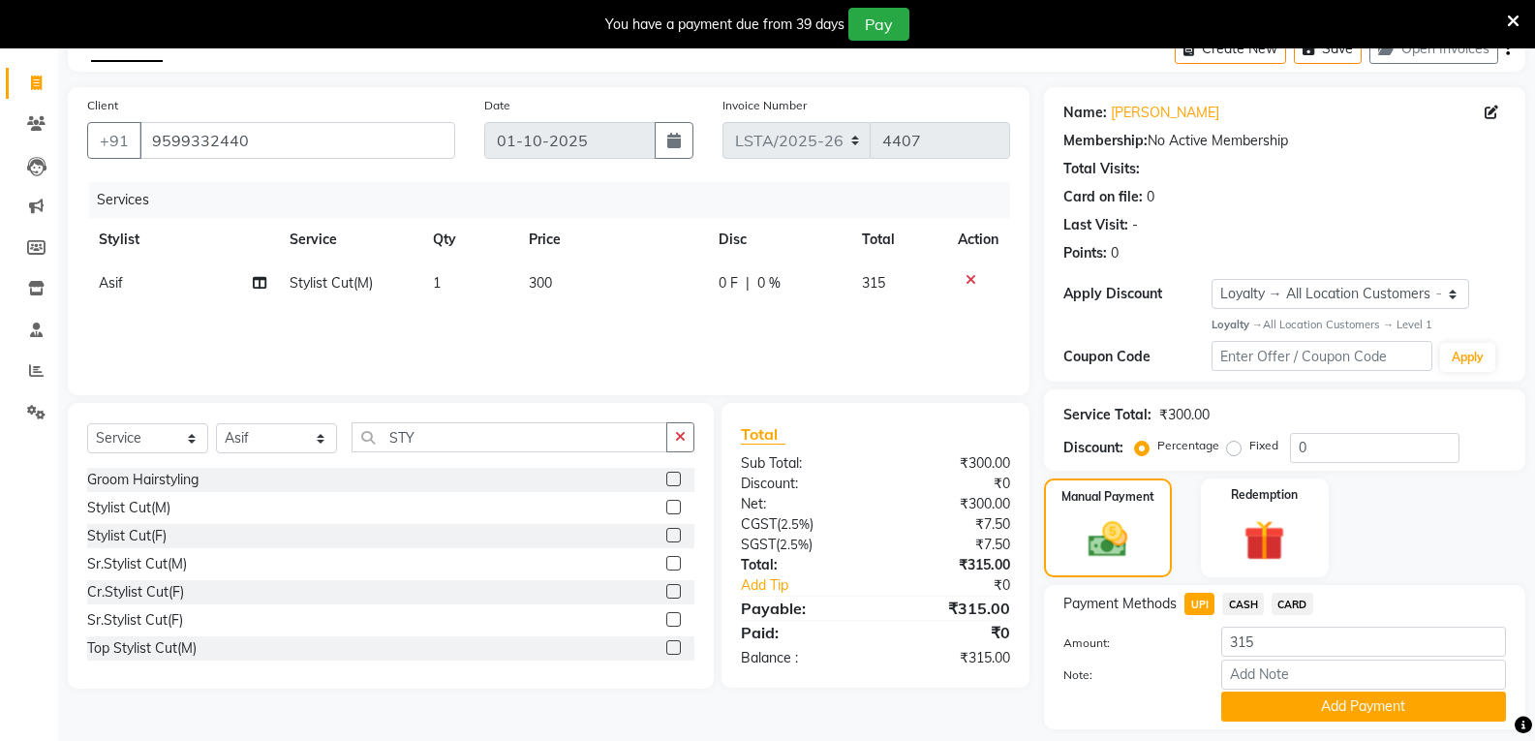
scroll to position [164, 0]
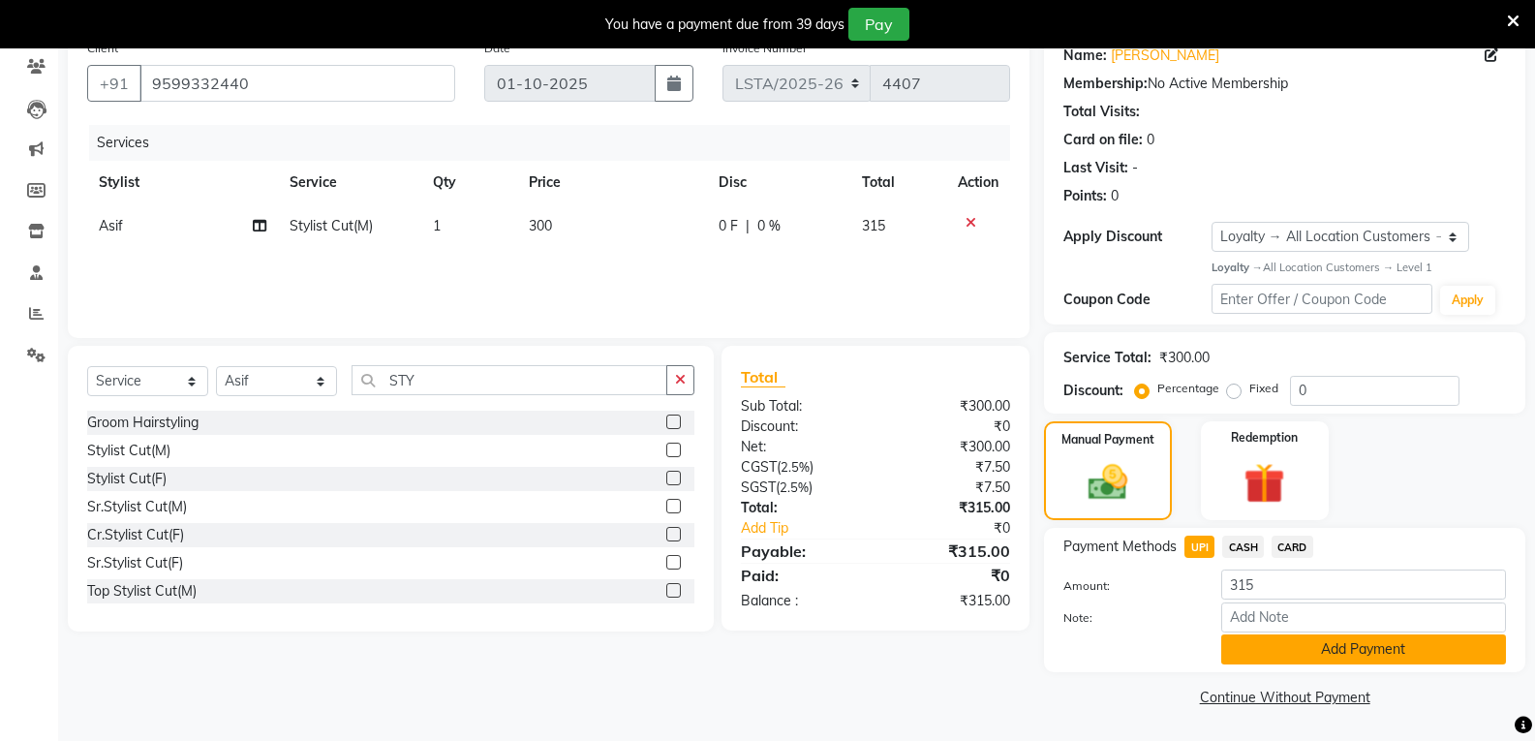
click at [1289, 654] on button "Add Payment" at bounding box center [1363, 649] width 285 height 30
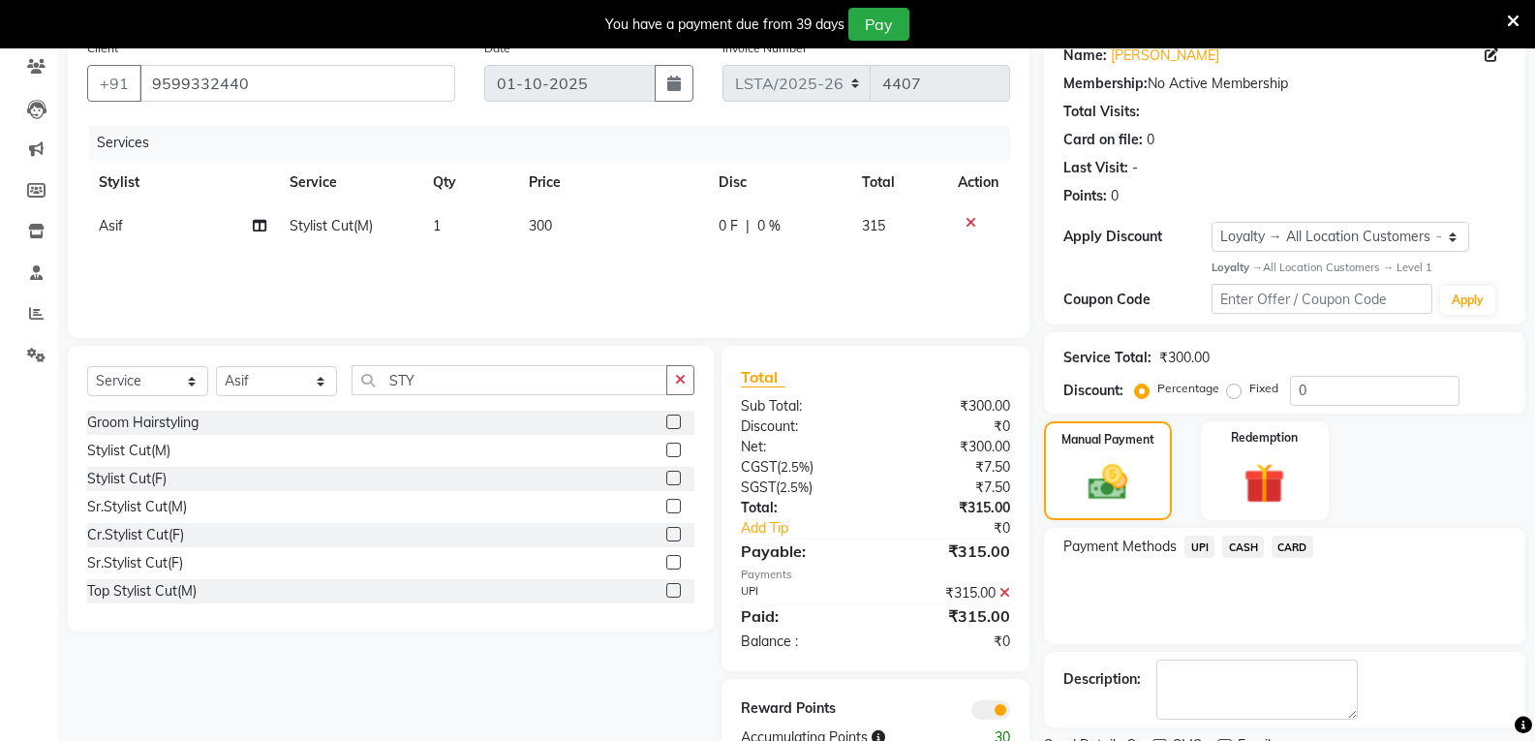
scroll to position [245, 0]
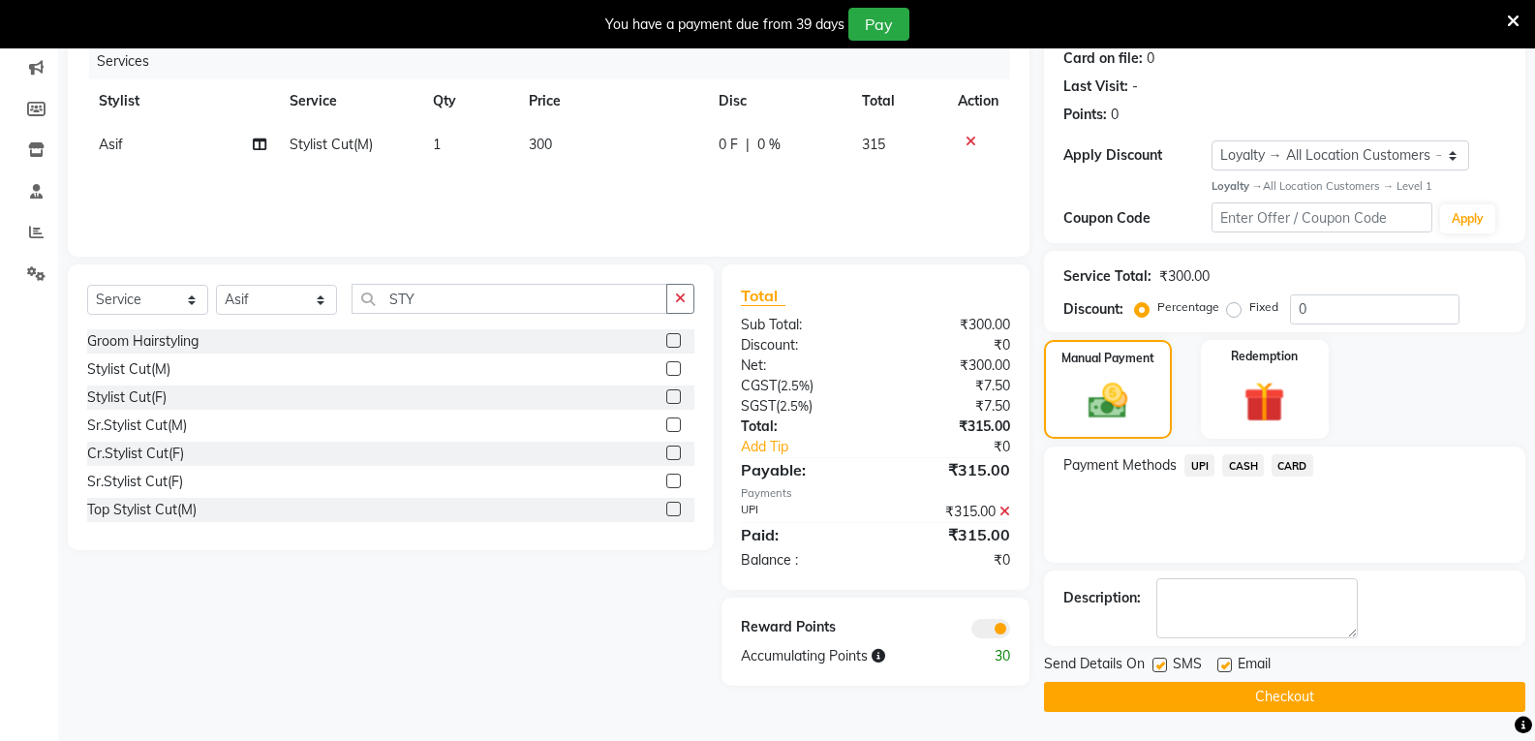
click at [1160, 663] on label at bounding box center [1160, 665] width 15 height 15
click at [1160, 663] on input "checkbox" at bounding box center [1159, 666] width 13 height 13
checkbox input "false"
click at [1225, 663] on label at bounding box center [1224, 665] width 15 height 15
click at [1225, 663] on input "checkbox" at bounding box center [1223, 666] width 13 height 13
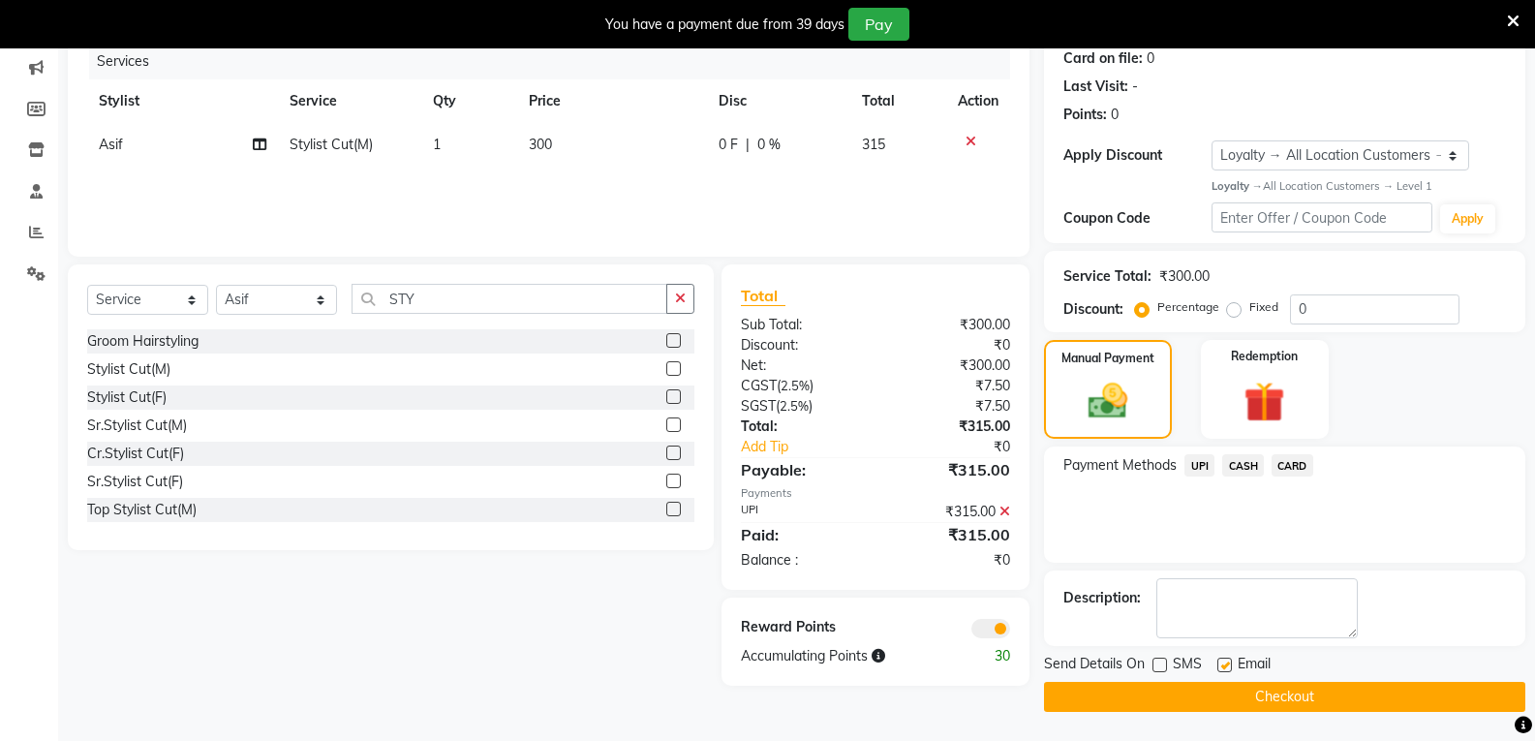
checkbox input "false"
click at [1212, 697] on button "Checkout" at bounding box center [1284, 697] width 481 height 30
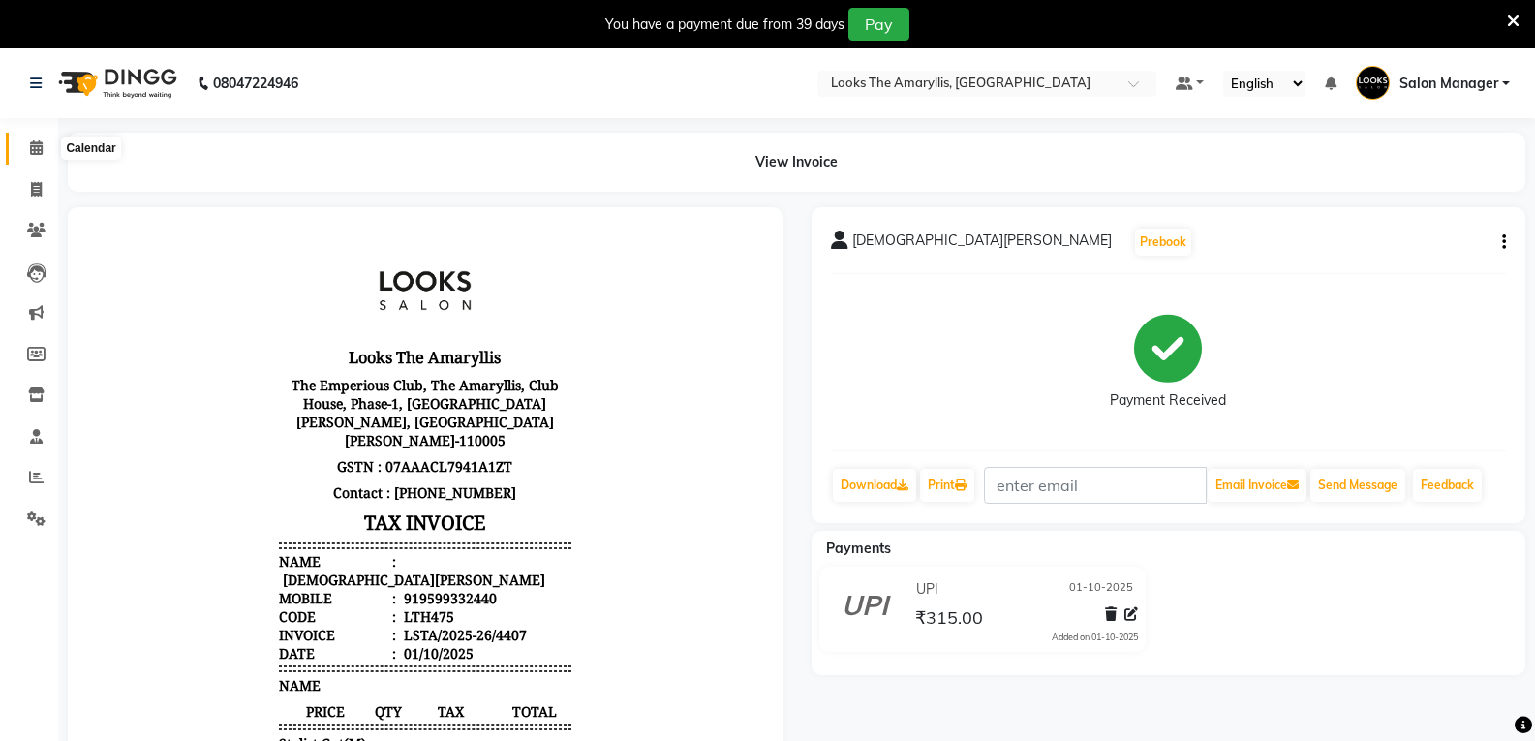
click at [33, 145] on icon at bounding box center [36, 147] width 13 height 15
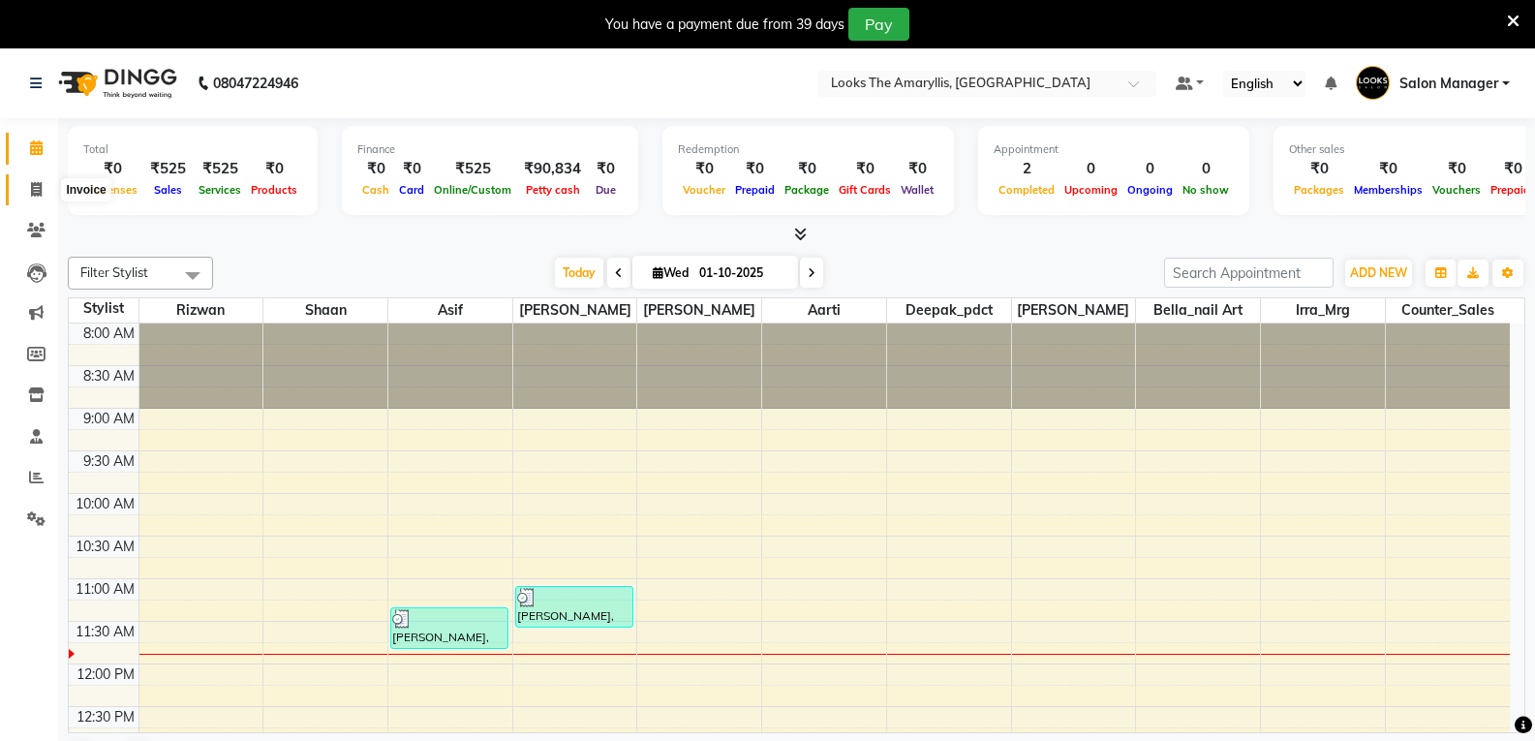
drag, startPoint x: 44, startPoint y: 188, endPoint x: 71, endPoint y: 205, distance: 32.2
click at [44, 188] on span at bounding box center [36, 190] width 34 height 22
select select "service"
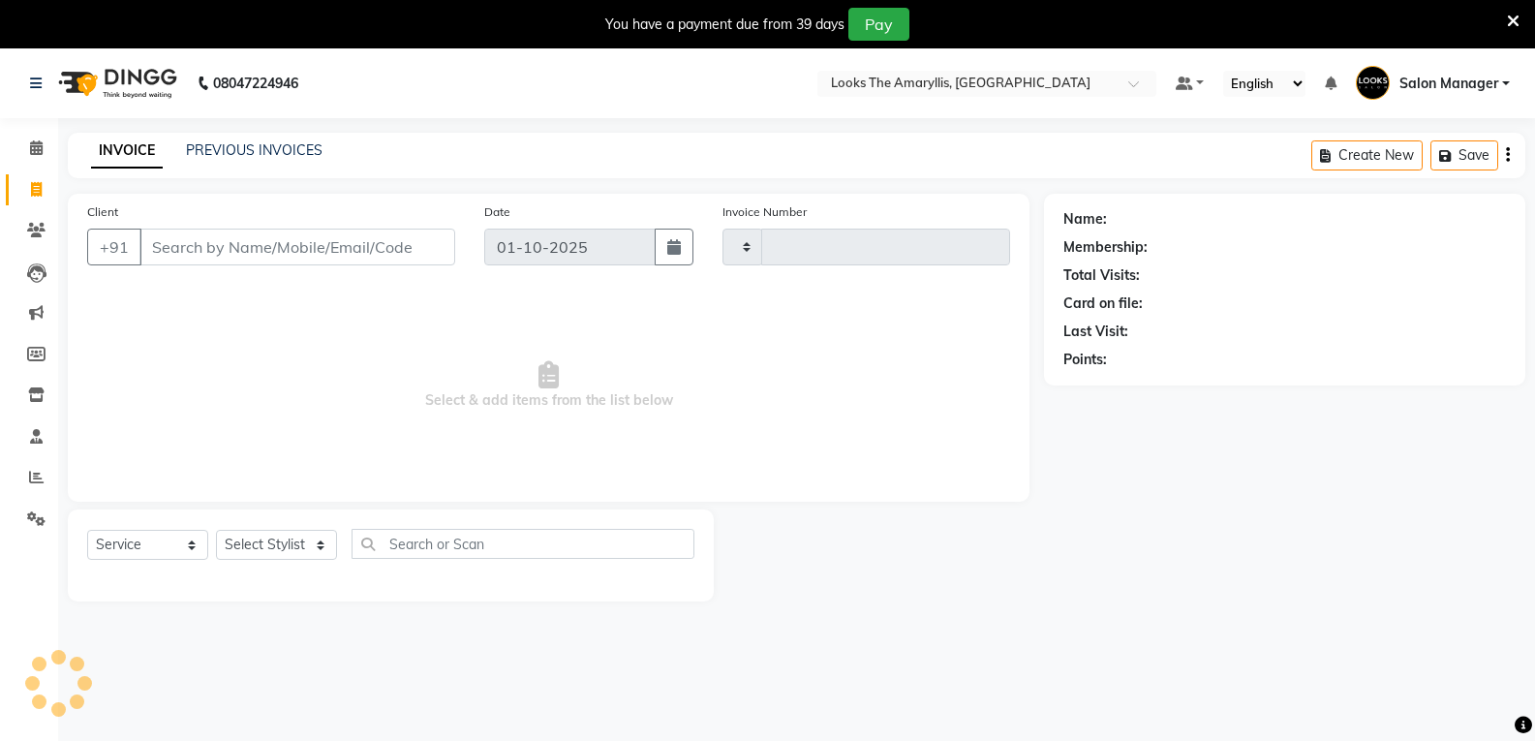
type input "4408"
select select "8939"
click at [302, 241] on input "Client" at bounding box center [297, 247] width 316 height 37
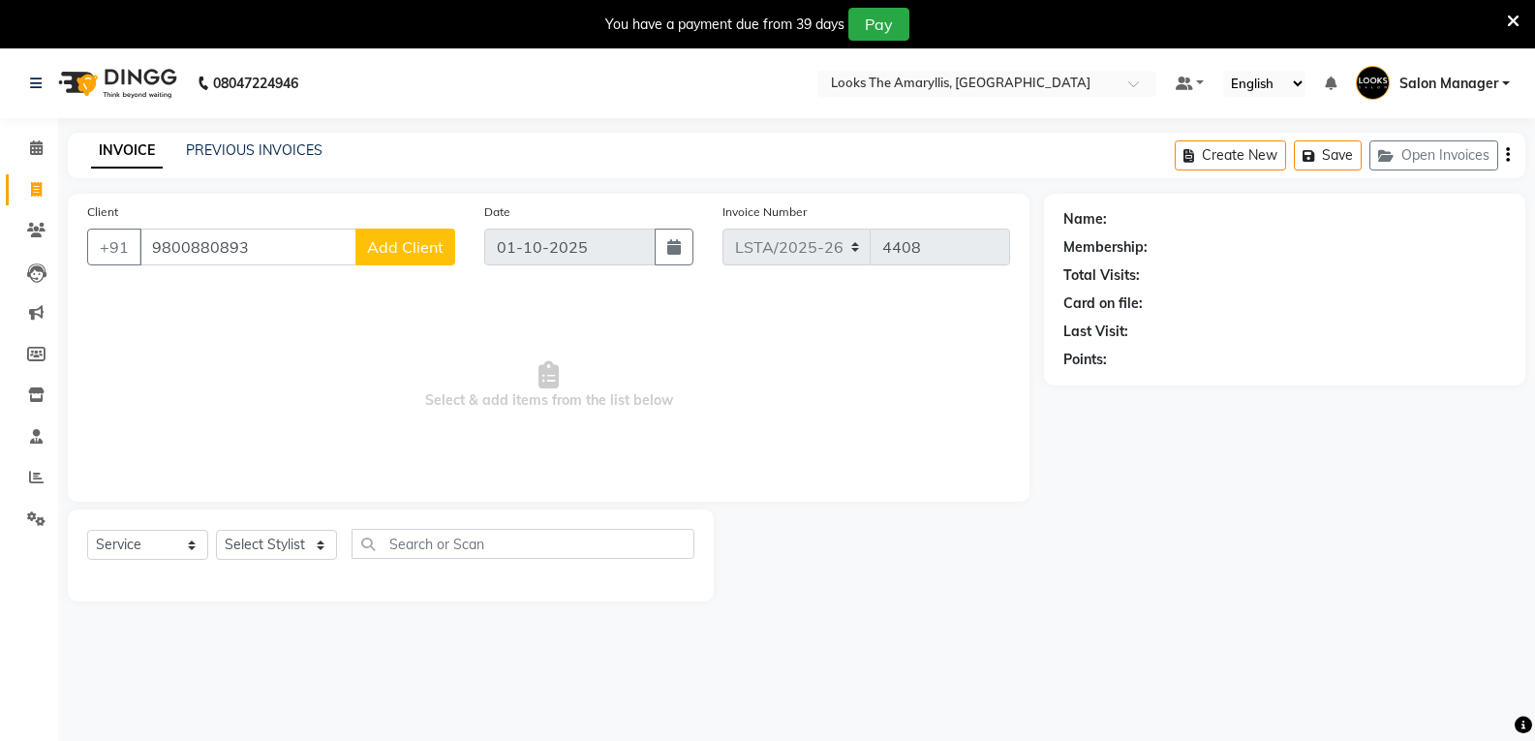
type input "9800880893"
click at [406, 247] on span "Add Client" at bounding box center [405, 246] width 77 height 19
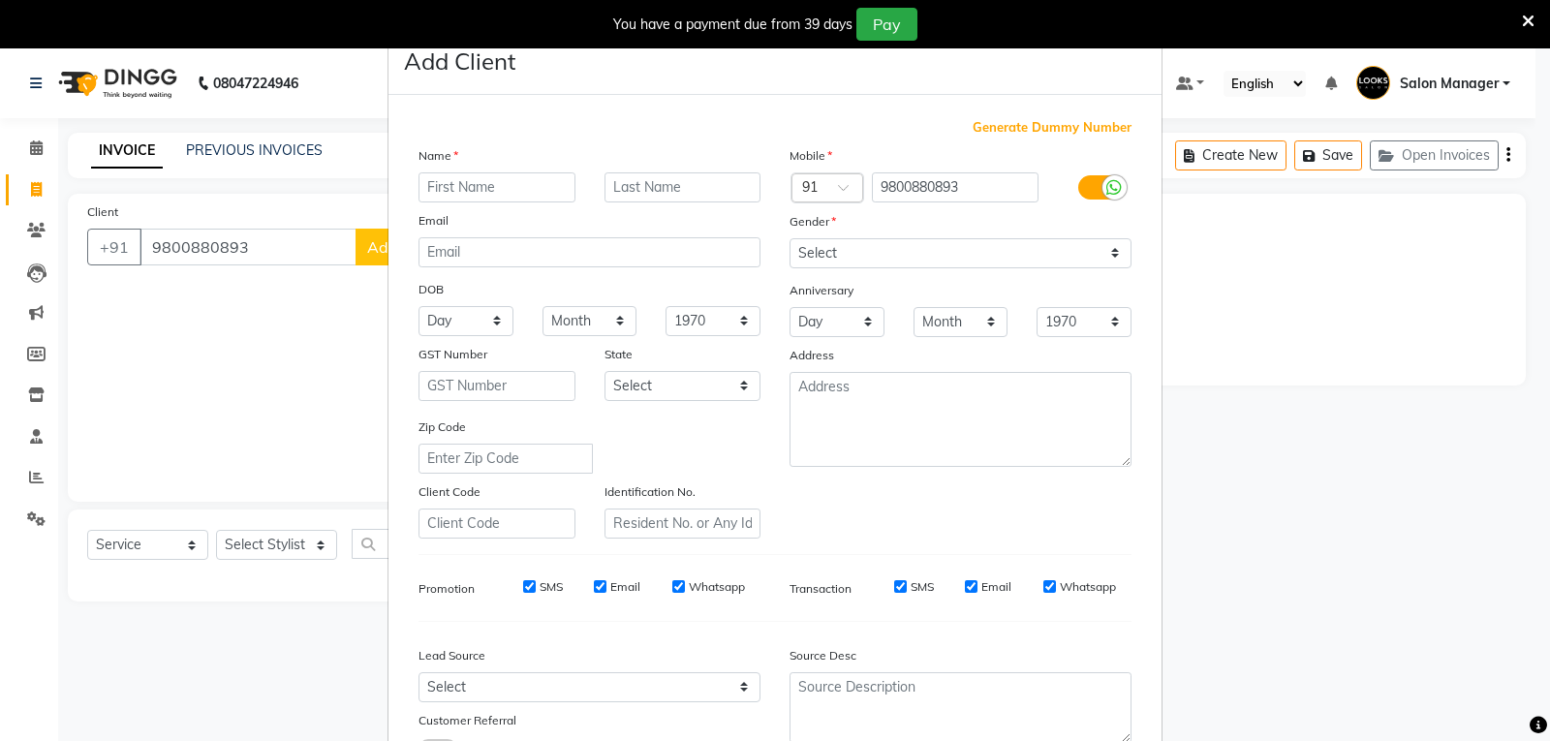
click at [490, 186] on input "text" at bounding box center [496, 187] width 157 height 30
type input "SHRUTI"
click at [1074, 252] on select "Select [DEMOGRAPHIC_DATA] [DEMOGRAPHIC_DATA] Other Prefer Not To Say" at bounding box center [960, 253] width 342 height 30
select select "[DEMOGRAPHIC_DATA]"
click at [789, 238] on select "Select [DEMOGRAPHIC_DATA] [DEMOGRAPHIC_DATA] Other Prefer Not To Say" at bounding box center [960, 253] width 342 height 30
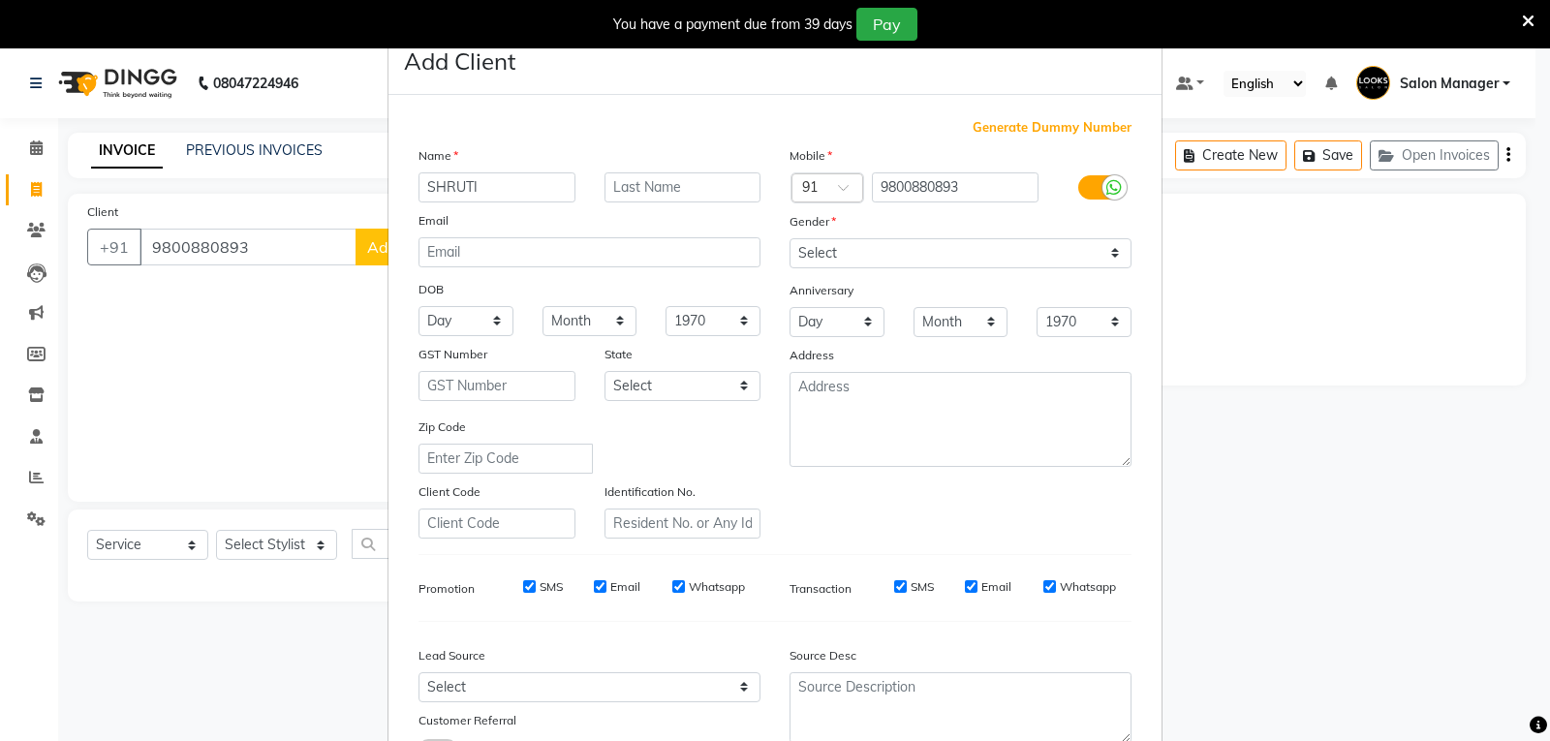
drag, startPoint x: 519, startPoint y: 581, endPoint x: 534, endPoint y: 595, distance: 19.9
click at [523, 581] on input "SMS" at bounding box center [529, 586] width 13 height 13
checkbox input "false"
click at [594, 588] on input "Email" at bounding box center [600, 586] width 13 height 13
checkbox input "false"
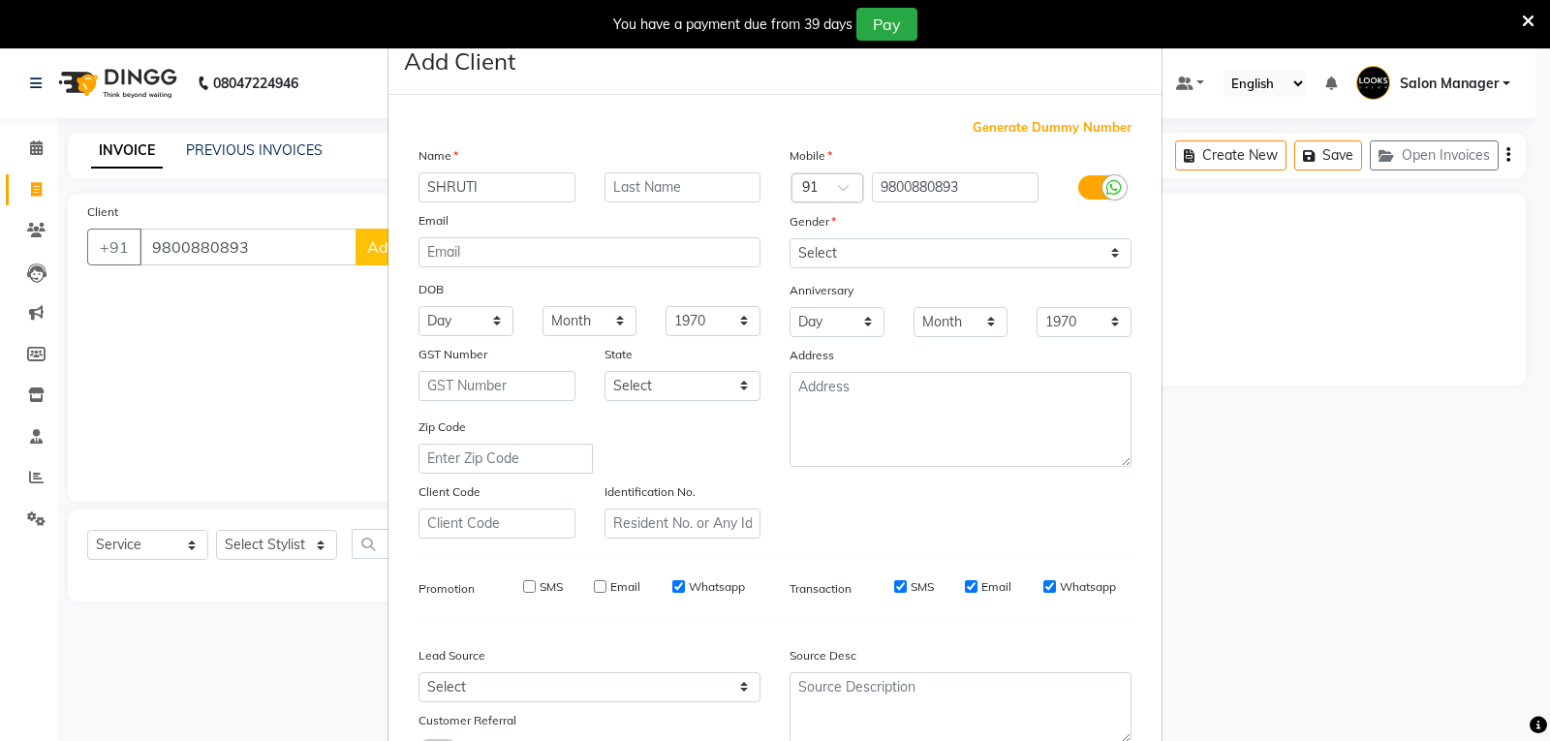
click at [965, 586] on input "Email" at bounding box center [971, 586] width 13 height 13
checkbox input "false"
click at [660, 195] on input "text" at bounding box center [682, 187] width 157 height 30
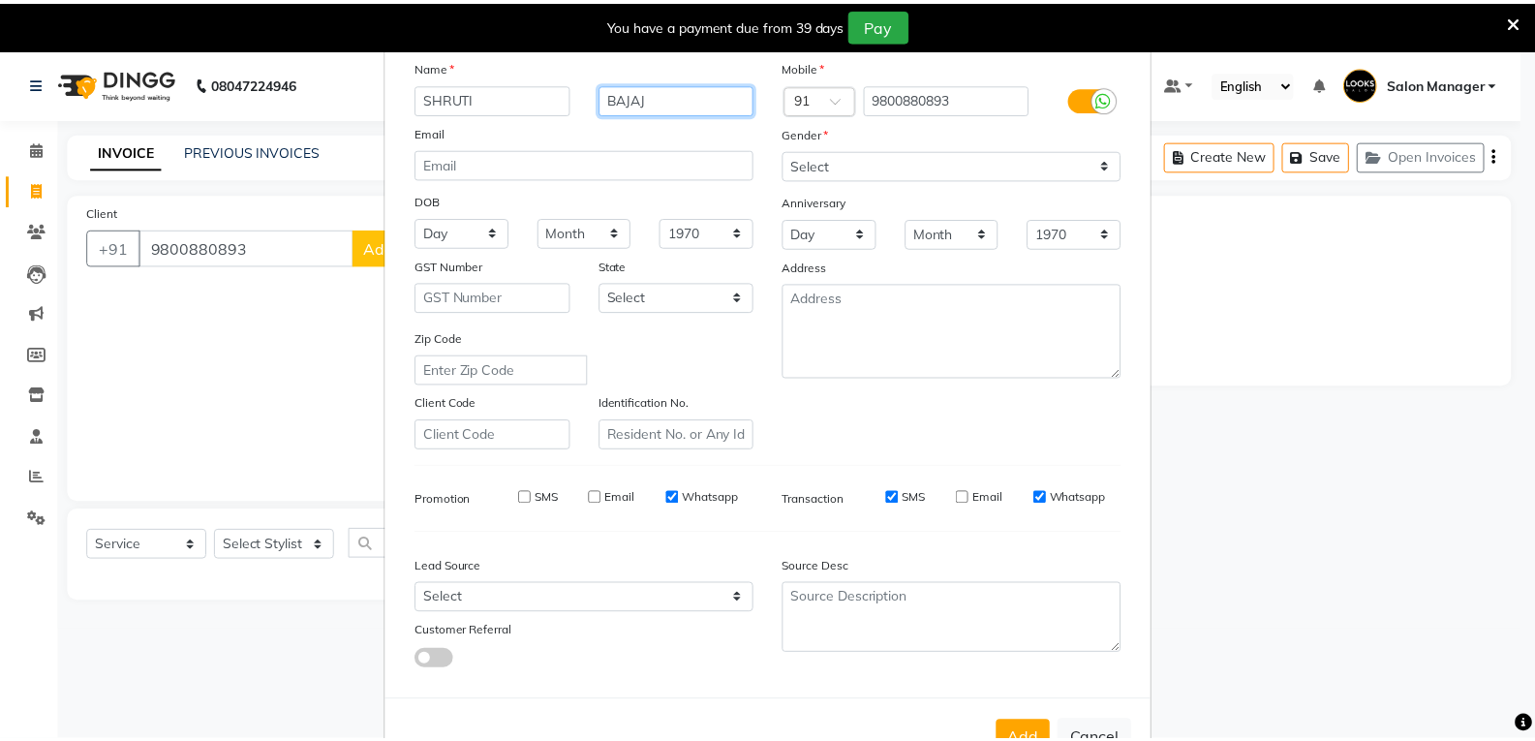
scroll to position [153, 0]
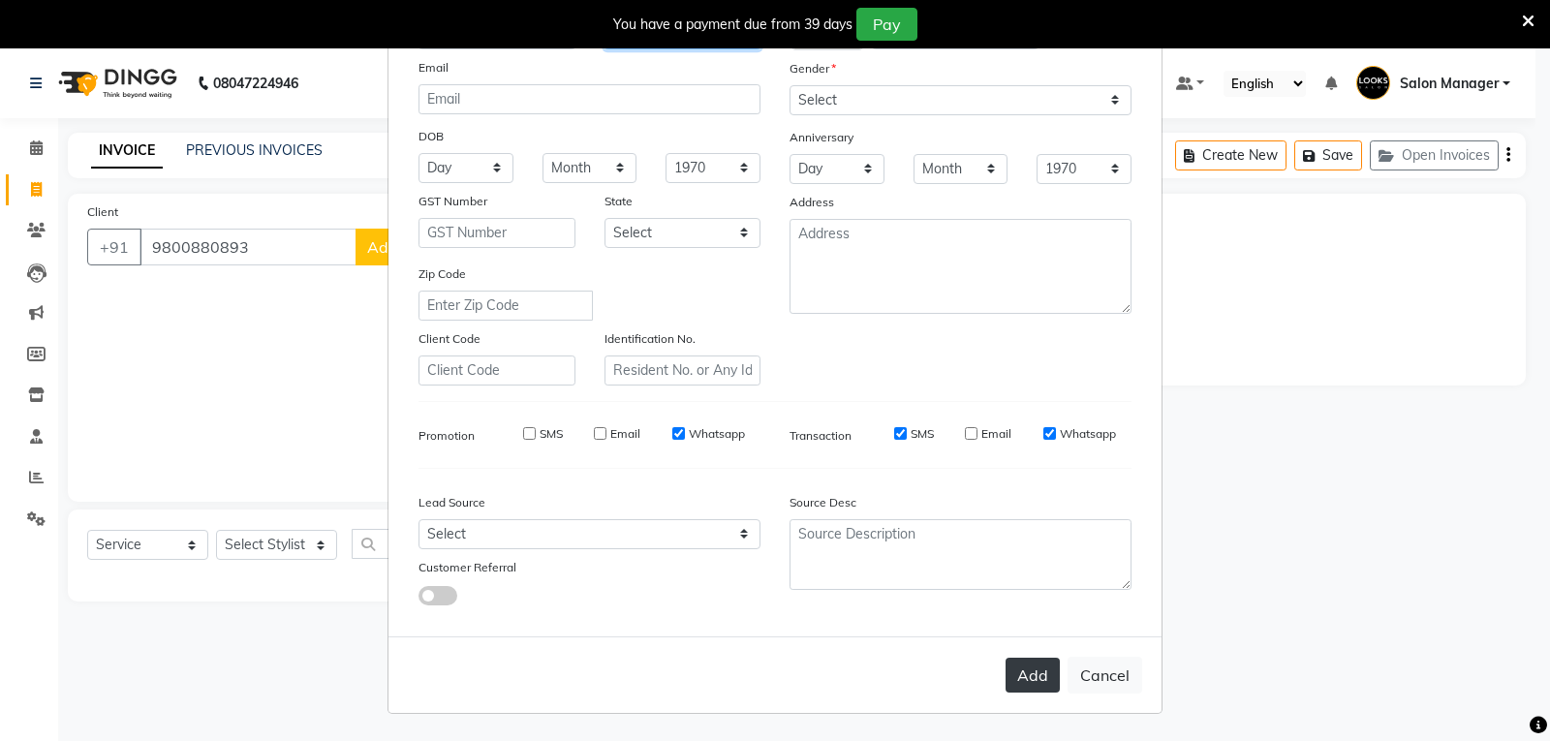
type input "BAJAJ"
click at [1041, 672] on button "Add" at bounding box center [1032, 675] width 54 height 35
select select
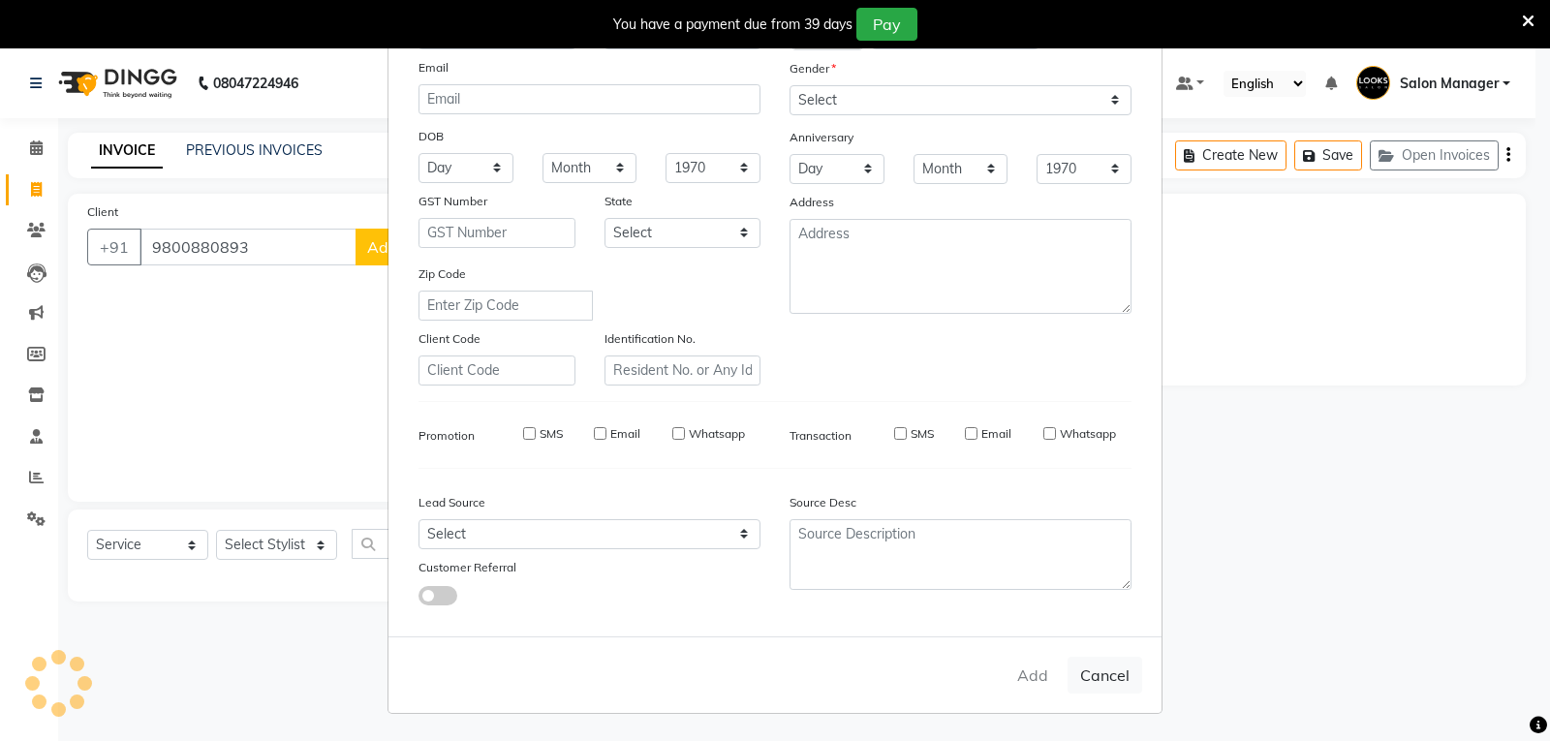
select select
checkbox input "false"
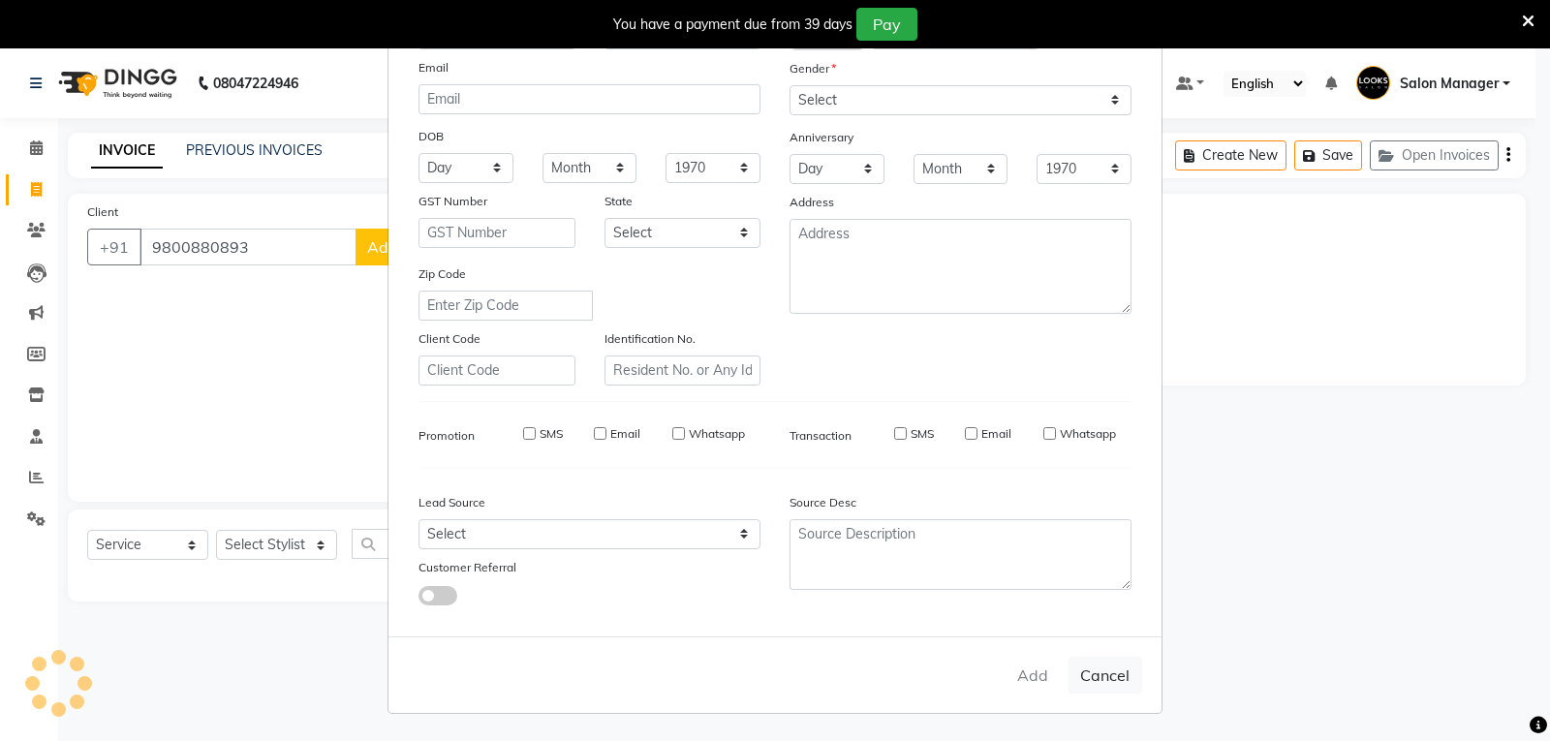
checkbox input "false"
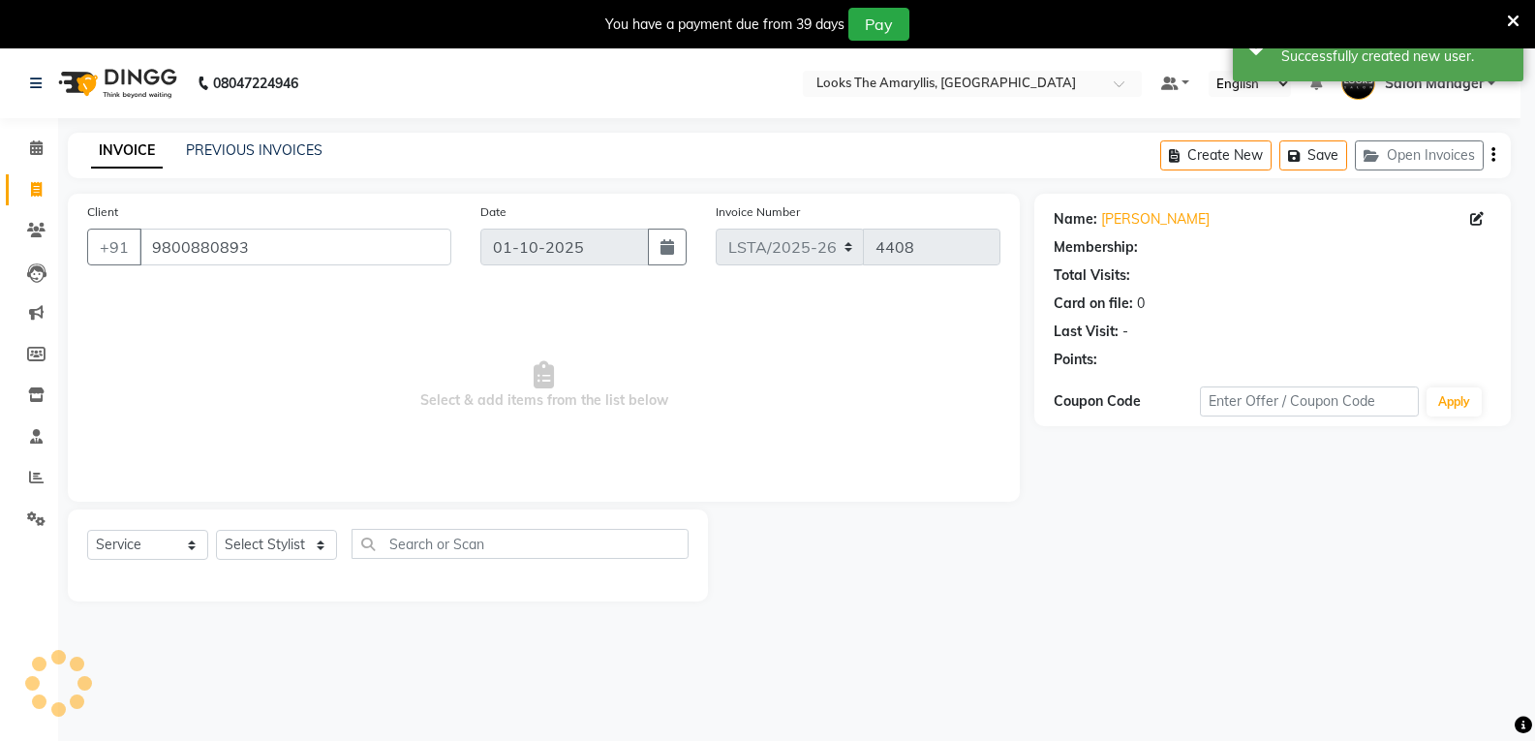
select select "1: Object"
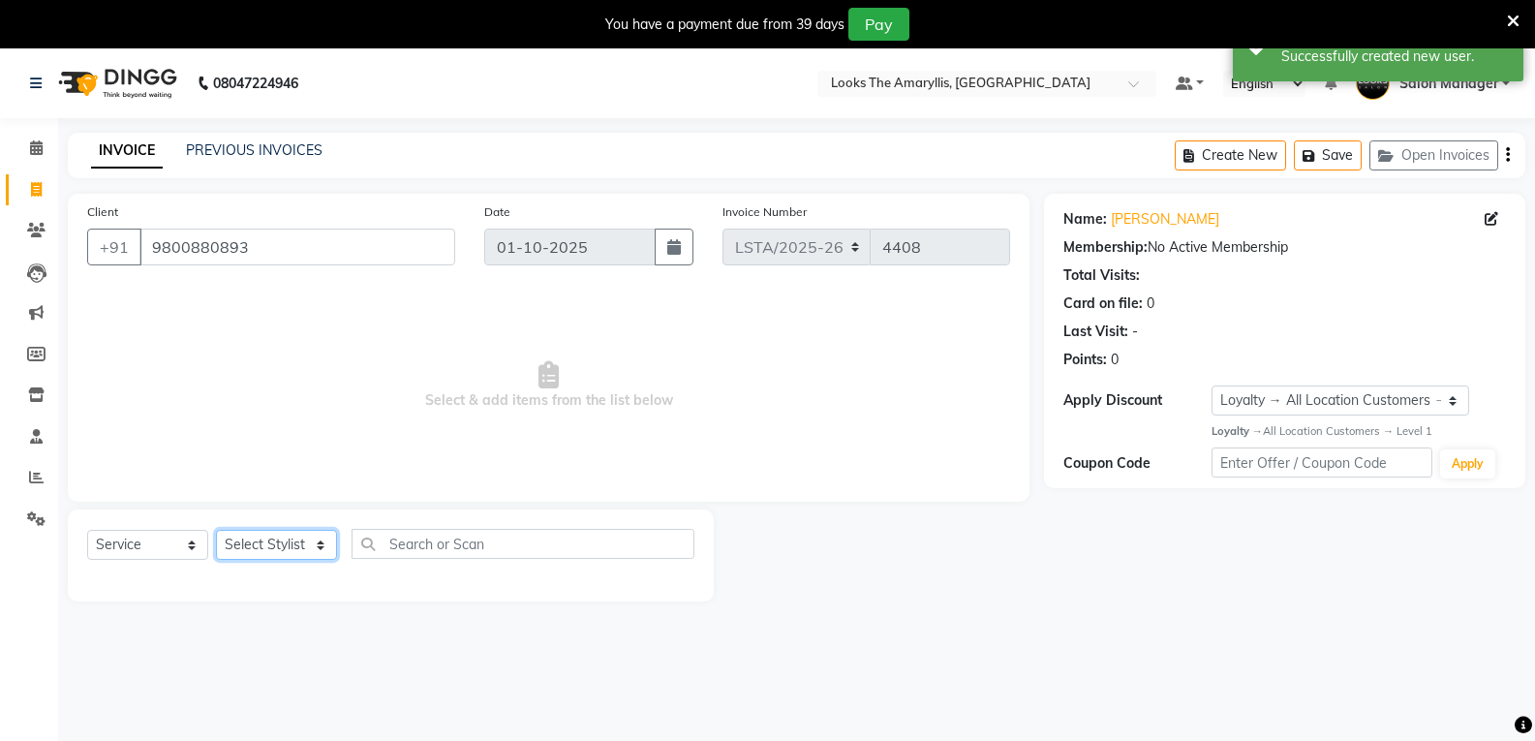
click at [295, 545] on select "Select Stylist [PERSON_NAME] art Counter_Sales Deepak_pdct Irra_Mrg [PERSON_NAM…" at bounding box center [276, 545] width 121 height 30
select select "90427"
click at [216, 530] on select "Select Stylist [PERSON_NAME] art Counter_Sales Deepak_pdct Irra_Mrg [PERSON_NAM…" at bounding box center [276, 545] width 121 height 30
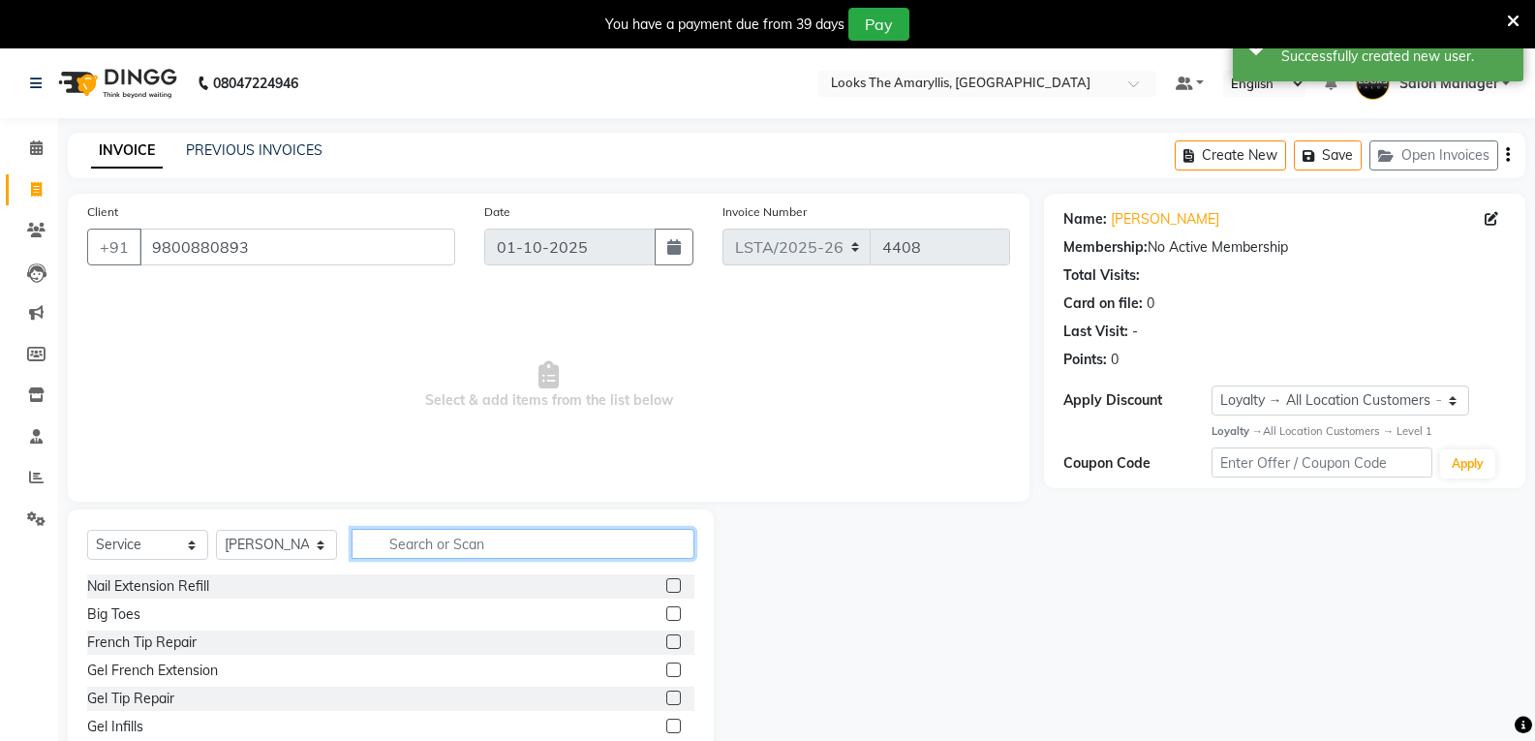
drag, startPoint x: 431, startPoint y: 558, endPoint x: 436, endPoint y: 546, distance: 12.6
click at [434, 550] on input "text" at bounding box center [523, 544] width 343 height 30
type input "STY"
click at [666, 608] on label at bounding box center [673, 613] width 15 height 15
click at [666, 608] on input "checkbox" at bounding box center [672, 614] width 13 height 13
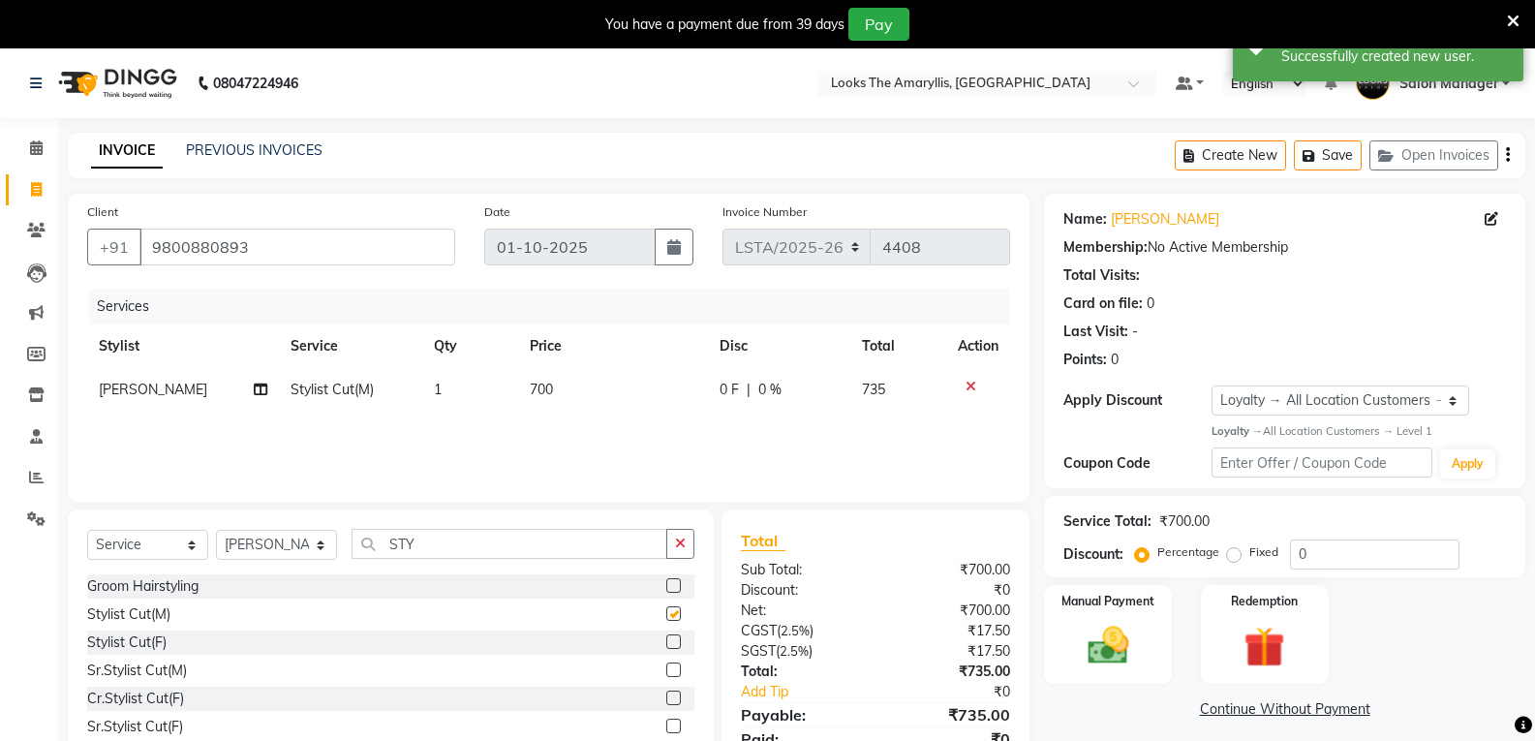
scroll to position [83, 0]
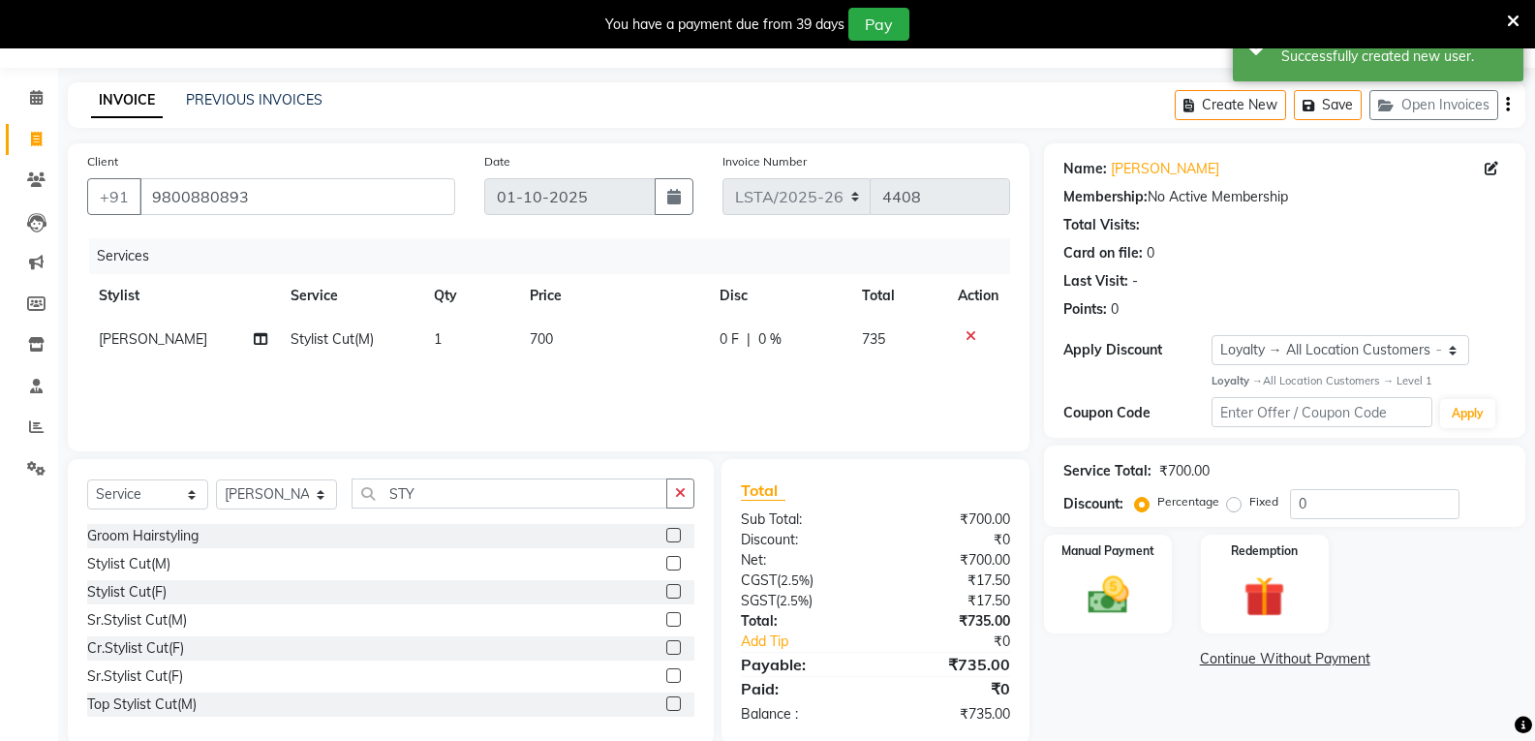
checkbox input "false"
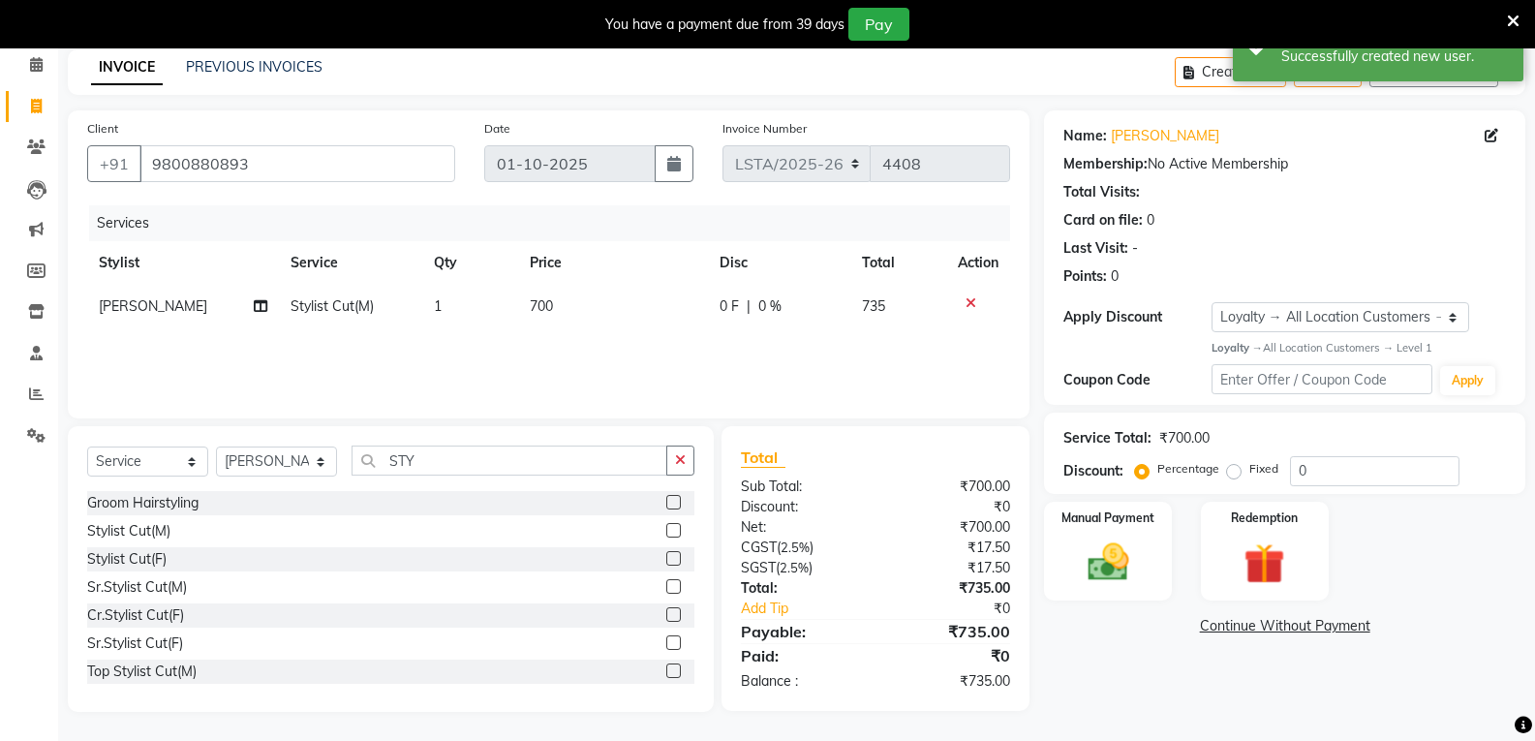
click at [560, 304] on td "700" at bounding box center [613, 307] width 190 height 44
select select "90427"
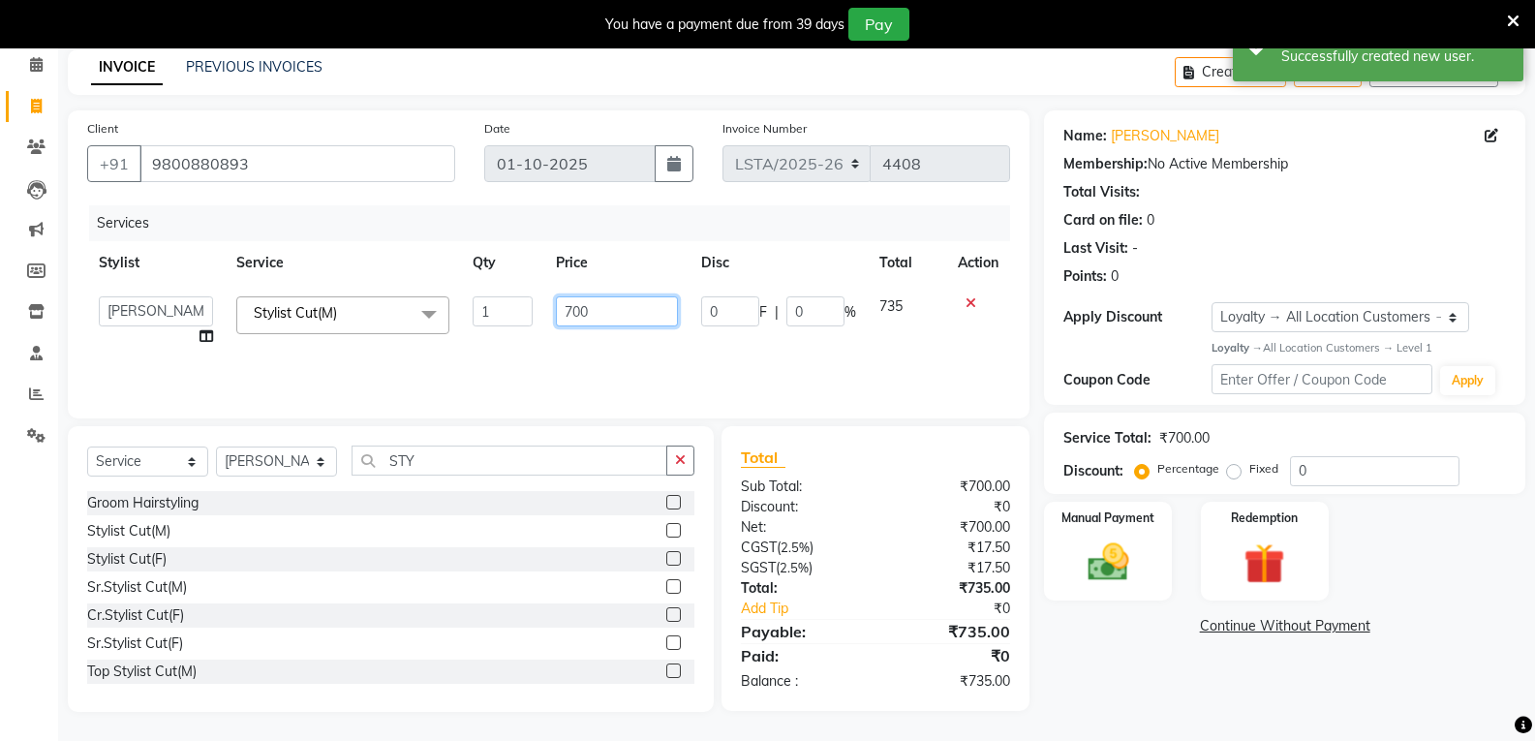
click at [645, 317] on input "700" at bounding box center [616, 311] width 121 height 30
type input "7"
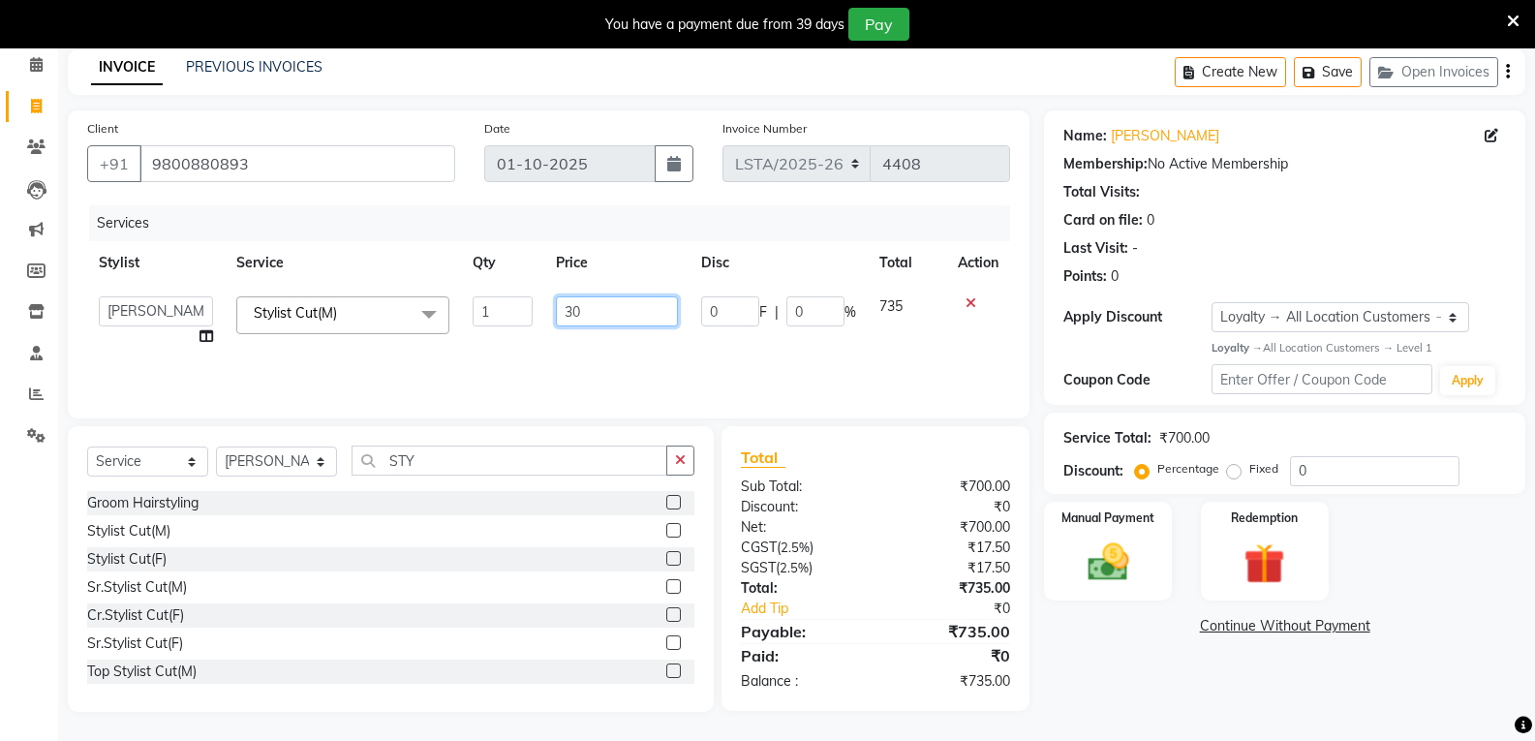
type input "300"
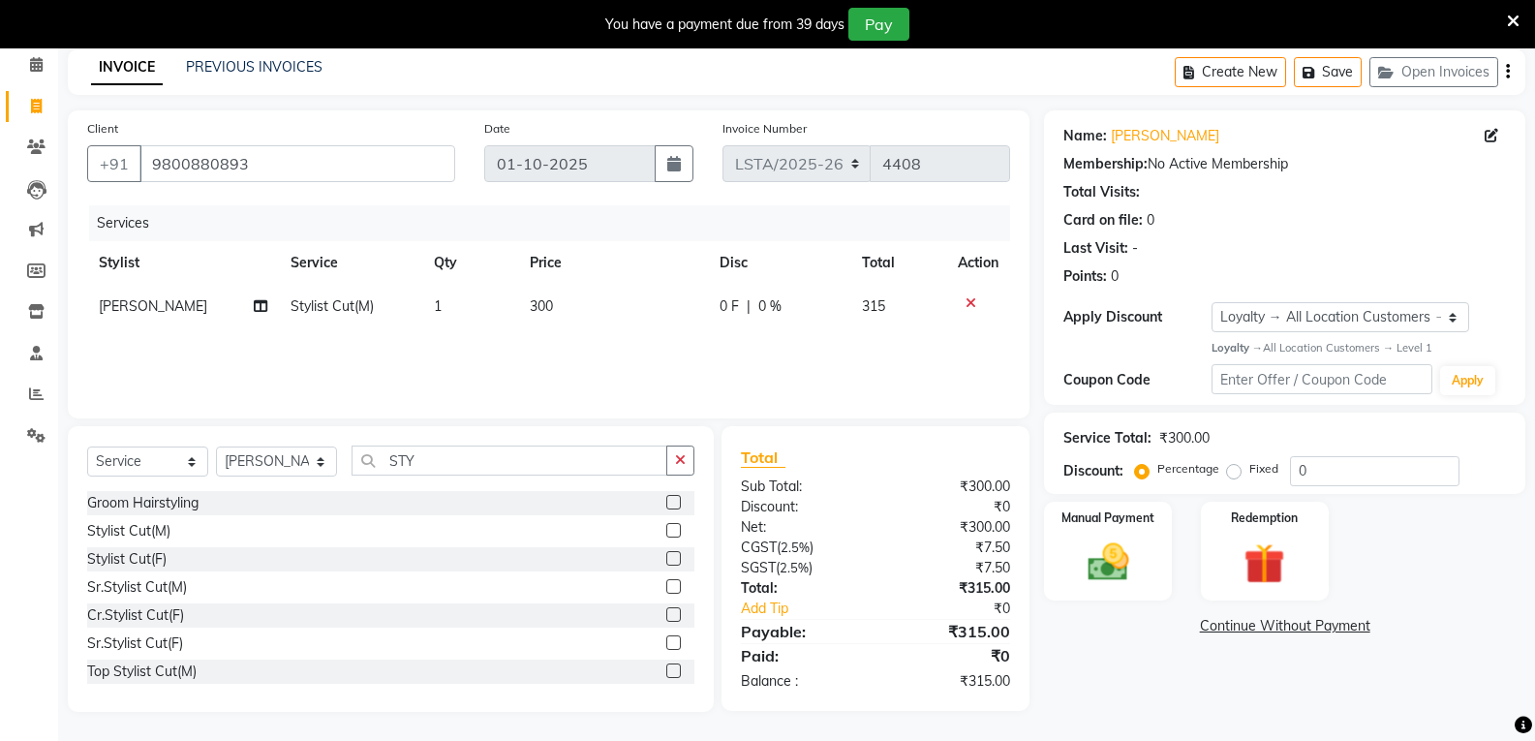
drag, startPoint x: 504, startPoint y: 521, endPoint x: 600, endPoint y: 527, distance: 96.1
click at [505, 518] on div "Groom Hairstyling Stylist Cut(M) Stylist Cut(F) Sr.Stylist Cut(M) Cr.Stylist Cu…" at bounding box center [390, 588] width 607 height 194
click at [1246, 559] on img at bounding box center [1264, 564] width 69 height 53
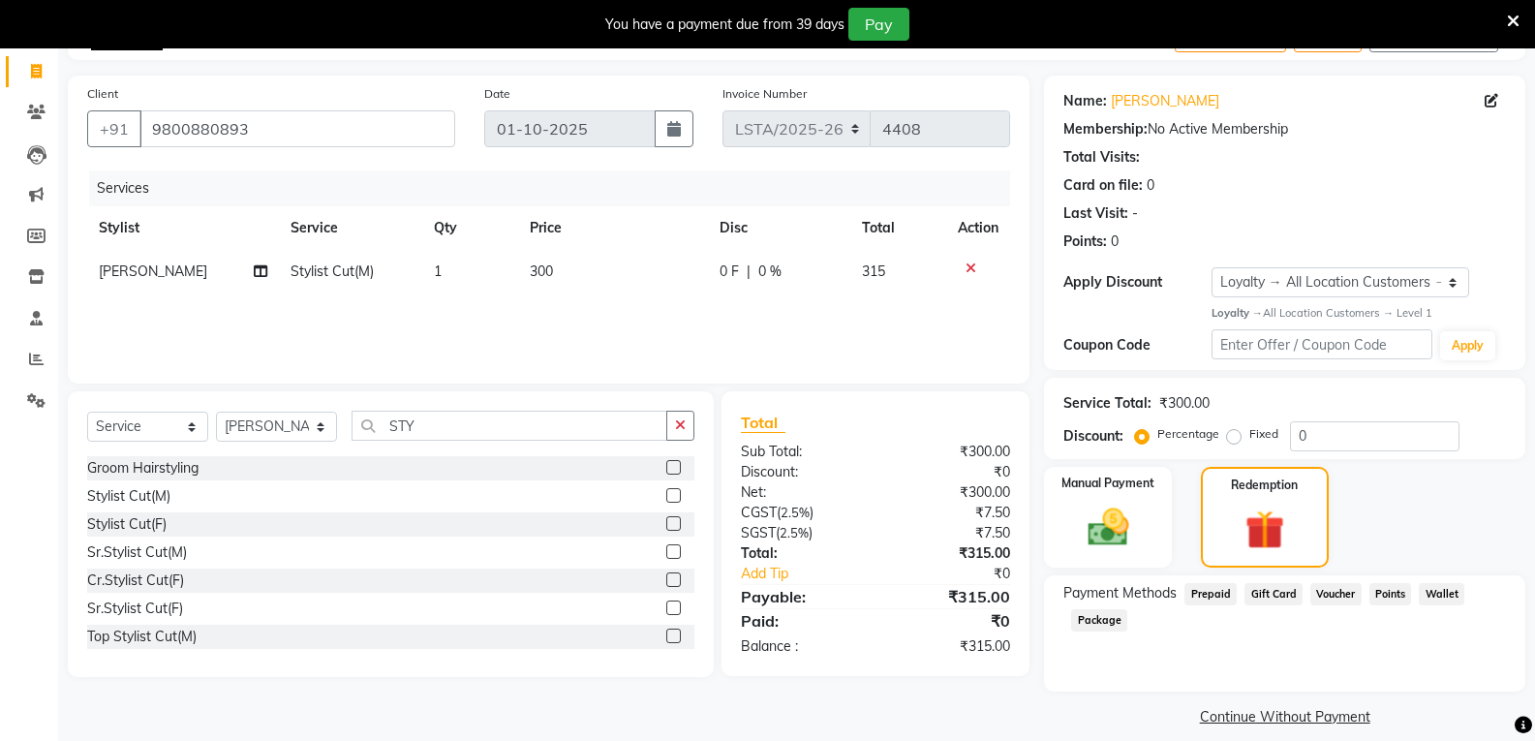
scroll to position [138, 0]
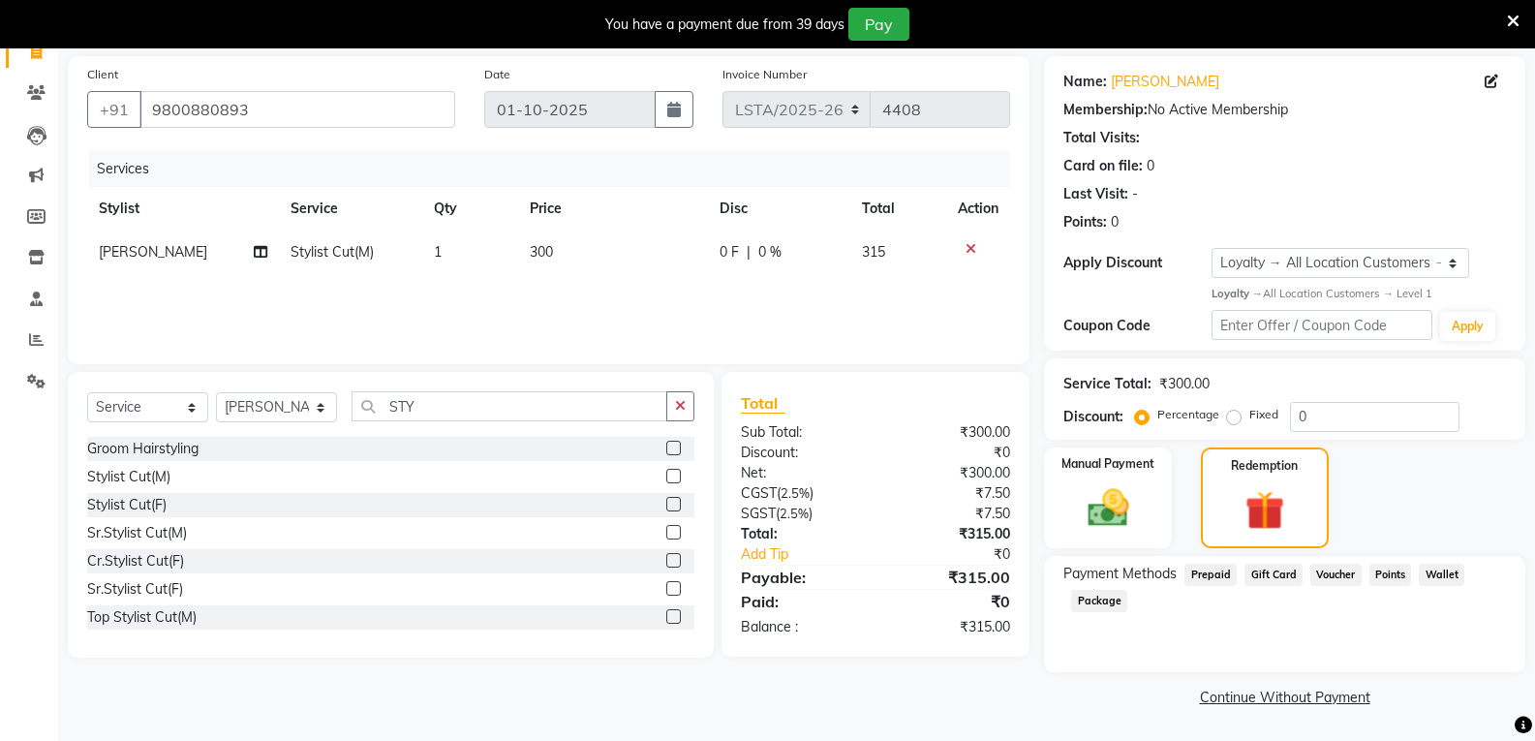
click at [1208, 575] on span "Prepaid" at bounding box center [1211, 575] width 52 height 22
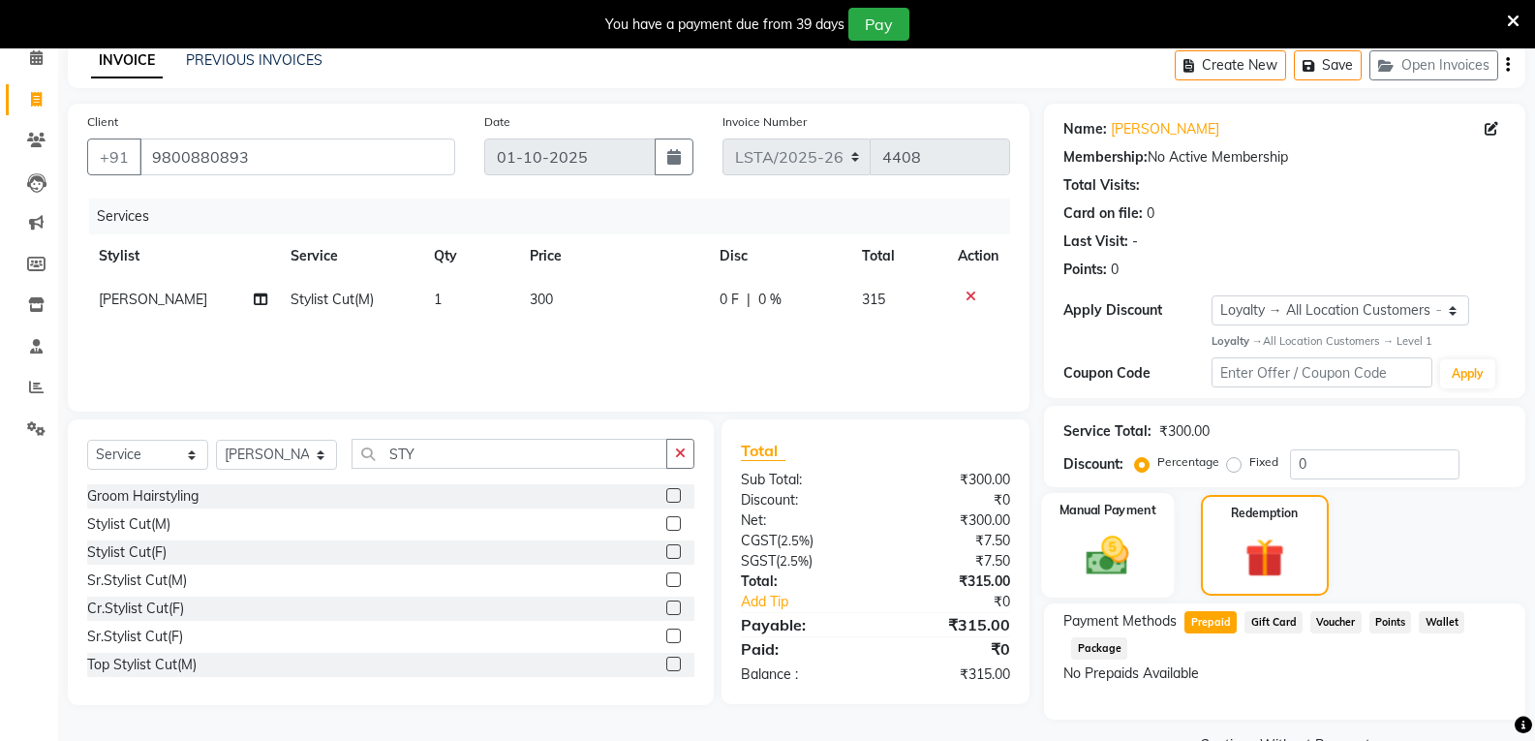
scroll to position [0, 0]
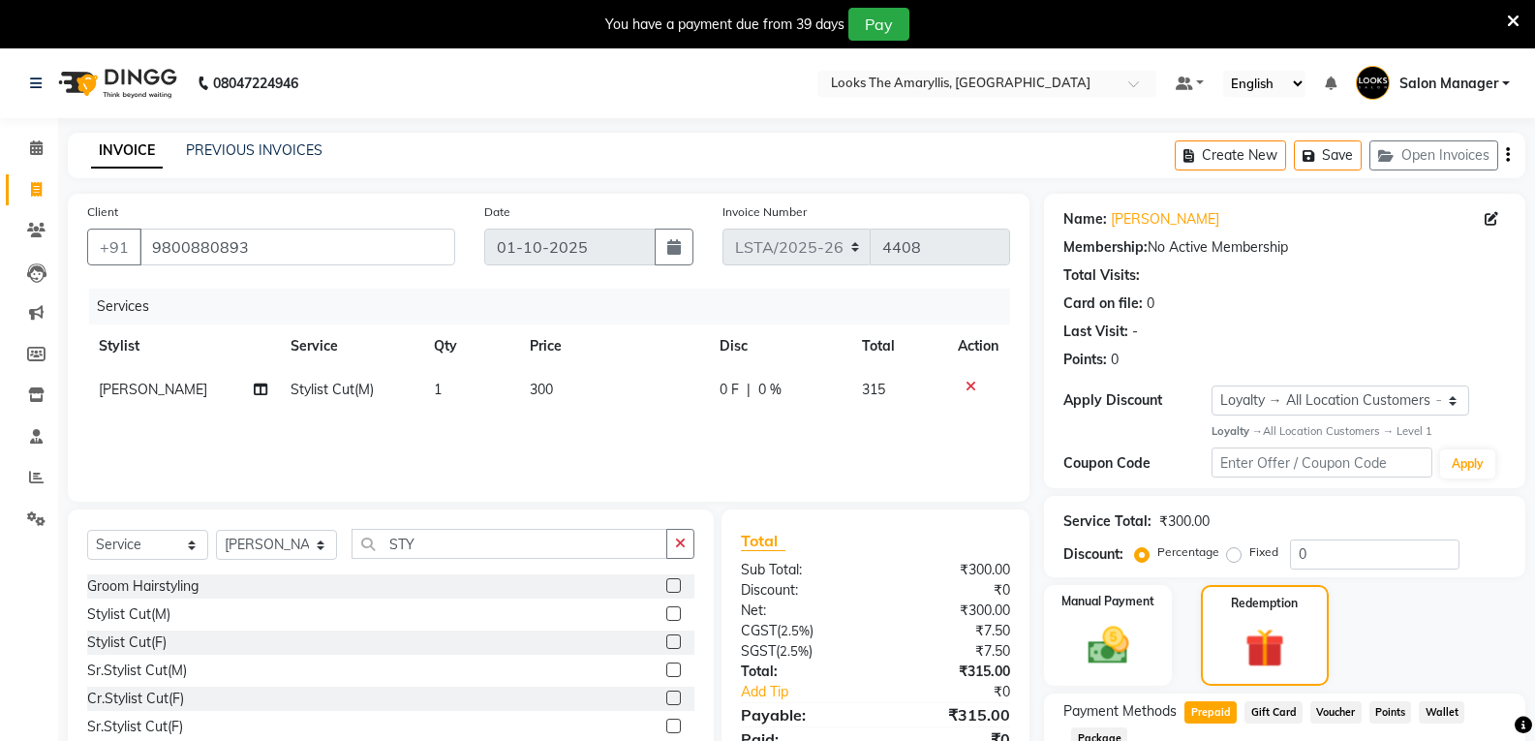
drag, startPoint x: 1515, startPoint y: 17, endPoint x: 1502, endPoint y: 0, distance: 21.5
click at [1515, 17] on icon at bounding box center [1513, 21] width 13 height 17
